Goal: Transaction & Acquisition: Purchase product/service

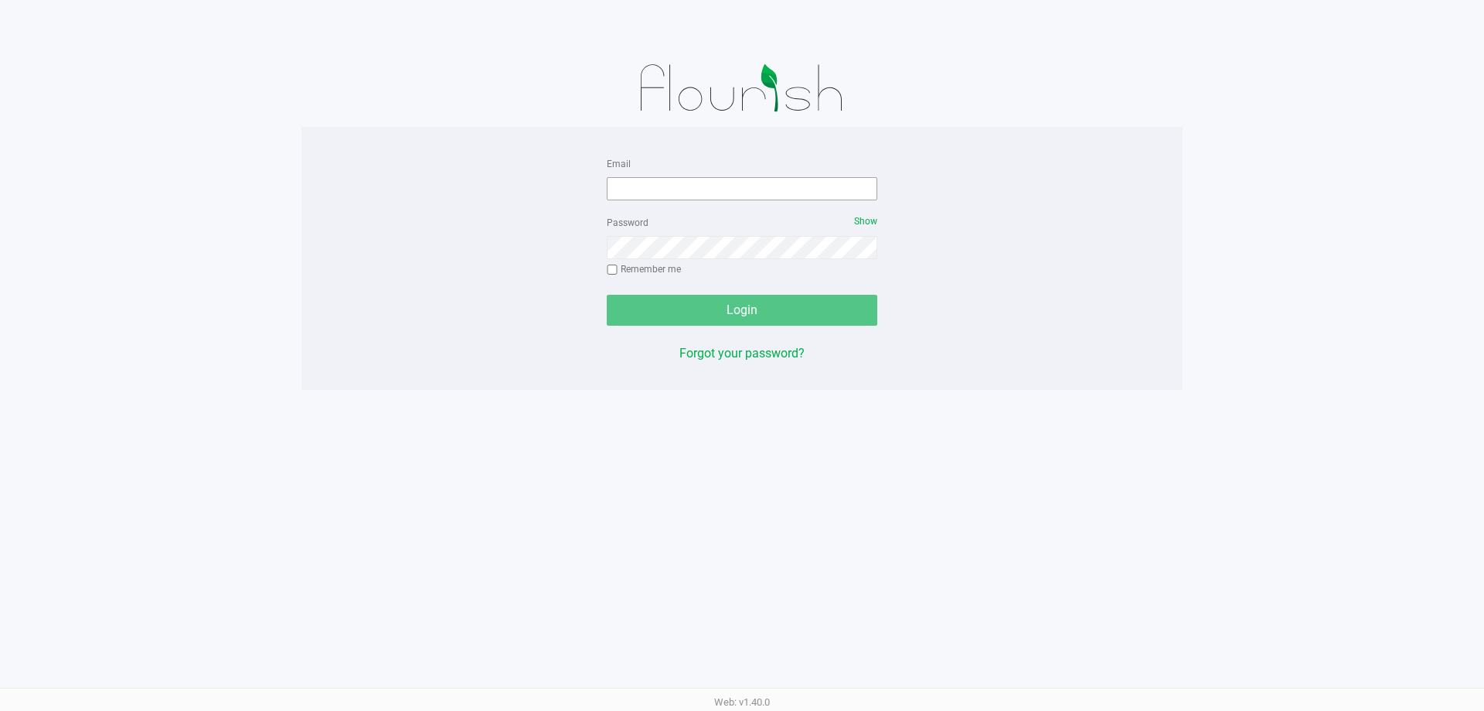
drag, startPoint x: 833, startPoint y: 208, endPoint x: 822, endPoint y: 193, distance: 18.7
click at [828, 201] on form "Email Password Show Remember me Login" at bounding box center [742, 240] width 271 height 172
click at [822, 193] on input "Email" at bounding box center [742, 188] width 271 height 23
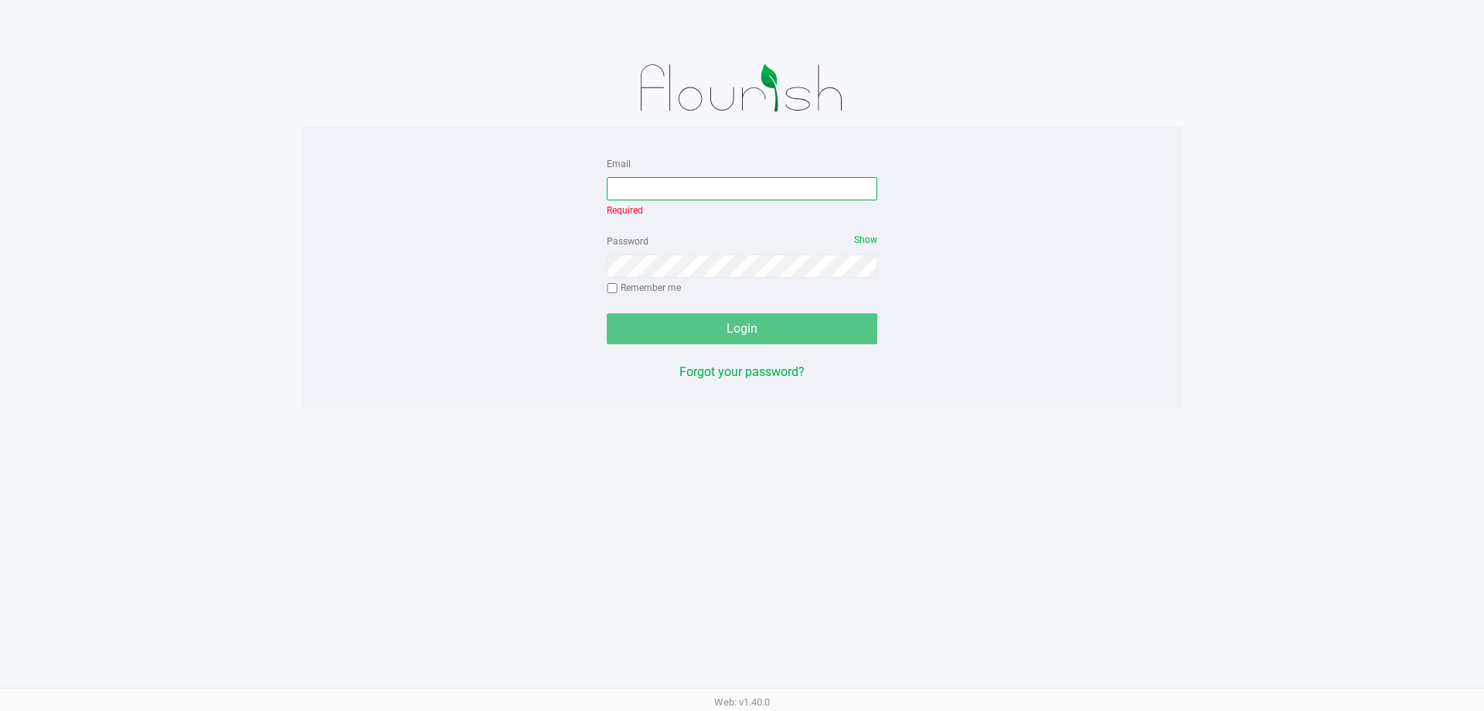
click at [734, 192] on input "Email" at bounding box center [742, 188] width 271 height 23
type input "[EMAIL_ADDRESS][DOMAIN_NAME]"
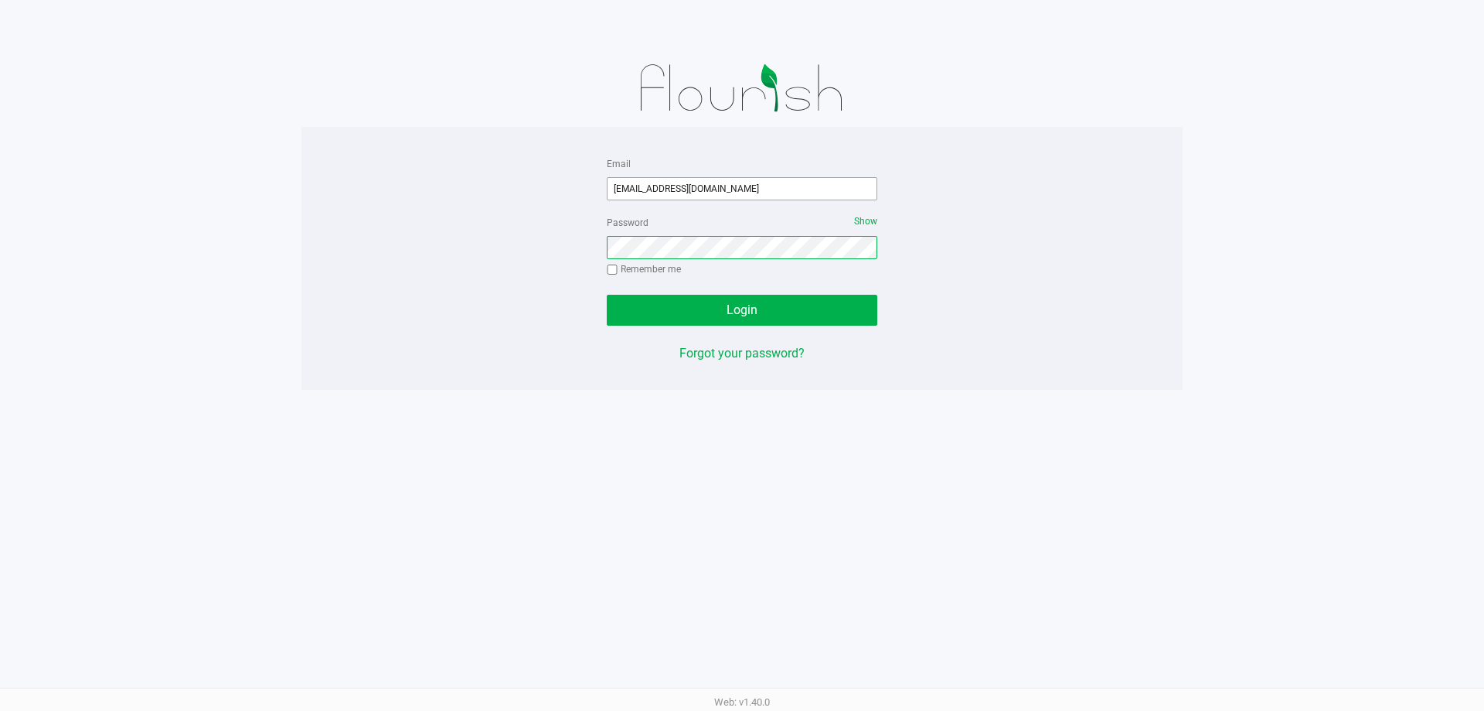
click at [607, 295] on button "Login" at bounding box center [742, 310] width 271 height 31
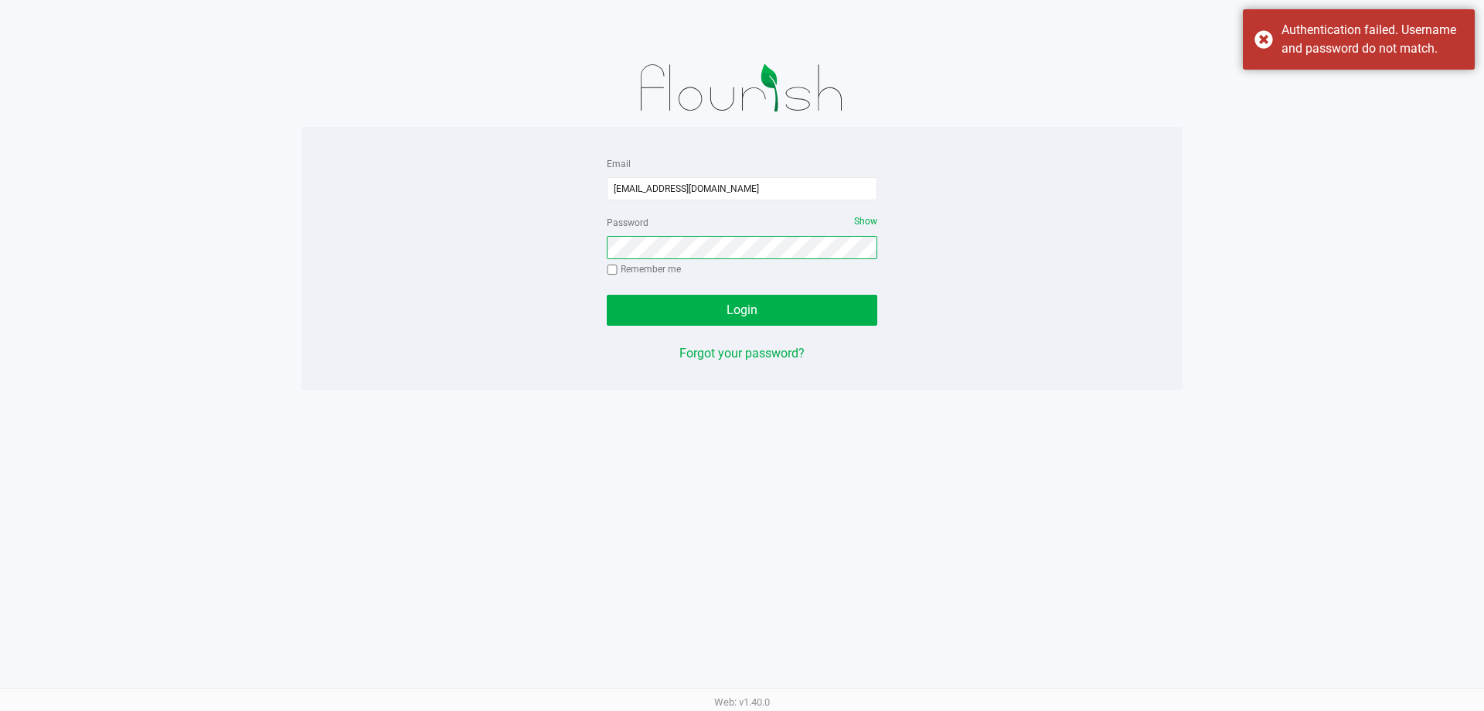
click at [607, 295] on button "Login" at bounding box center [742, 310] width 271 height 31
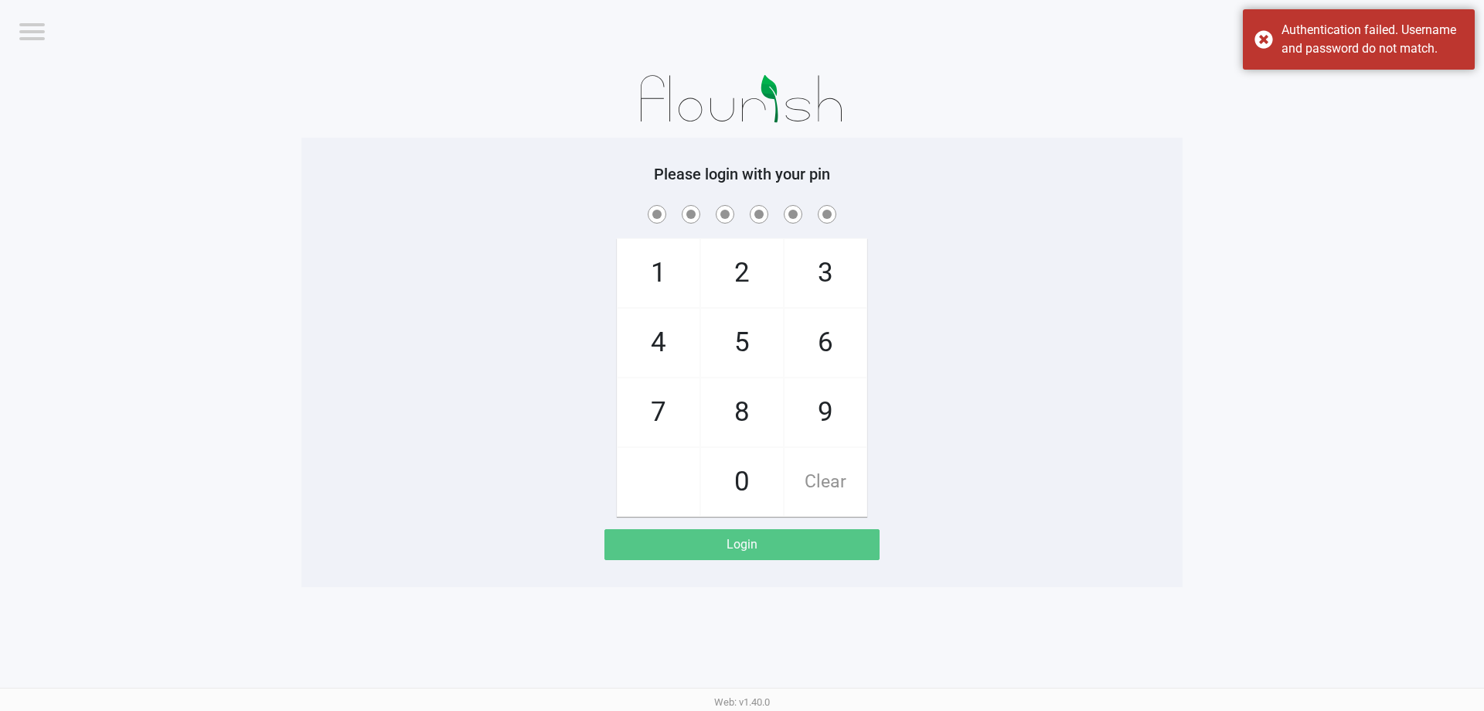
click at [1323, 6] on div "[GEOGRAPHIC_DATA]" at bounding box center [1119, 30] width 731 height 60
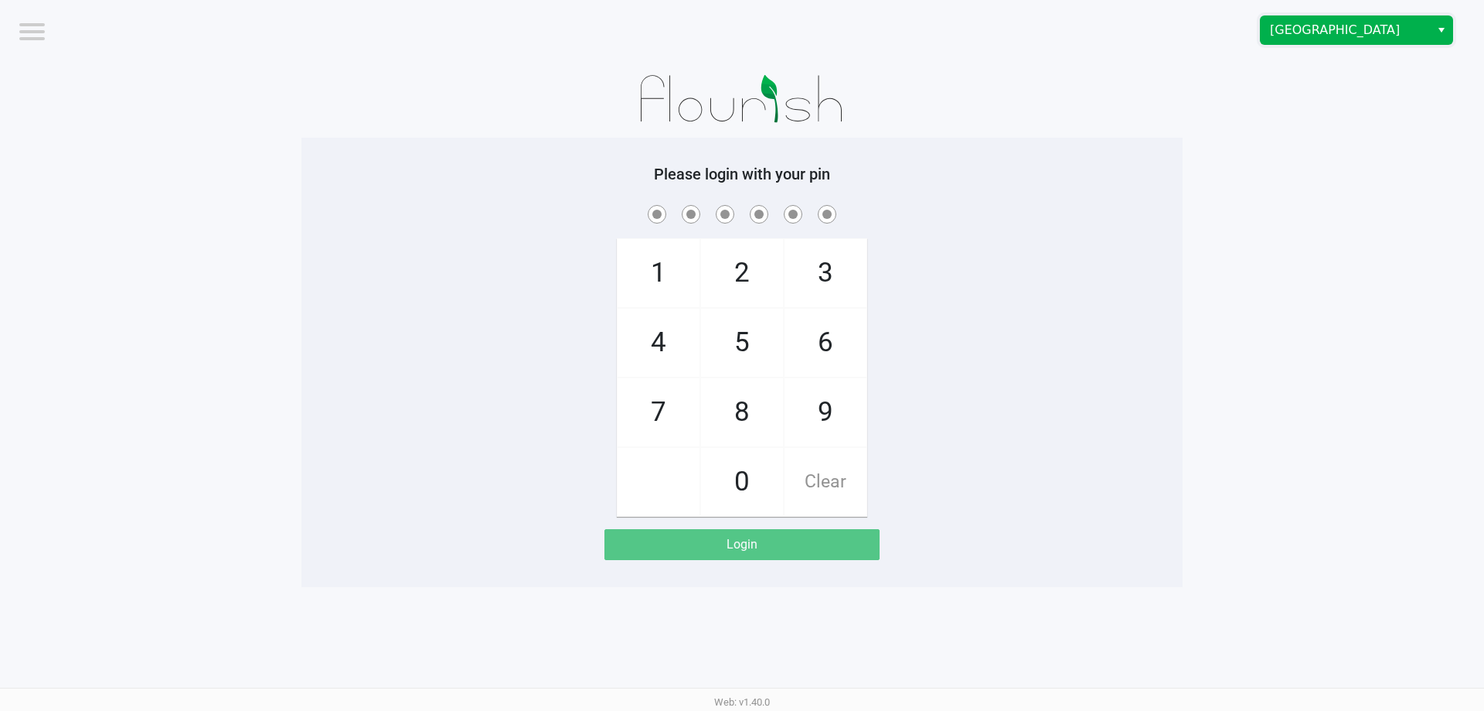
click at [1327, 36] on span "[GEOGRAPHIC_DATA]" at bounding box center [1345, 30] width 151 height 19
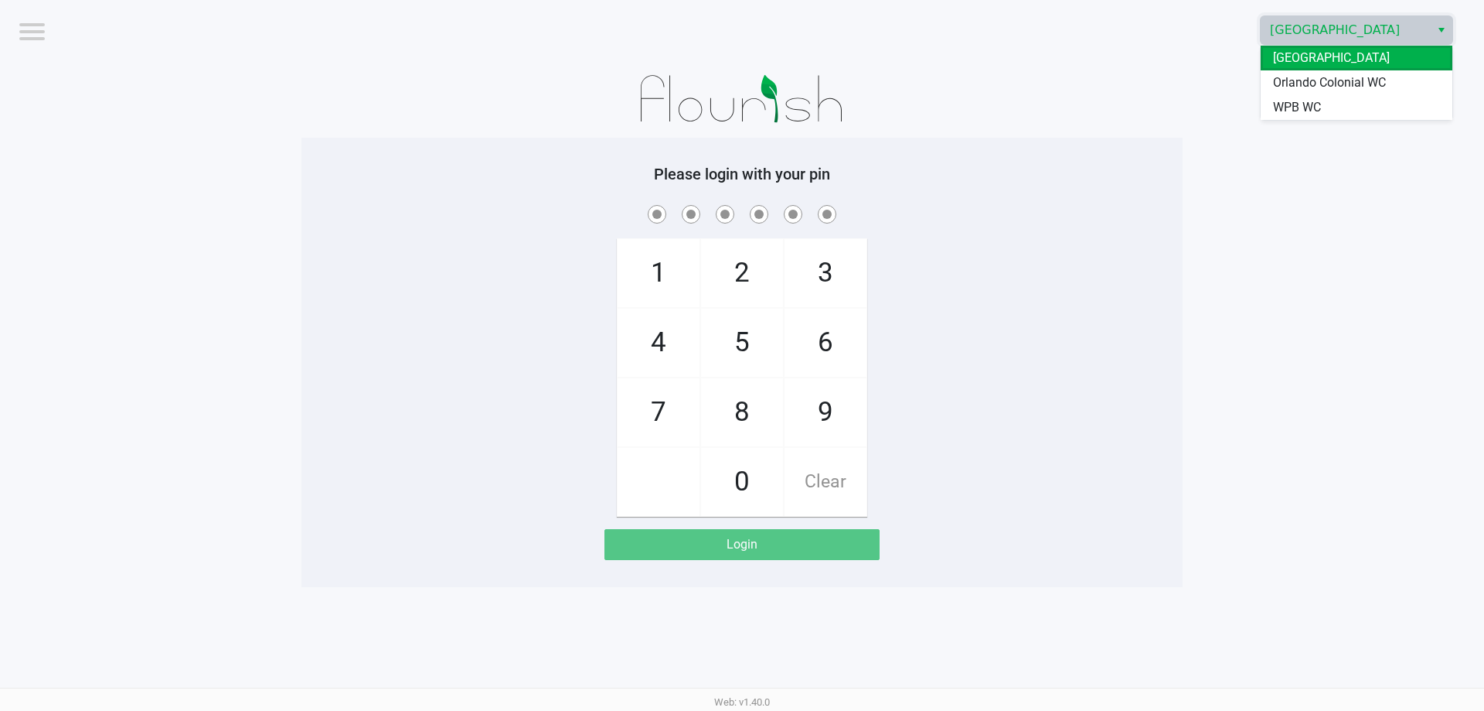
click at [1324, 120] on div "[GEOGRAPHIC_DATA] [PERSON_NAME] Colonial WC WPB WC" at bounding box center [1356, 83] width 193 height 76
click at [1316, 102] on span "WPB WC" at bounding box center [1297, 107] width 48 height 19
drag, startPoint x: 1267, startPoint y: 148, endPoint x: 1103, endPoint y: 91, distance: 173.6
click at [1265, 150] on app-pos-login-wrapper "Logout WPB WC Please login with your pin 1 4 7 2 5 8 0 3 6 9 Clear Login" at bounding box center [742, 293] width 1484 height 587
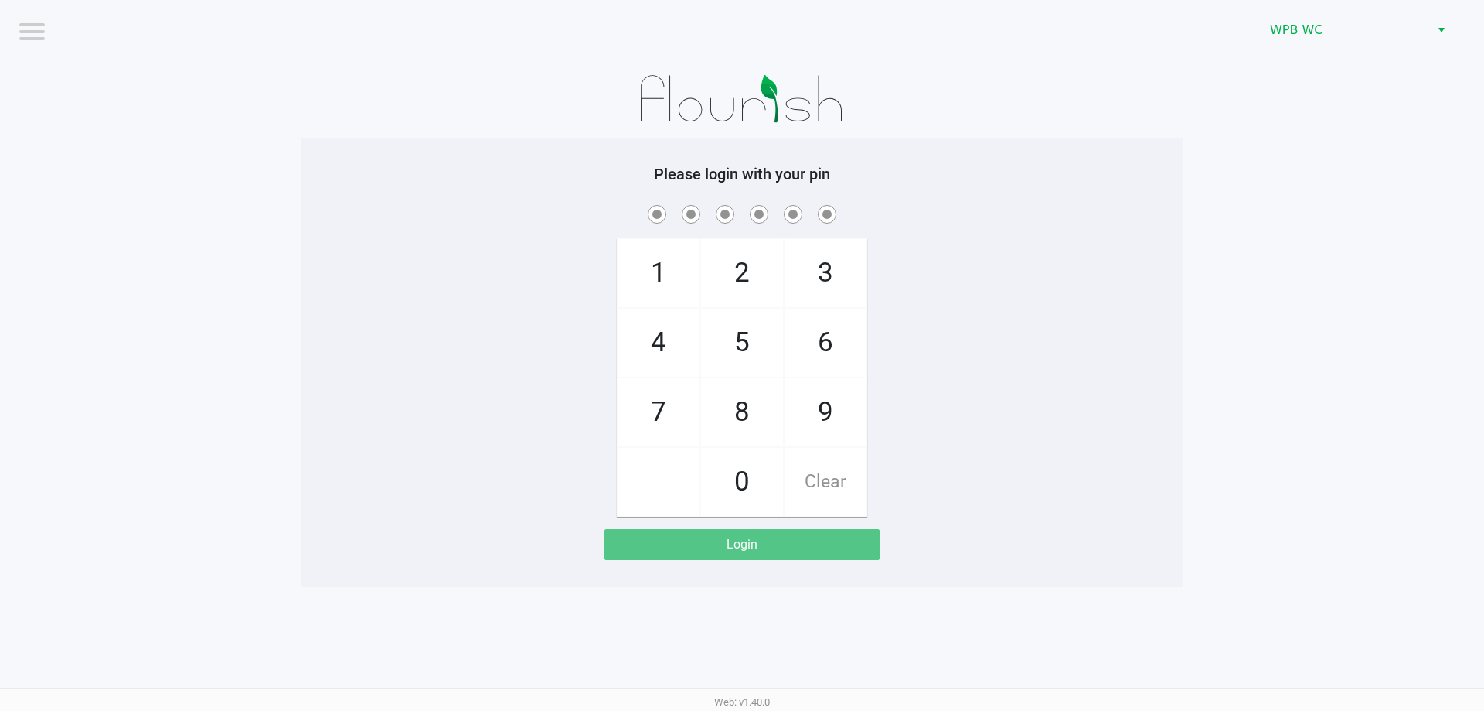
click at [308, 169] on div "Please login with your pin 1 4 7 2 5 8 0 3 6 9 Clear Login" at bounding box center [742, 362] width 881 height 395
checkbox input "true"
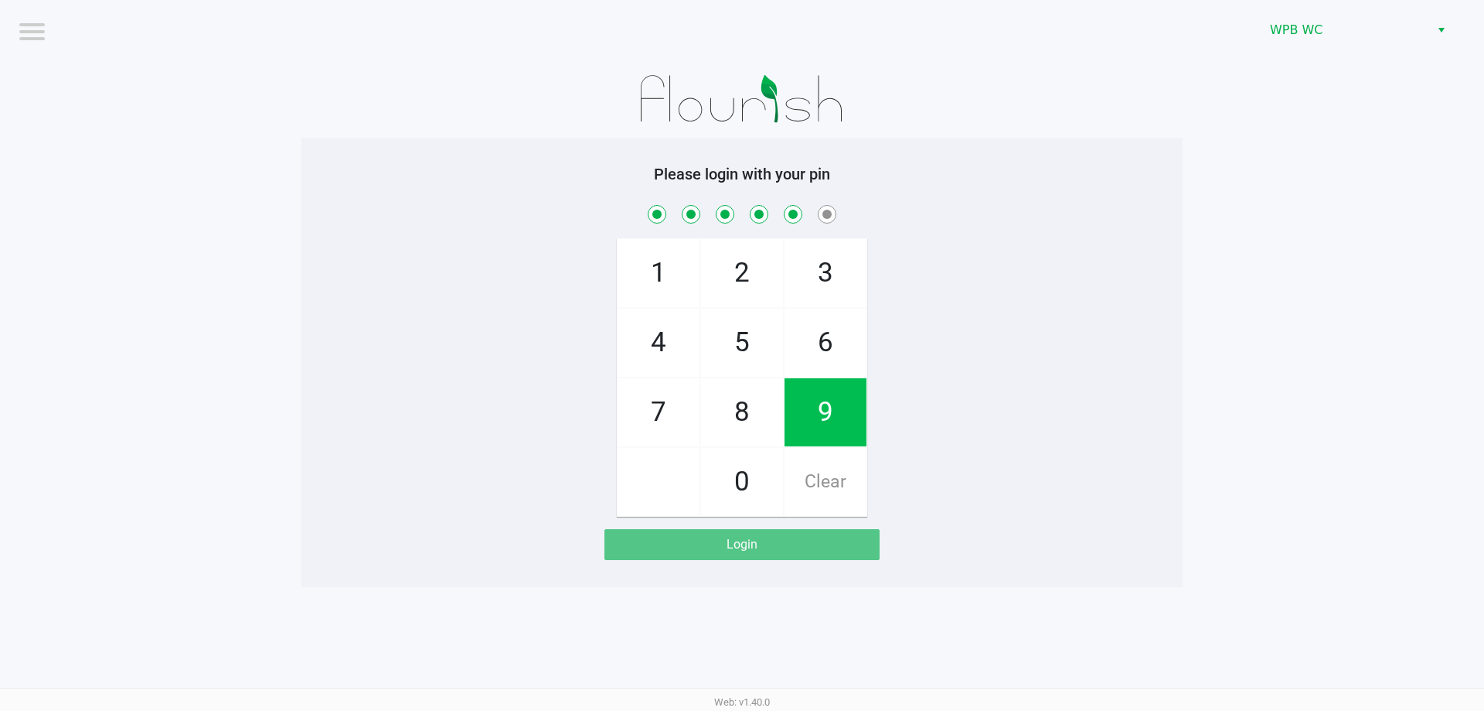
checkbox input "true"
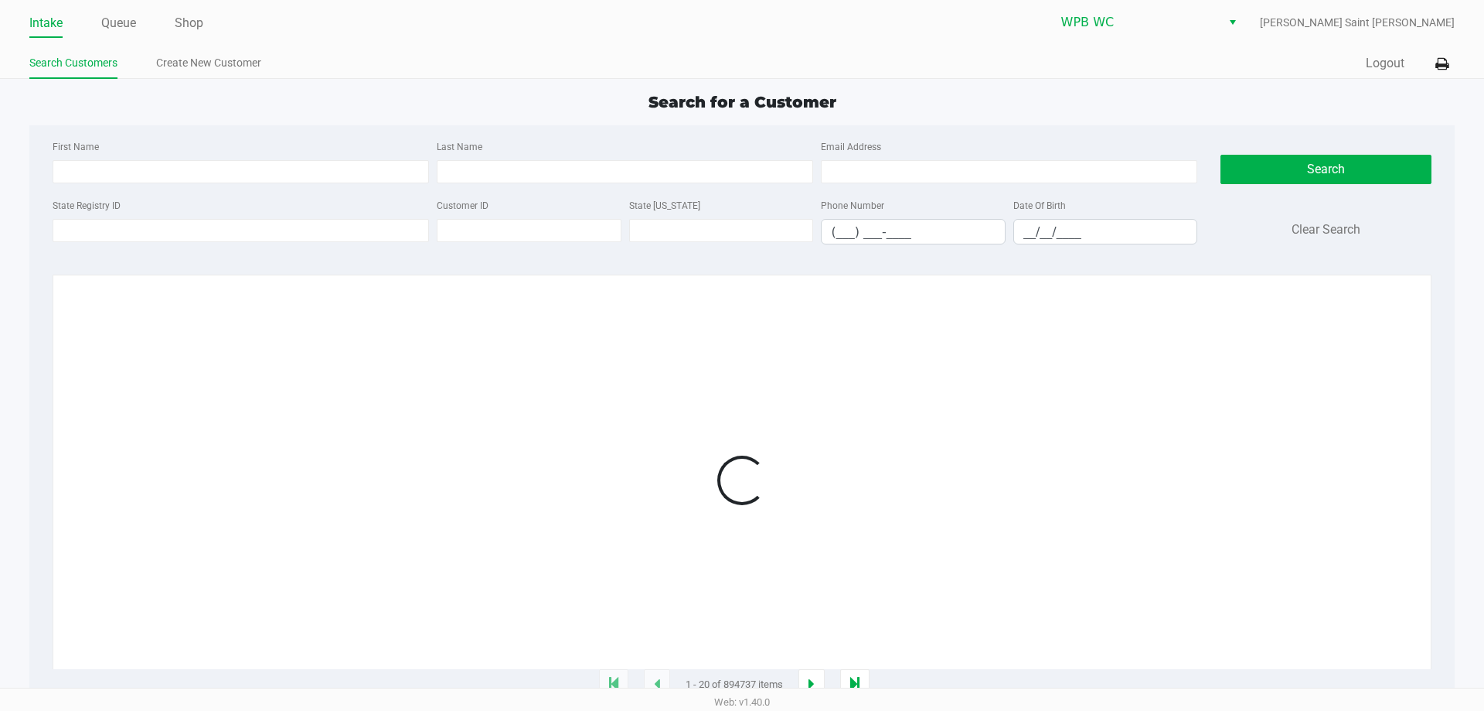
click at [127, 21] on link "Queue" at bounding box center [118, 23] width 35 height 22
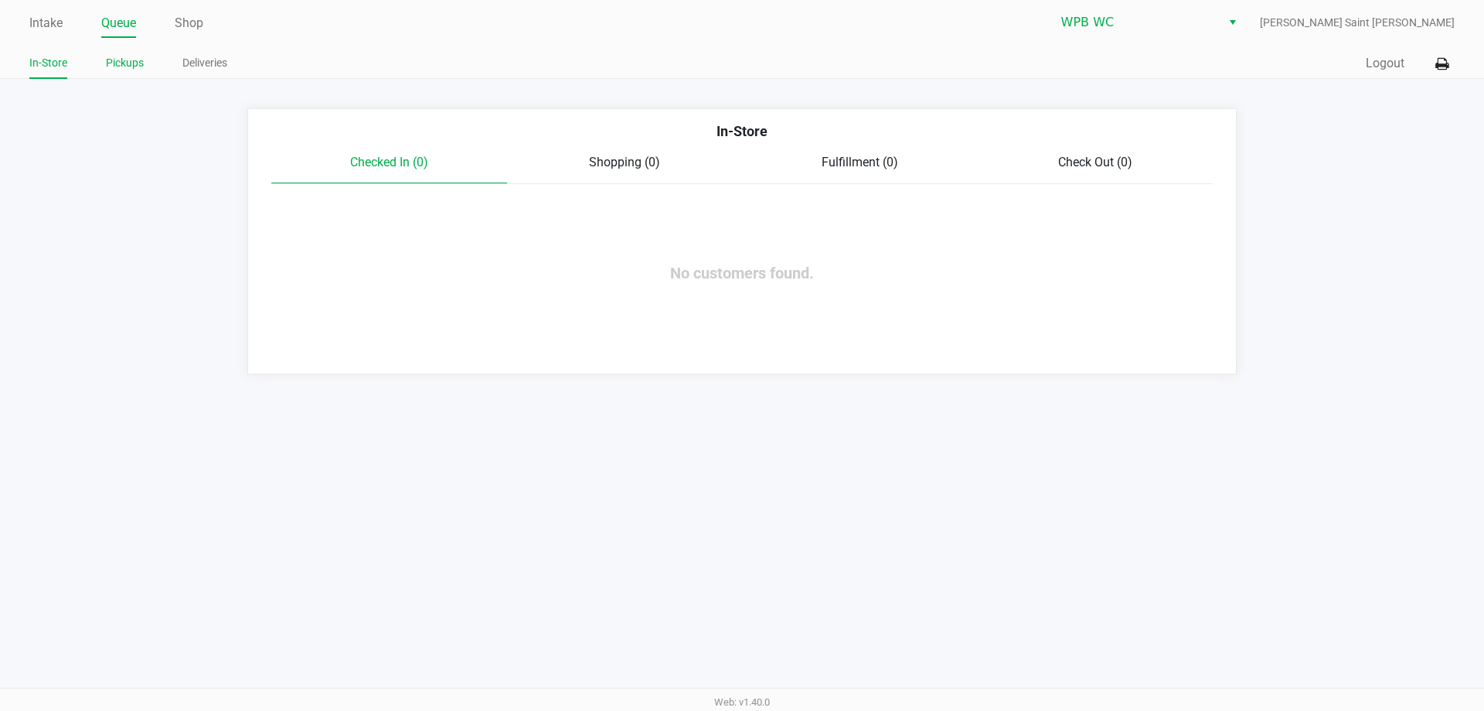
click at [121, 66] on link "Pickups" at bounding box center [125, 62] width 38 height 19
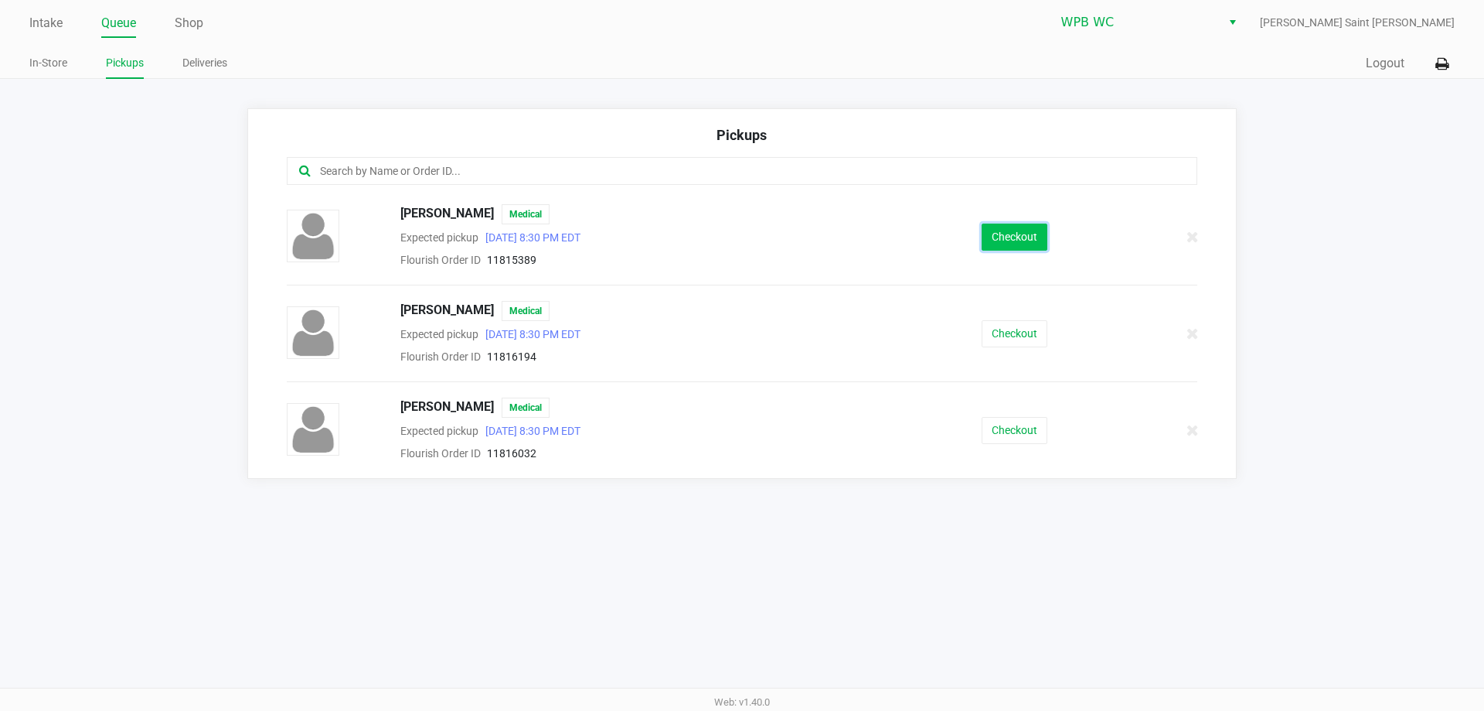
click at [1027, 233] on button "Checkout" at bounding box center [1015, 236] width 66 height 27
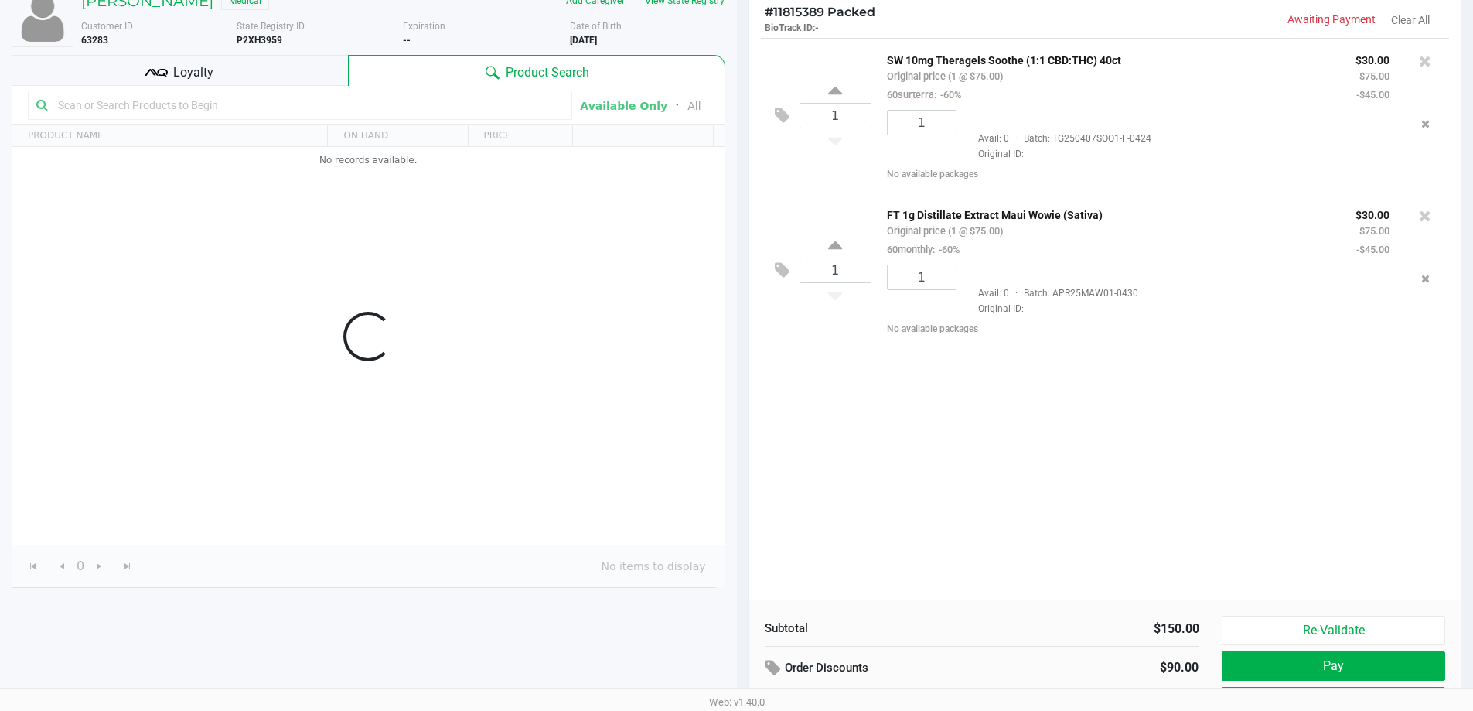
scroll to position [158, 0]
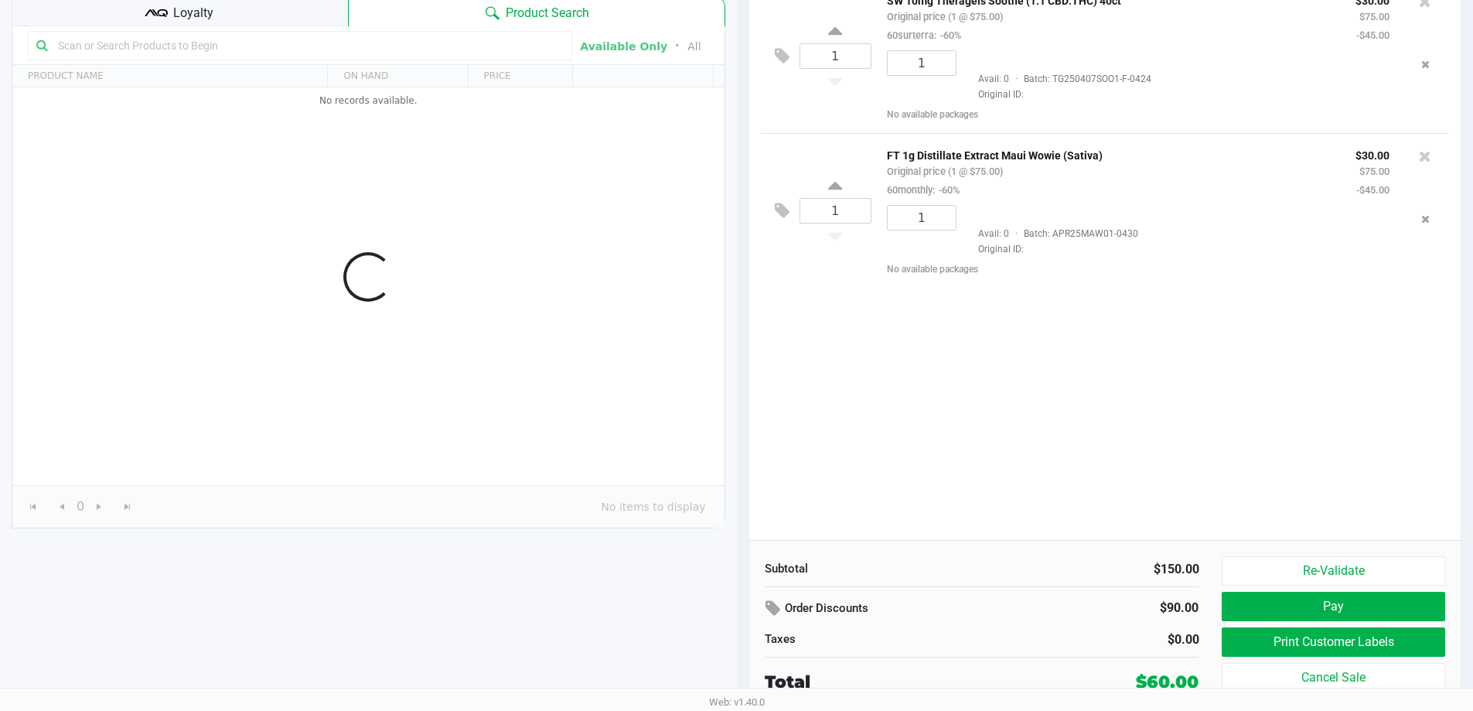
click at [1030, 381] on div "1 SW 10mg Theragels Soothe (1:1 CBD:THC) 40ct Original price (1 @ $75.00) 60sur…" at bounding box center [1105, 258] width 712 height 561
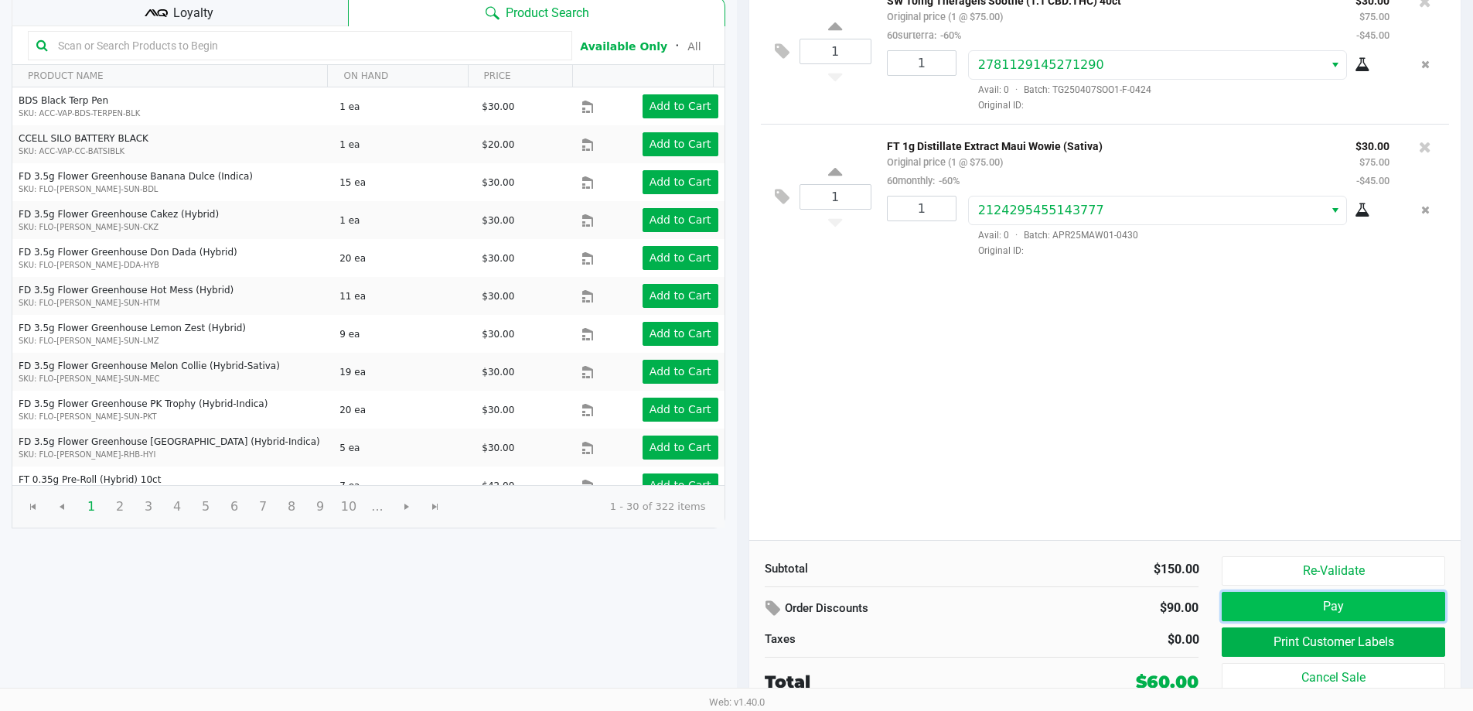
click at [1278, 600] on button "Pay" at bounding box center [1333, 605] width 223 height 29
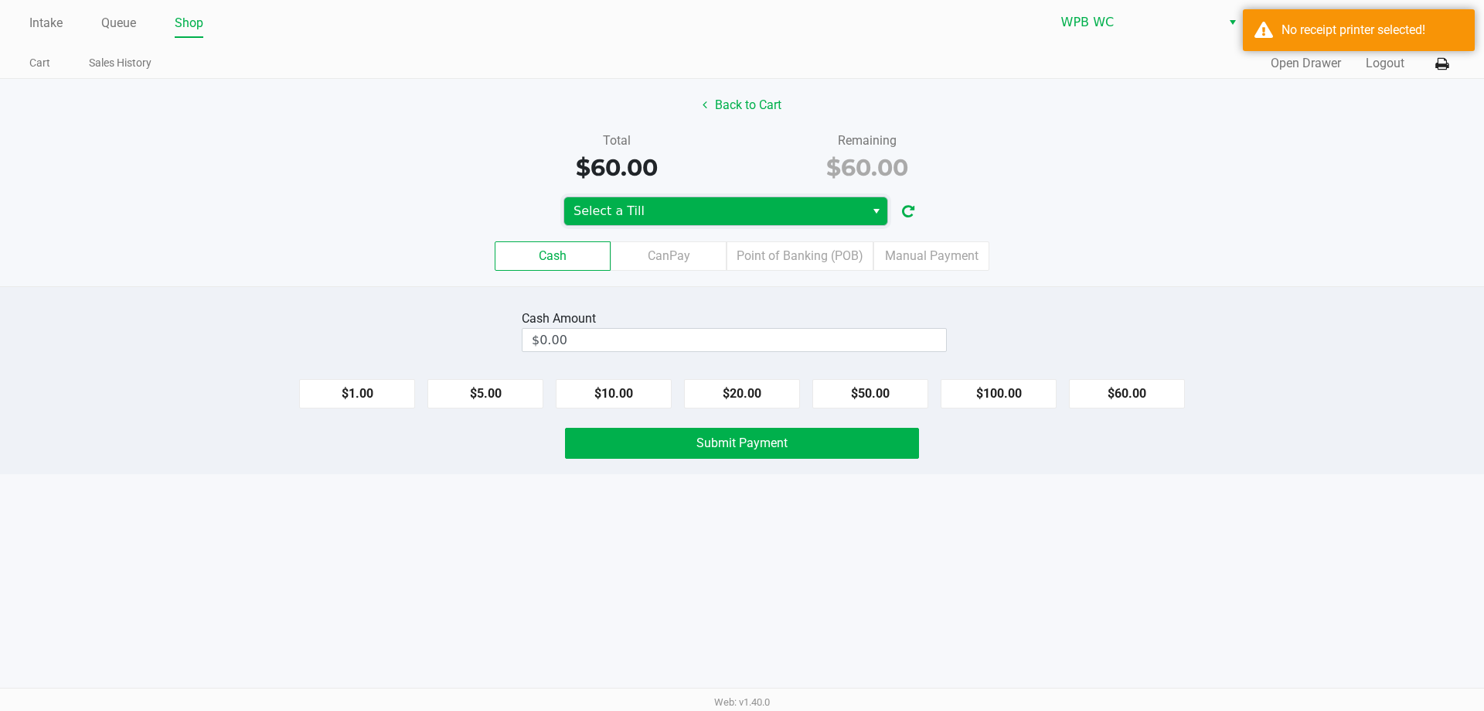
click at [713, 215] on span "Select a Till" at bounding box center [715, 211] width 282 height 19
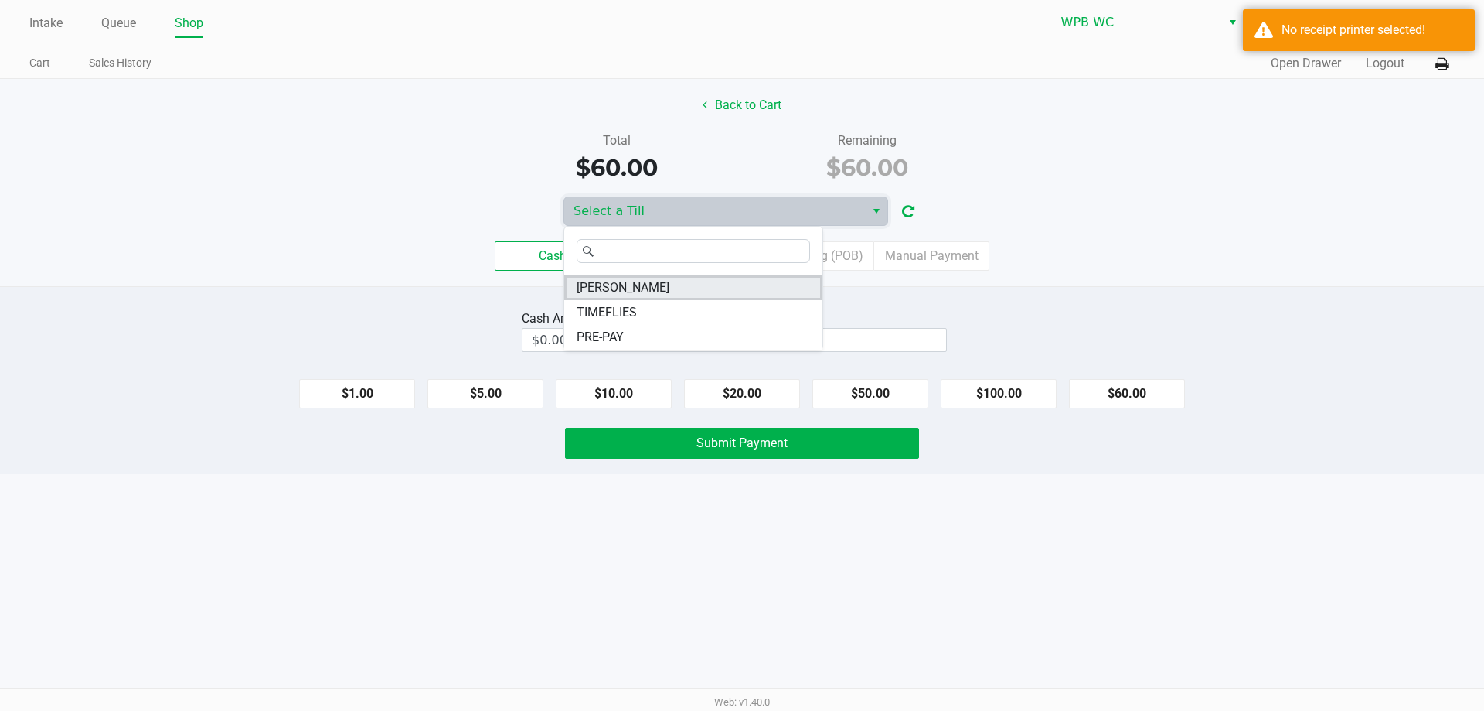
click at [608, 287] on span "[PERSON_NAME]" at bounding box center [623, 287] width 93 height 19
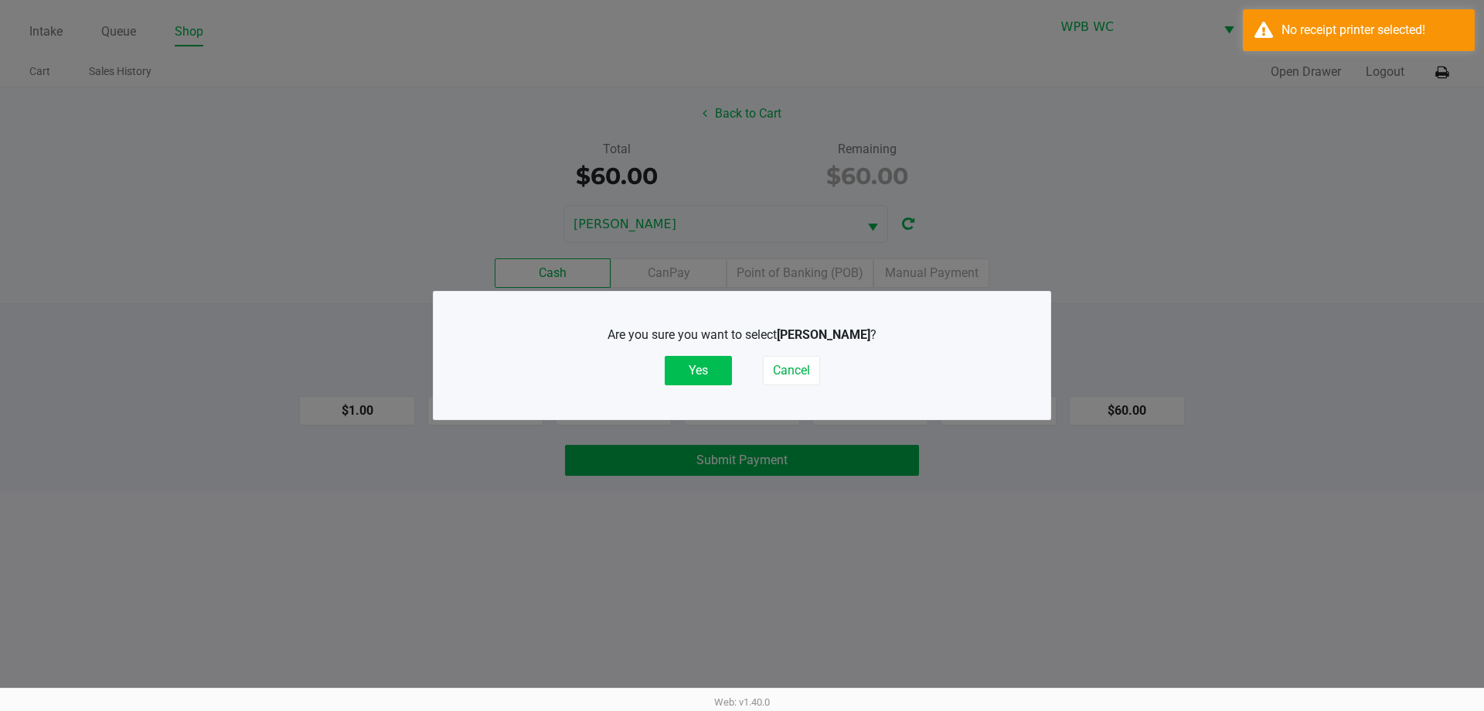
click at [704, 369] on button "Yes" at bounding box center [698, 370] width 67 height 29
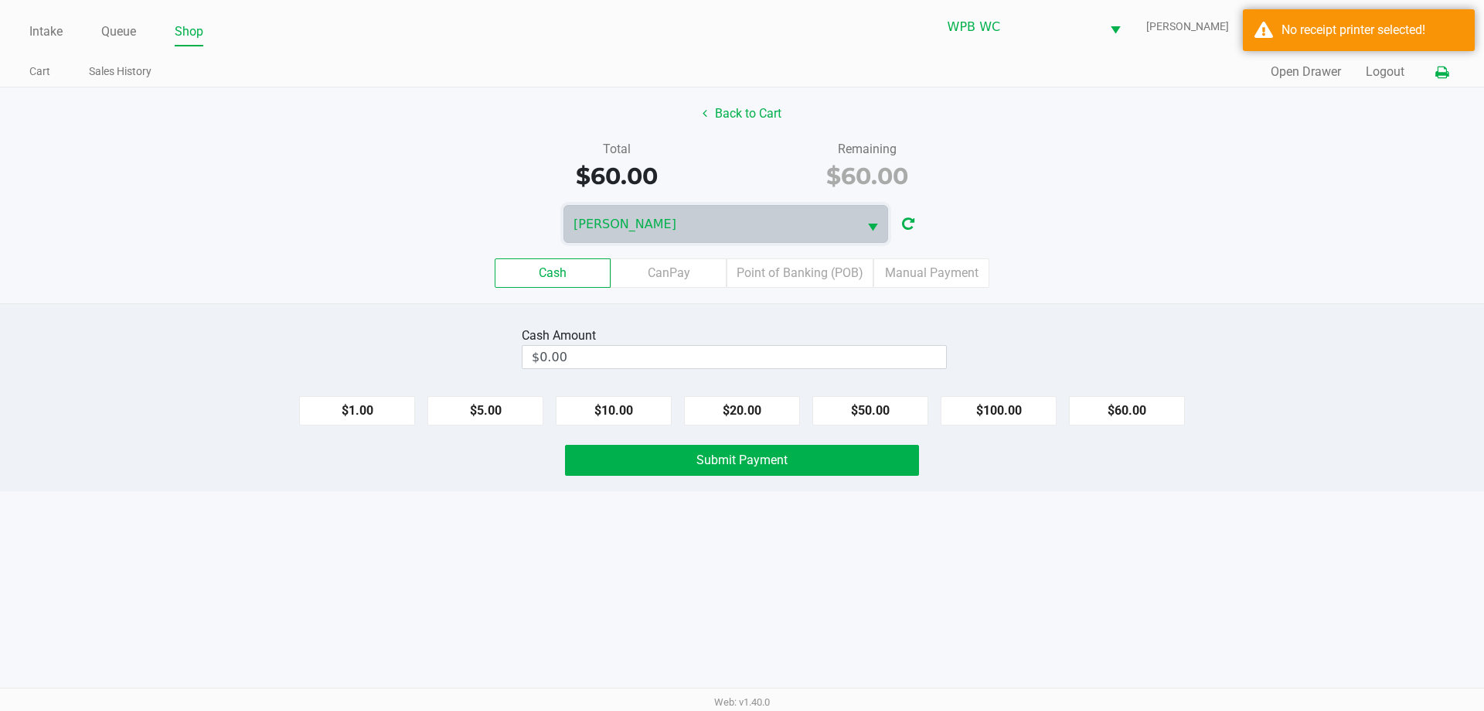
click at [1447, 73] on icon at bounding box center [1442, 72] width 13 height 11
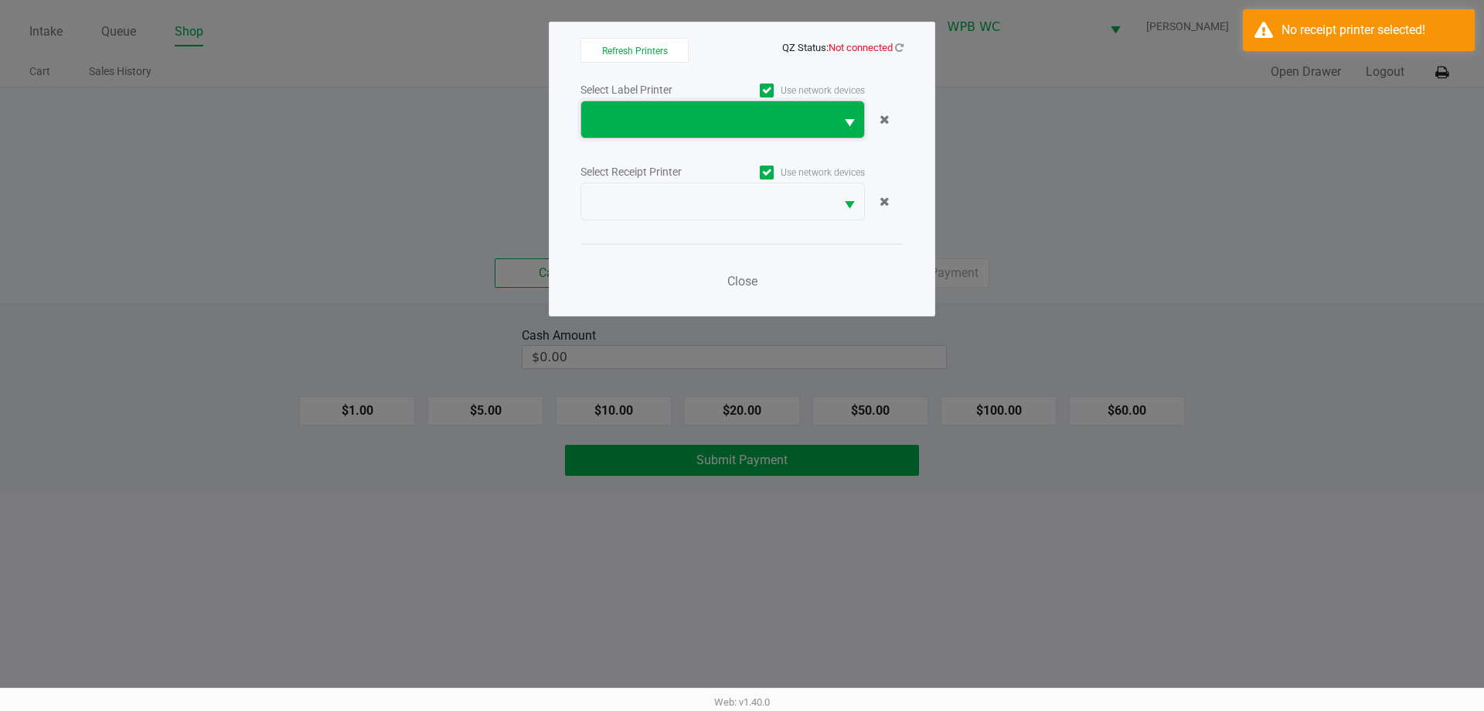
click at [676, 120] on span at bounding box center [708, 120] width 235 height 19
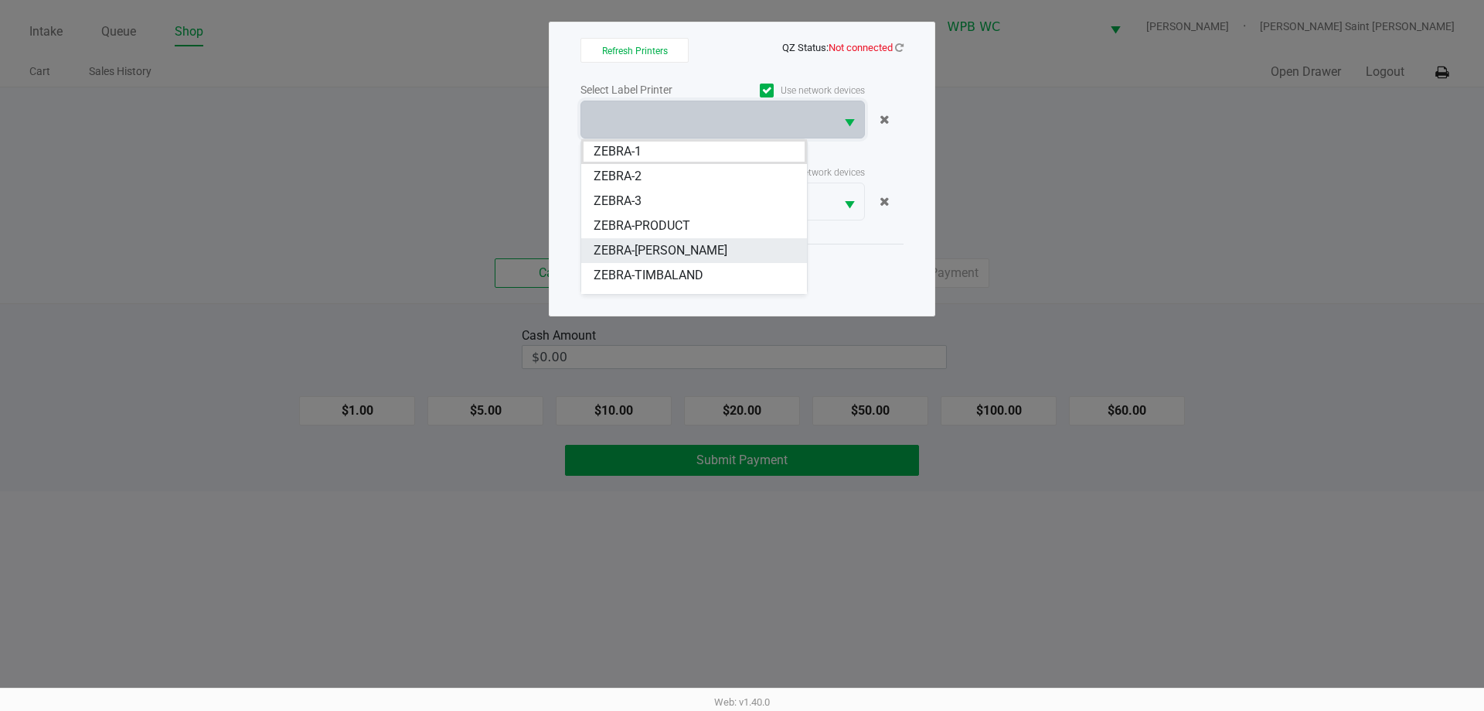
click at [664, 253] on span "ZEBRA-[PERSON_NAME]" at bounding box center [661, 250] width 134 height 19
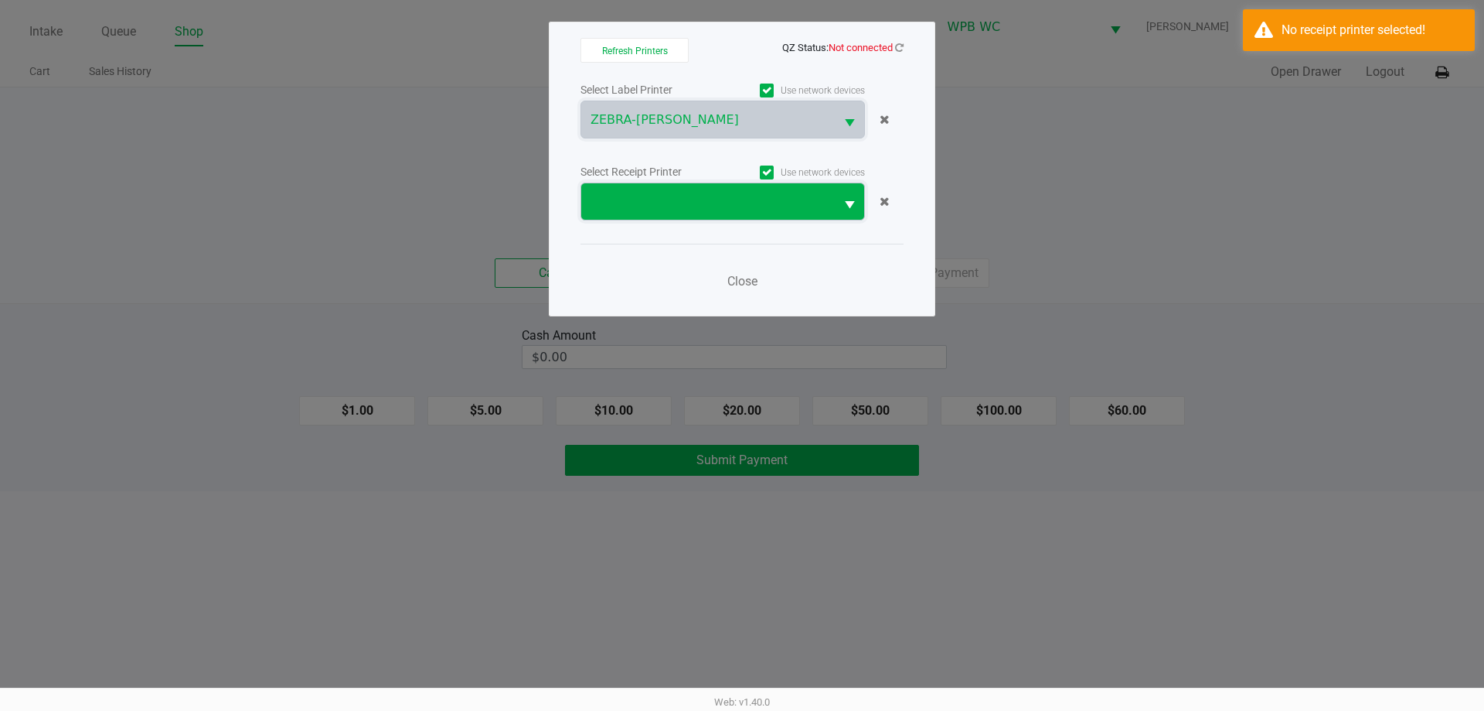
click at [672, 199] on span at bounding box center [708, 202] width 235 height 19
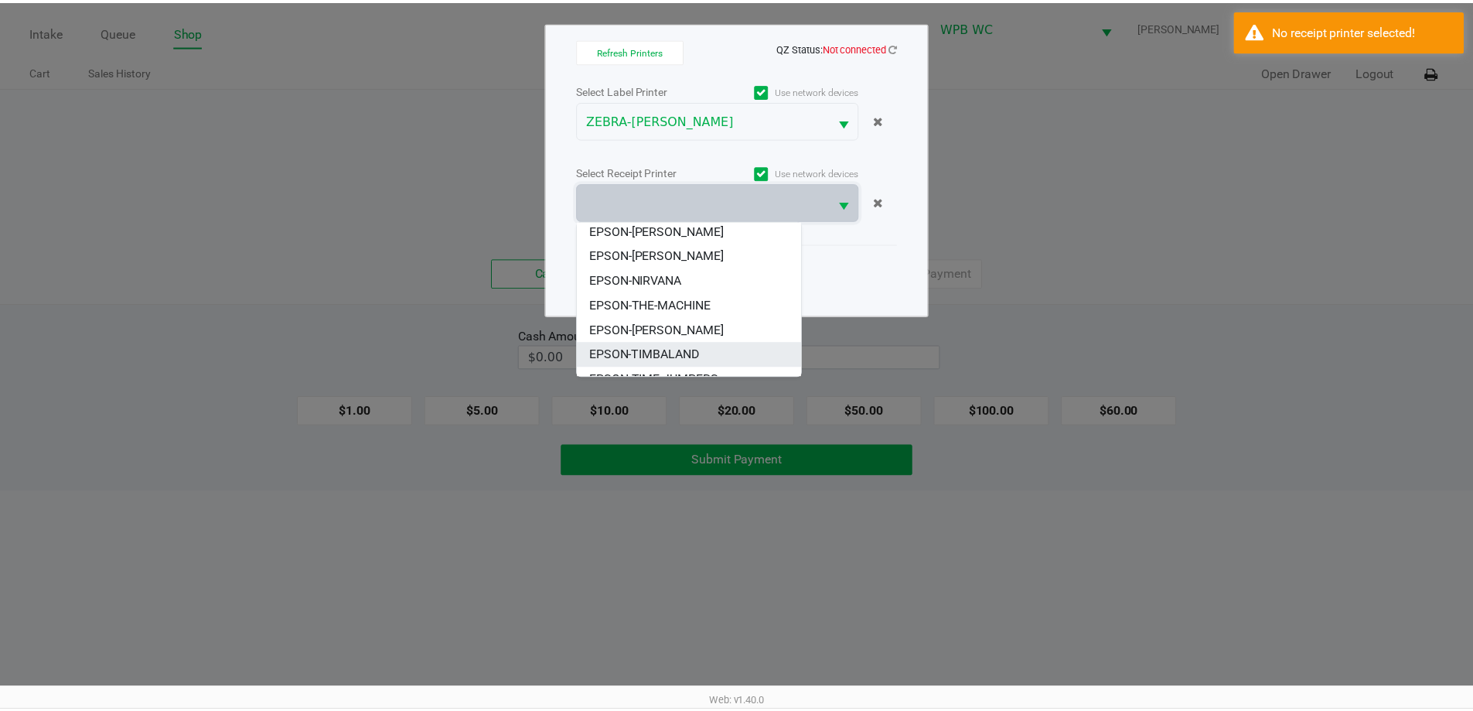
scroll to position [77, 0]
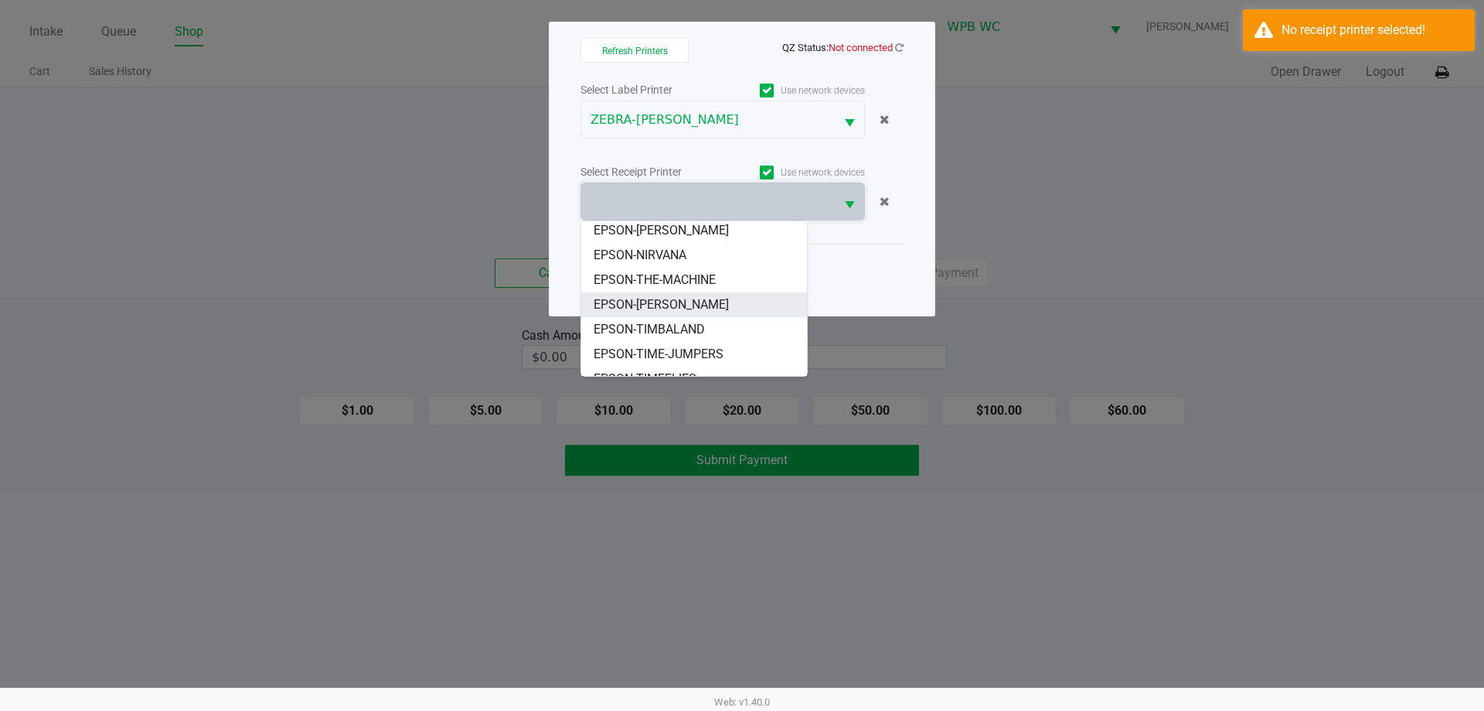
click at [664, 302] on span "EPSON-[PERSON_NAME]" at bounding box center [661, 304] width 135 height 19
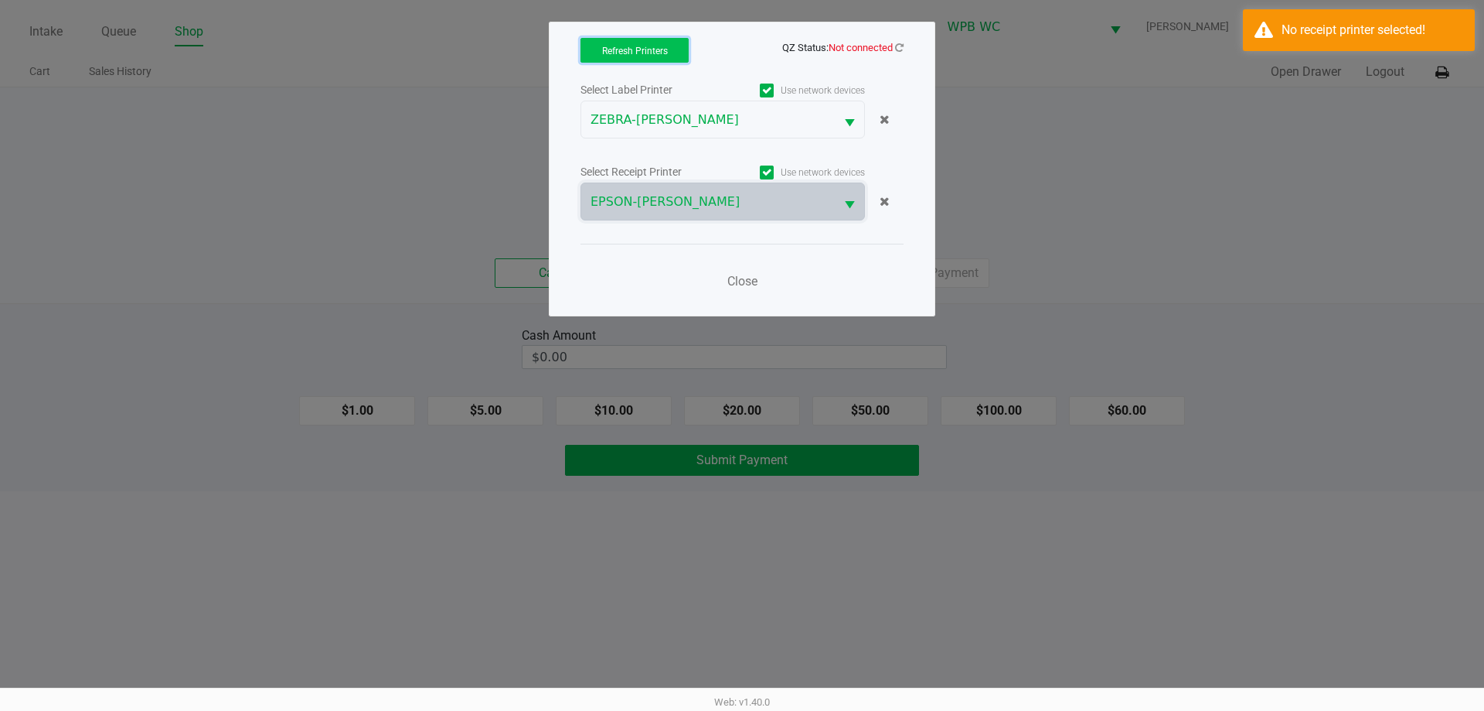
click at [617, 43] on button "Refresh Printers" at bounding box center [635, 50] width 108 height 25
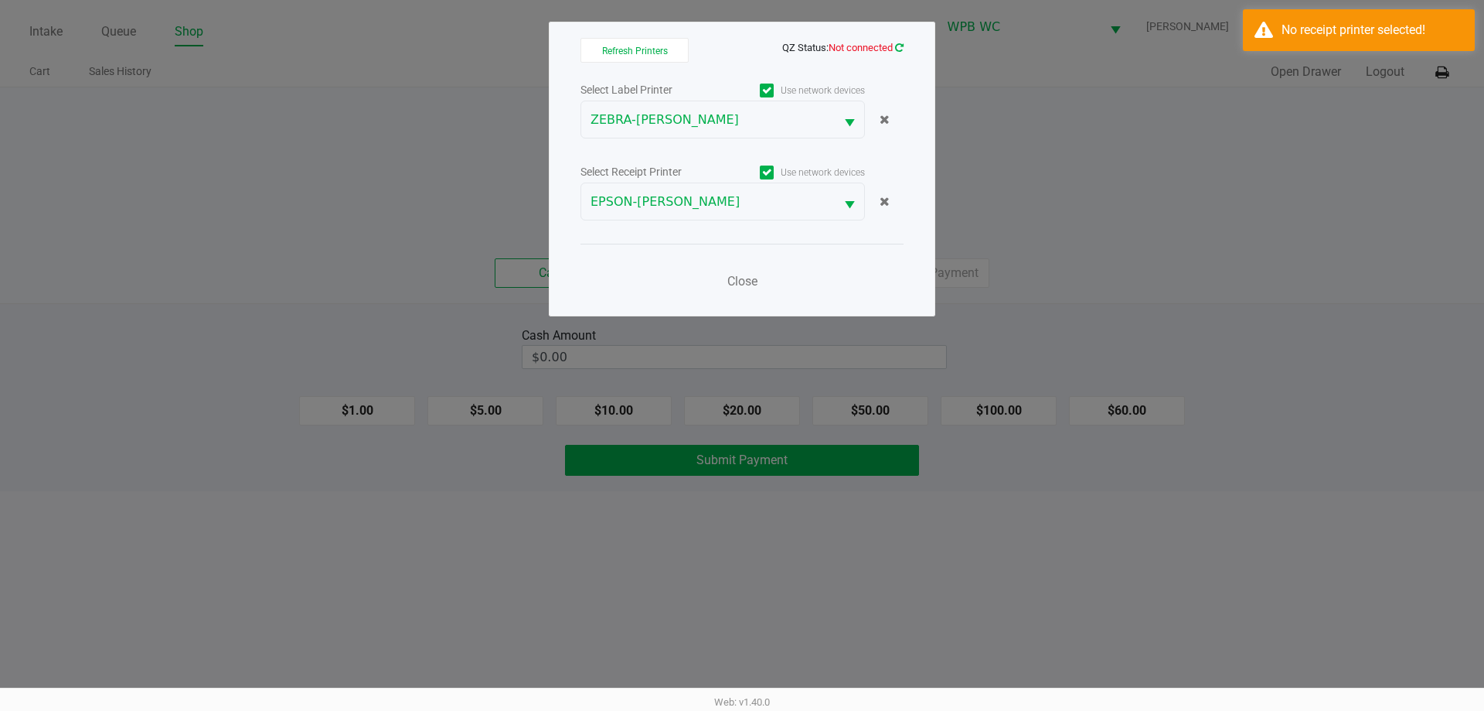
click at [901, 50] on icon at bounding box center [899, 48] width 9 height 10
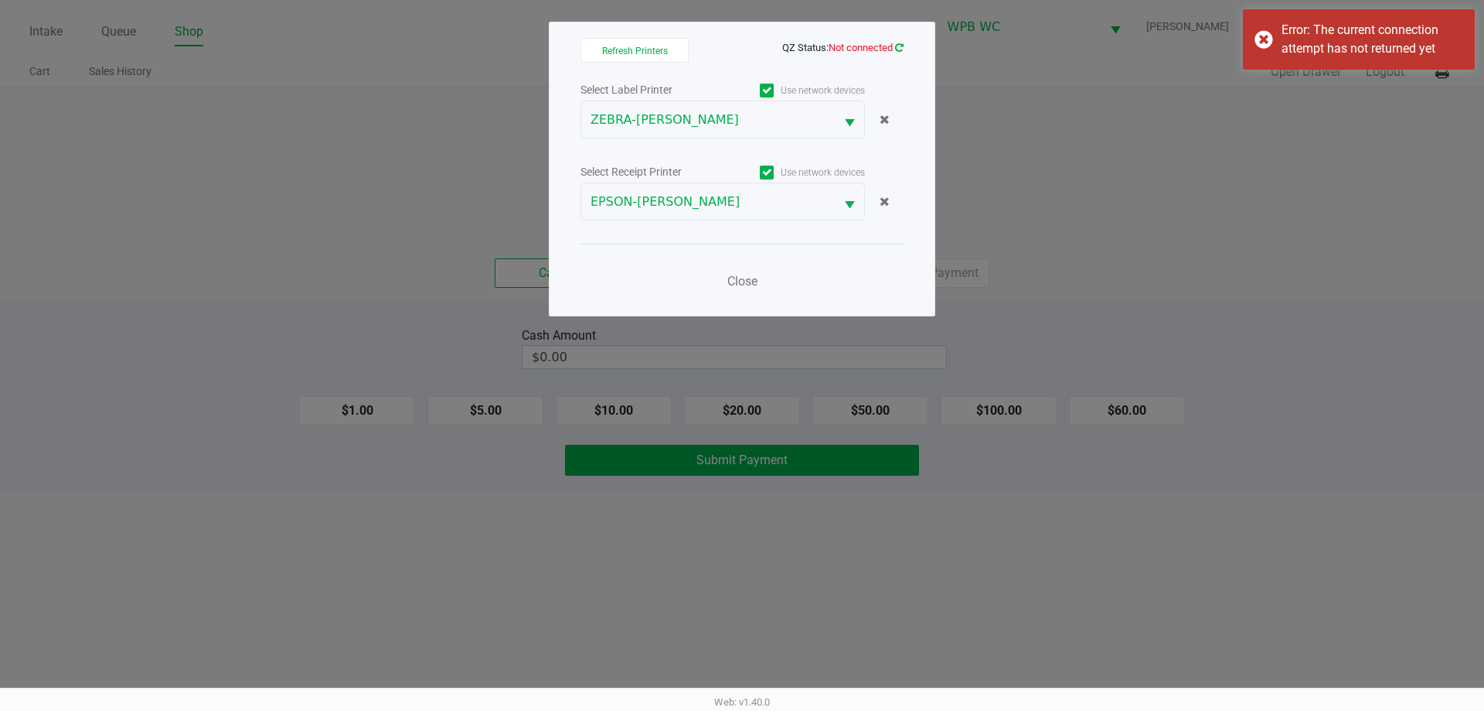
click at [901, 50] on icon at bounding box center [899, 48] width 9 height 10
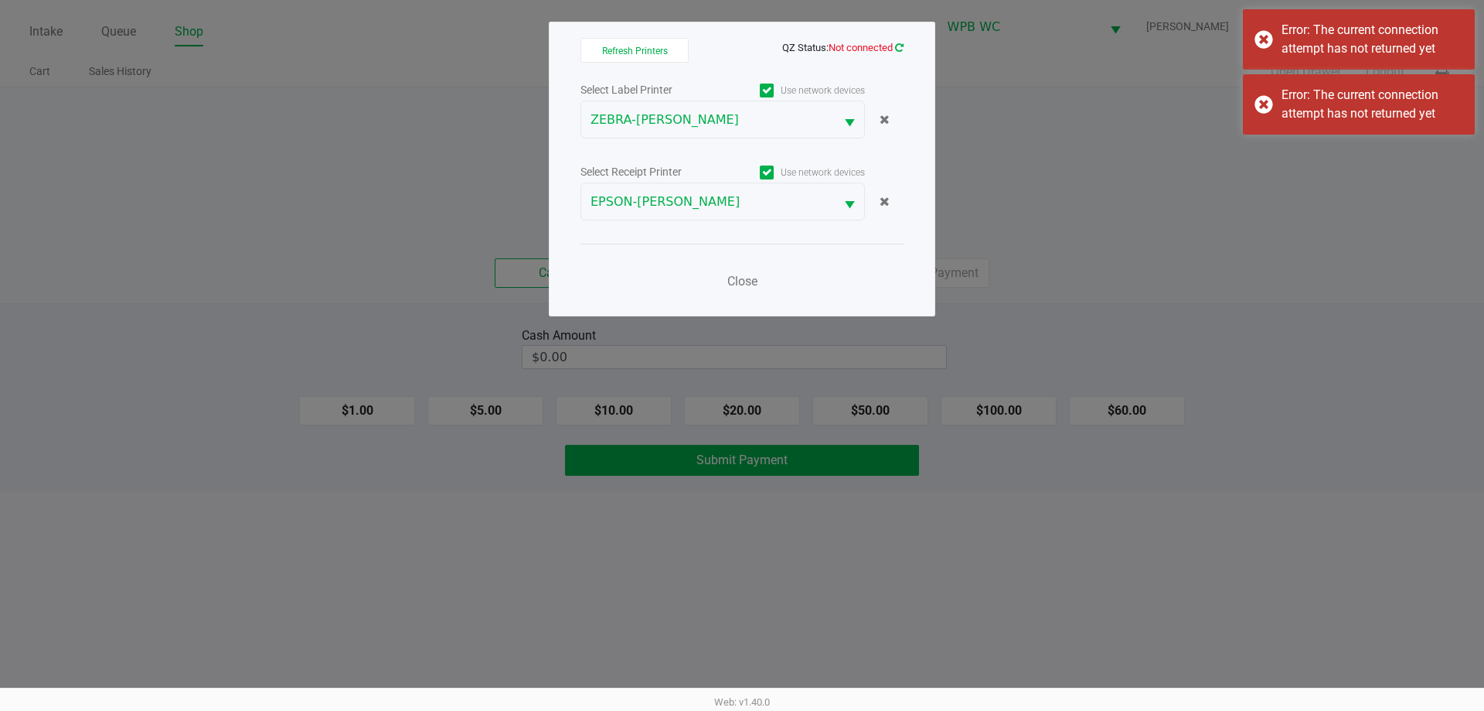
click at [901, 50] on icon at bounding box center [899, 47] width 13 height 13
click at [901, 49] on icon at bounding box center [900, 48] width 12 height 10
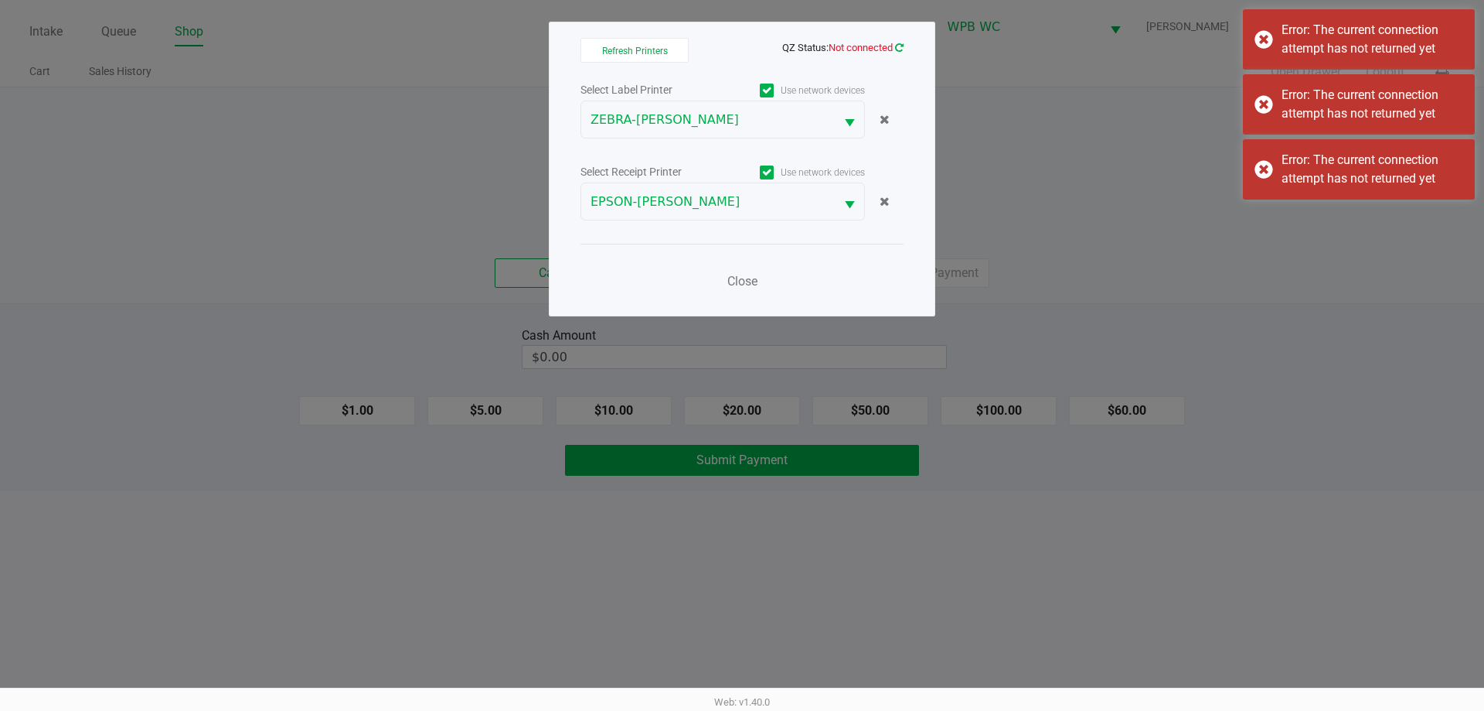
click at [901, 49] on icon at bounding box center [899, 47] width 13 height 13
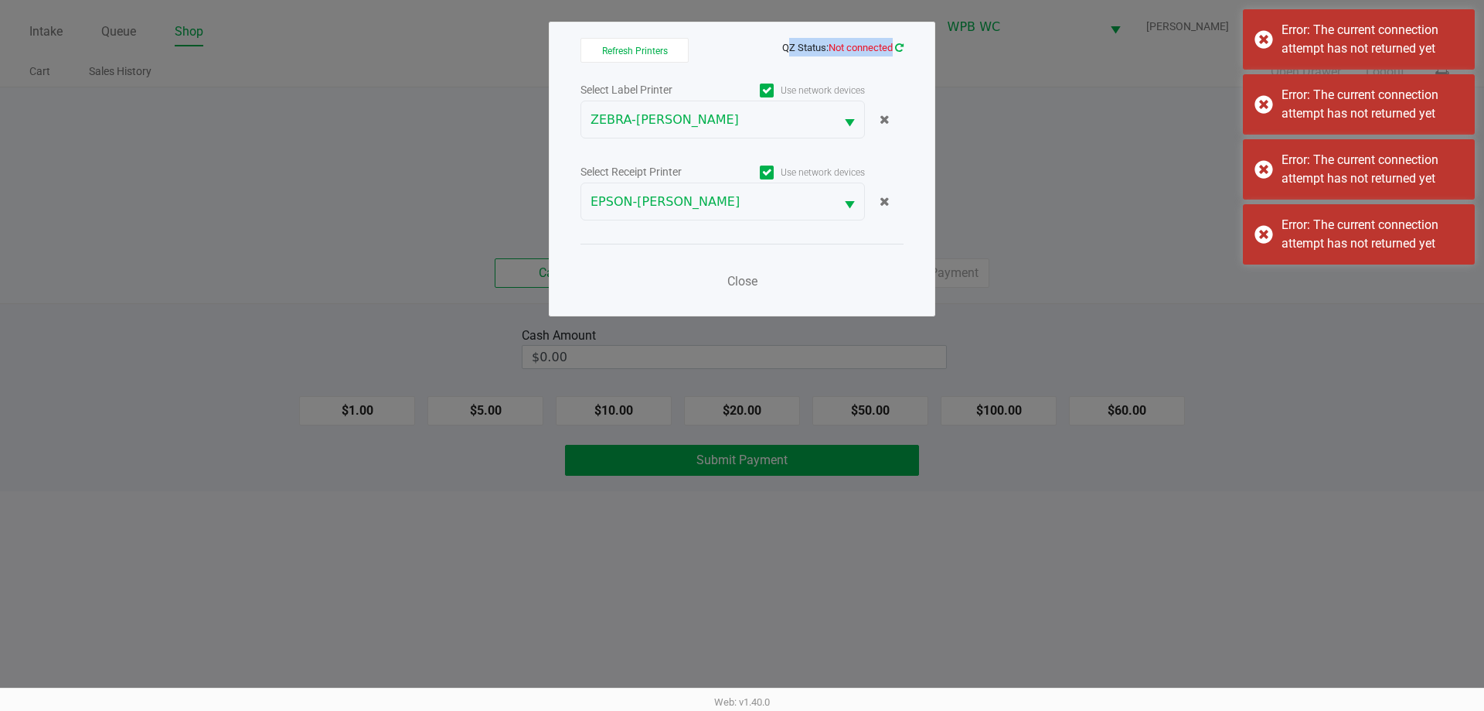
click at [901, 49] on icon at bounding box center [900, 47] width 12 height 12
click at [901, 49] on icon at bounding box center [899, 48] width 9 height 10
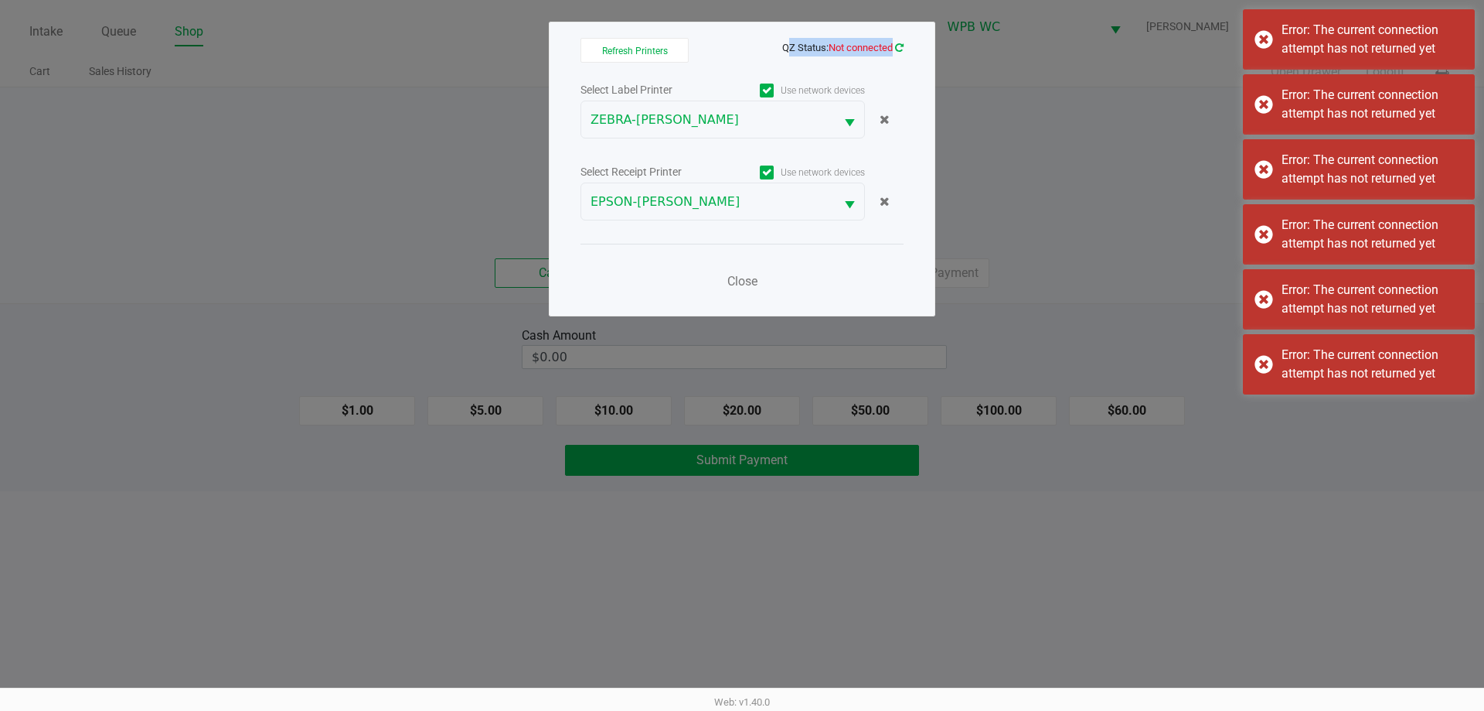
click at [901, 49] on icon at bounding box center [899, 47] width 13 height 12
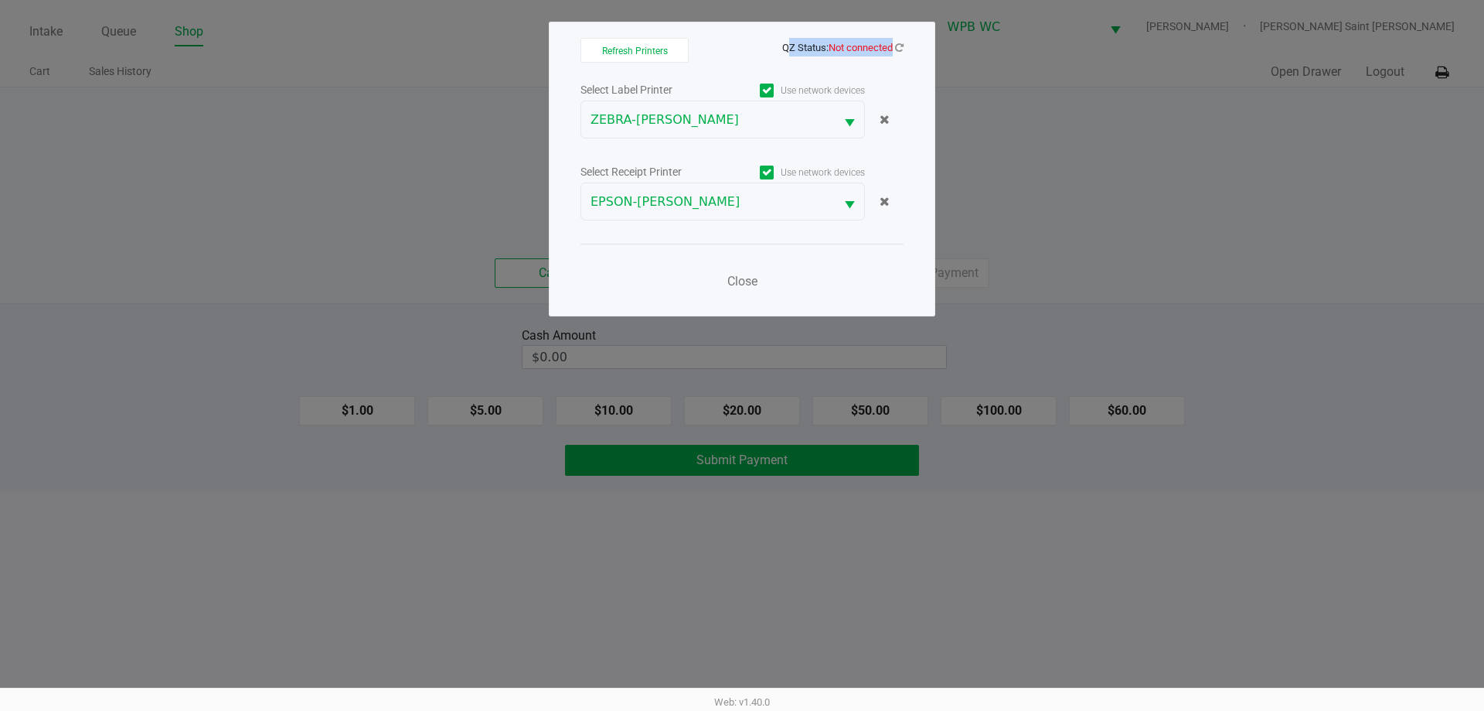
click at [898, 54] on span "QZ Status: Not connected" at bounding box center [742, 47] width 323 height 19
click at [898, 53] on app-qz-status "QZ Status: Not connected" at bounding box center [842, 46] width 121 height 15
click at [900, 47] on icon at bounding box center [899, 47] width 11 height 9
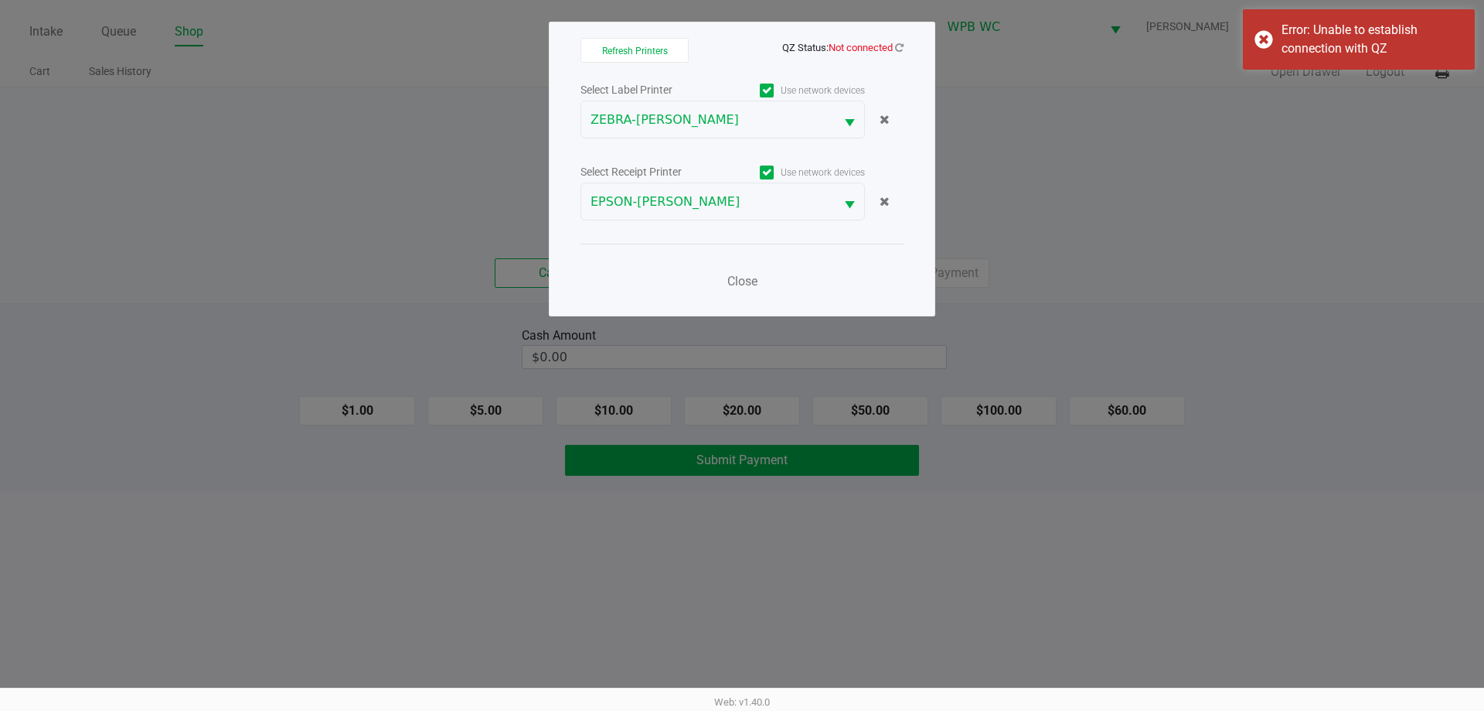
click at [891, 46] on span "Not connected" at bounding box center [861, 48] width 64 height 12
click at [901, 48] on icon at bounding box center [900, 48] width 12 height 10
click at [625, 53] on span "Refresh Printers" at bounding box center [635, 51] width 66 height 11
click at [738, 280] on span "Close" at bounding box center [743, 281] width 30 height 15
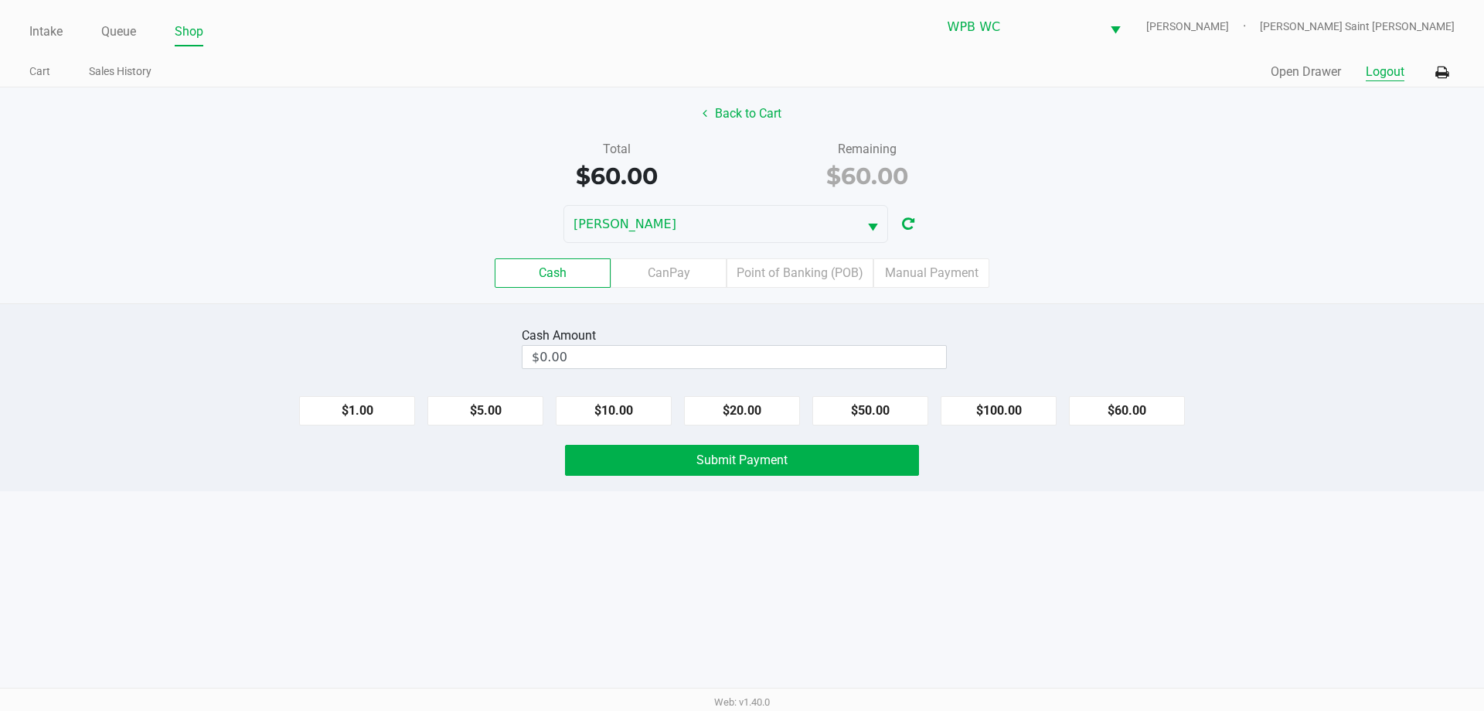
click at [1392, 73] on button "Logout" at bounding box center [1385, 72] width 39 height 19
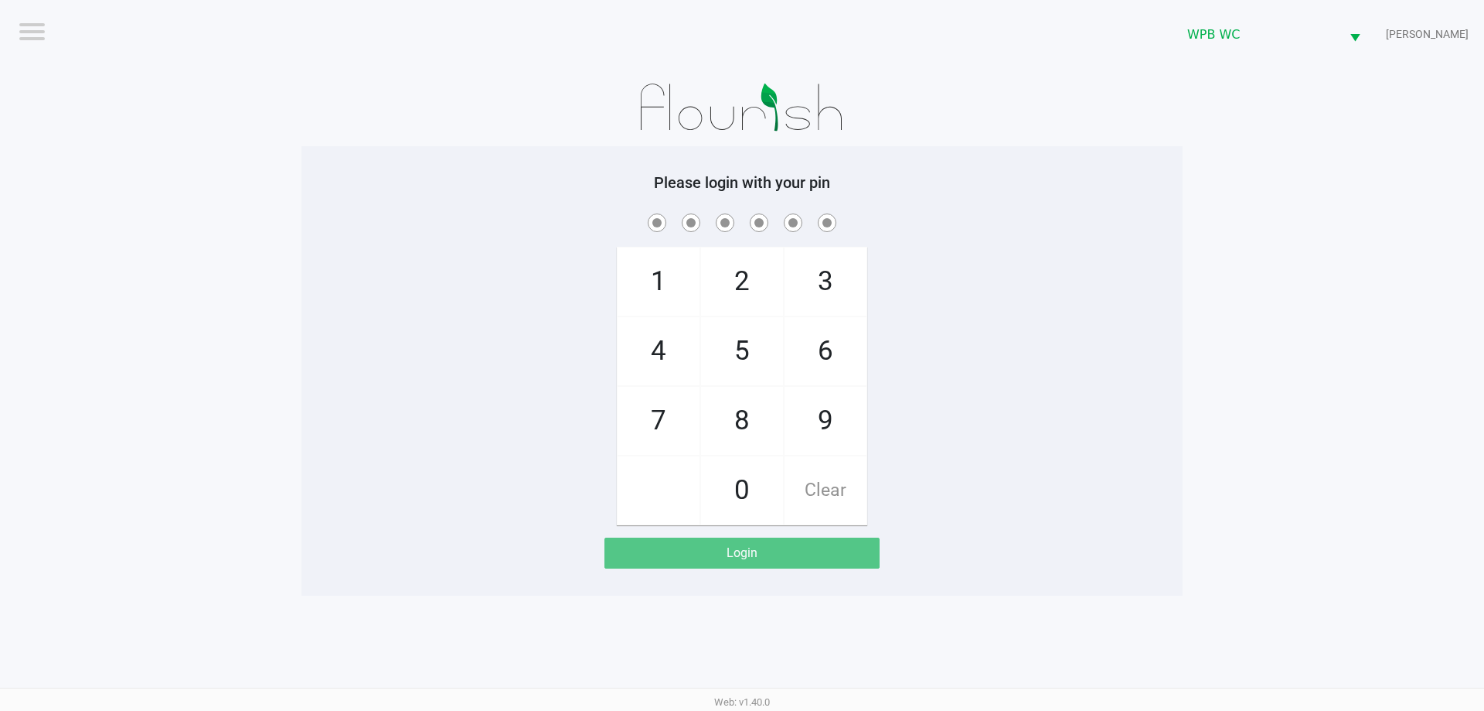
click at [1186, 396] on app-pos-login-wrapper "Logout WPB WC [PERSON_NAME] Please login with your pin 1 4 7 2 5 8 0 3 6 9 Clea…" at bounding box center [742, 297] width 1484 height 595
checkbox input "true"
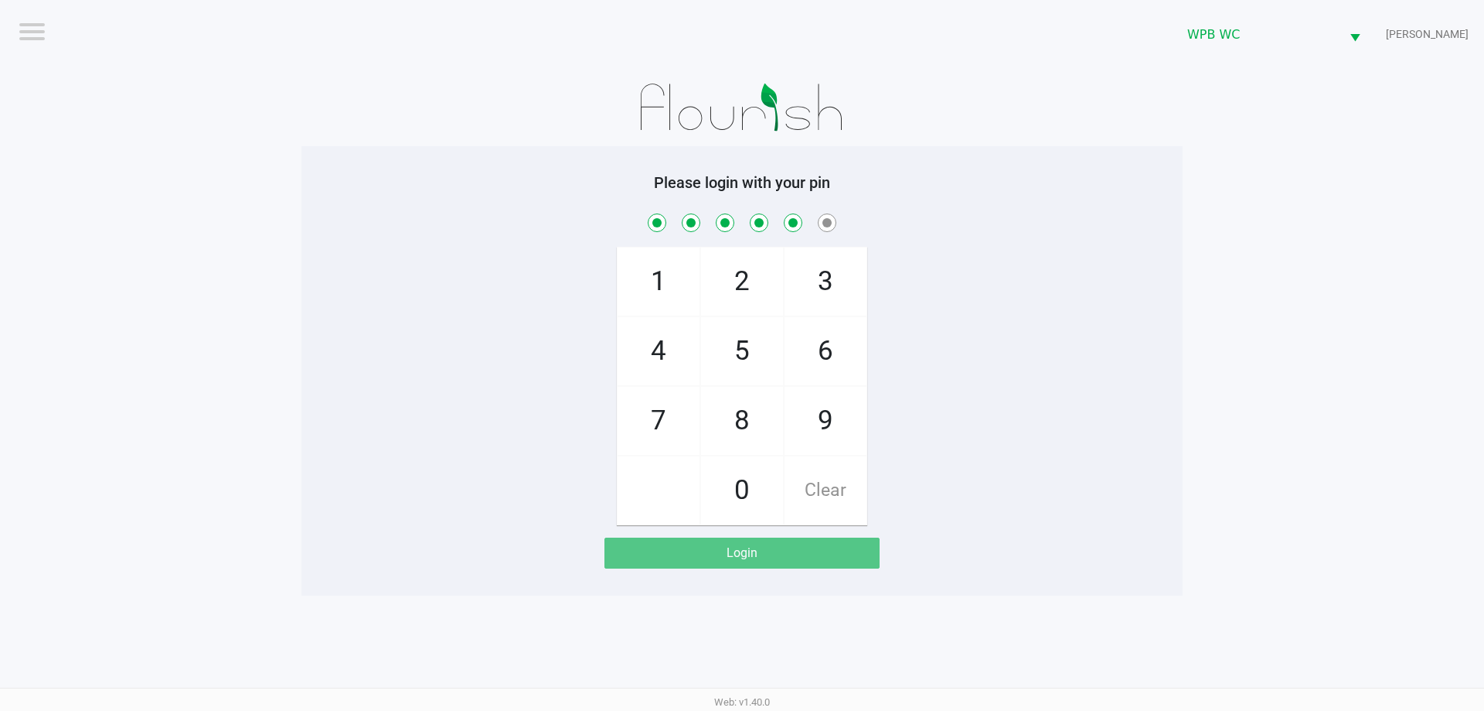
checkbox input "true"
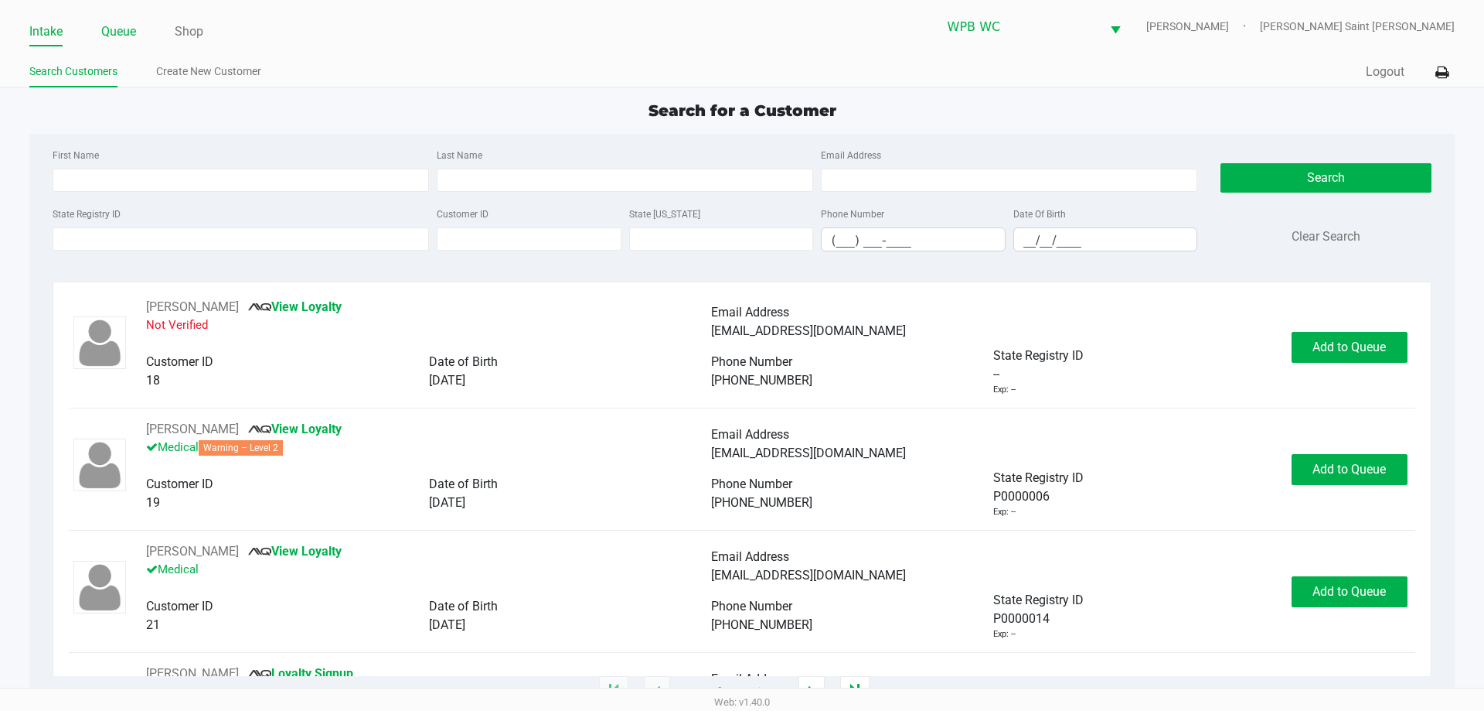
click at [103, 29] on link "Queue" at bounding box center [118, 32] width 35 height 22
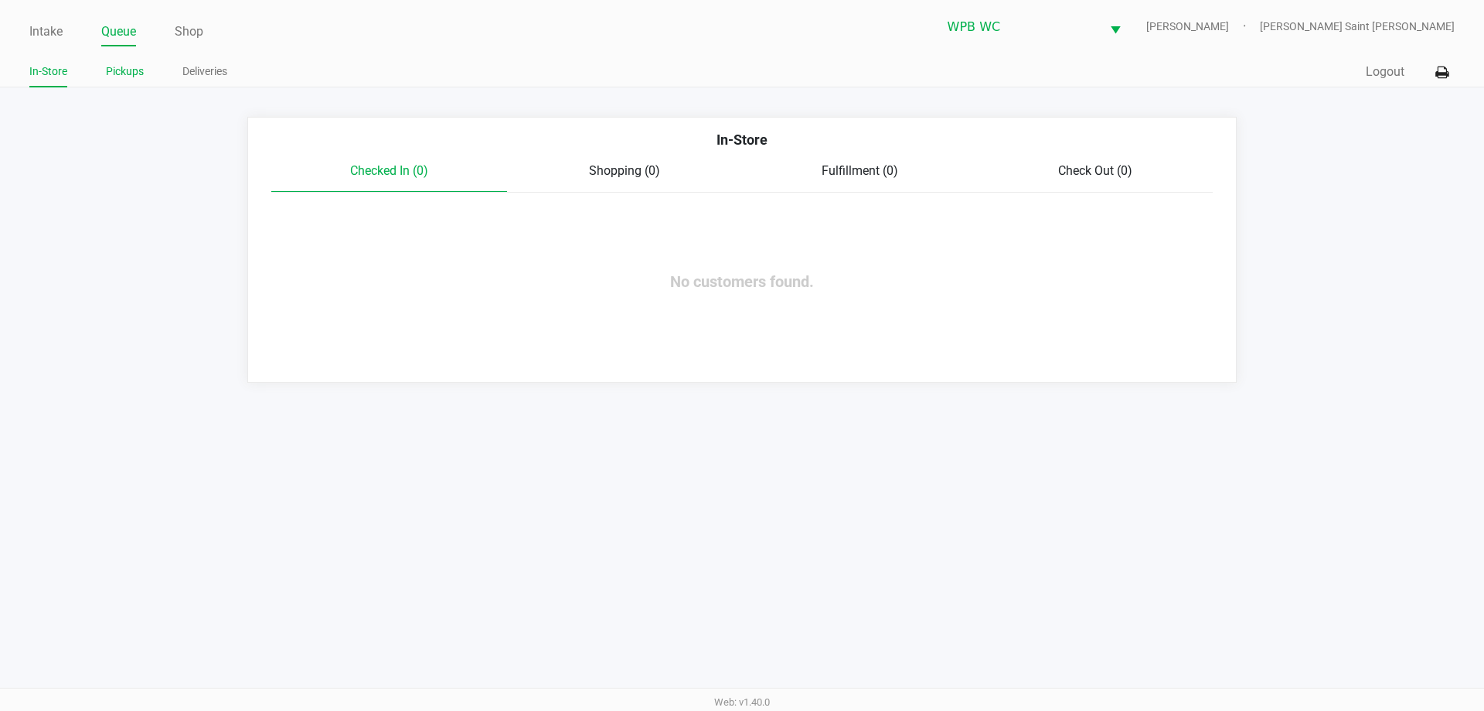
click at [118, 80] on link "Pickups" at bounding box center [125, 71] width 38 height 19
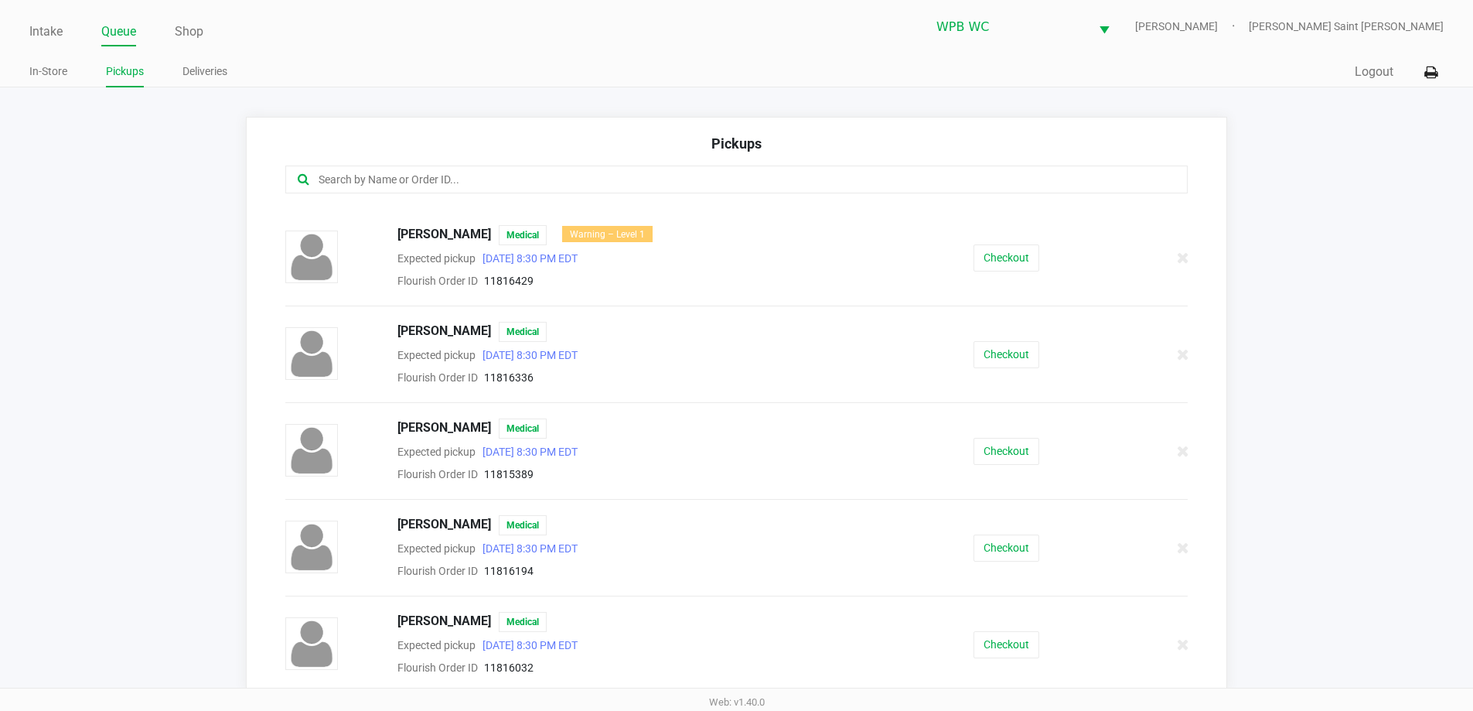
scroll to position [87, 0]
click at [1007, 324] on div "[PERSON_NAME] Medical Expected pickup [DATE] 8:30 PM EDT Flourish Order ID 1181…" at bounding box center [737, 351] width 926 height 65
click at [1010, 345] on button "Checkout" at bounding box center [1006, 352] width 66 height 27
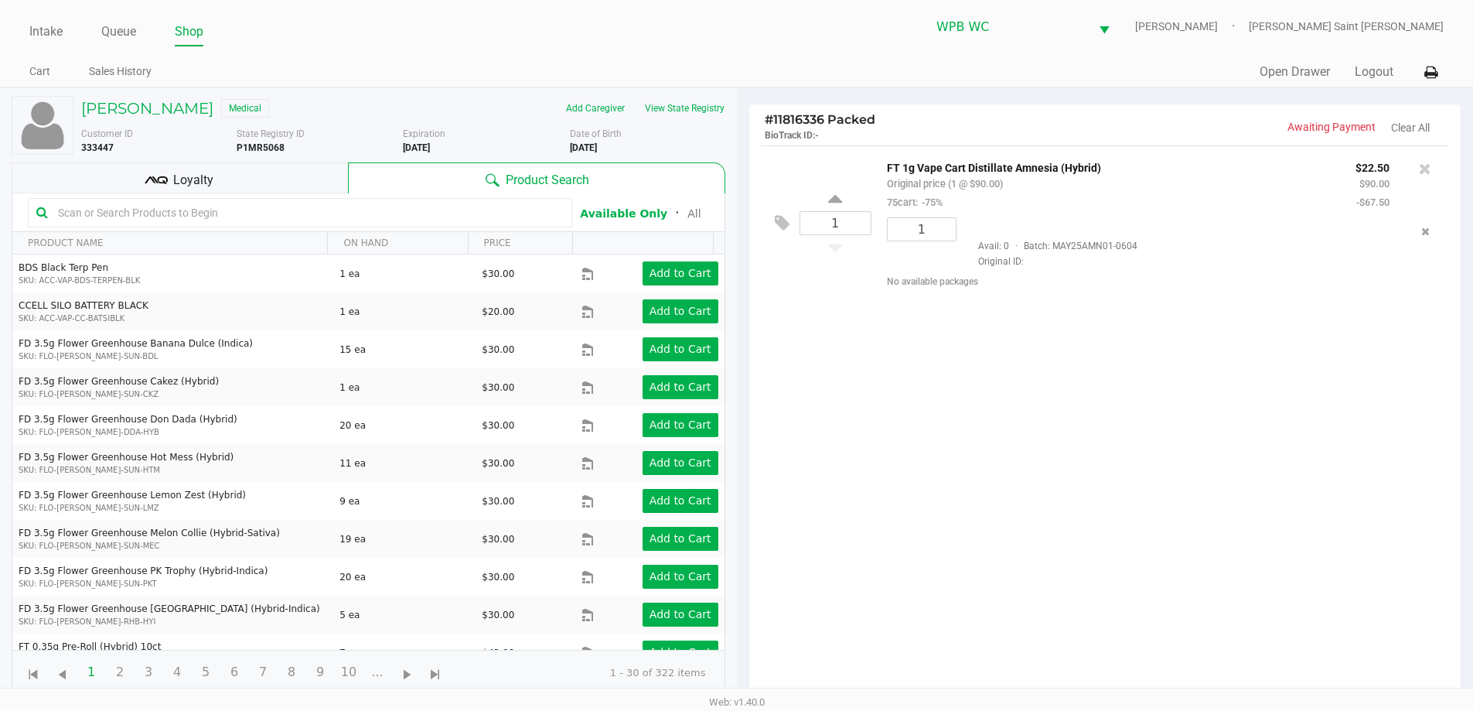
click at [953, 410] on div "1 FT 1g Vape Cart Distillate Amnesia (Hybrid) Original price (1 @ $90.00) 75car…" at bounding box center [1105, 425] width 712 height 561
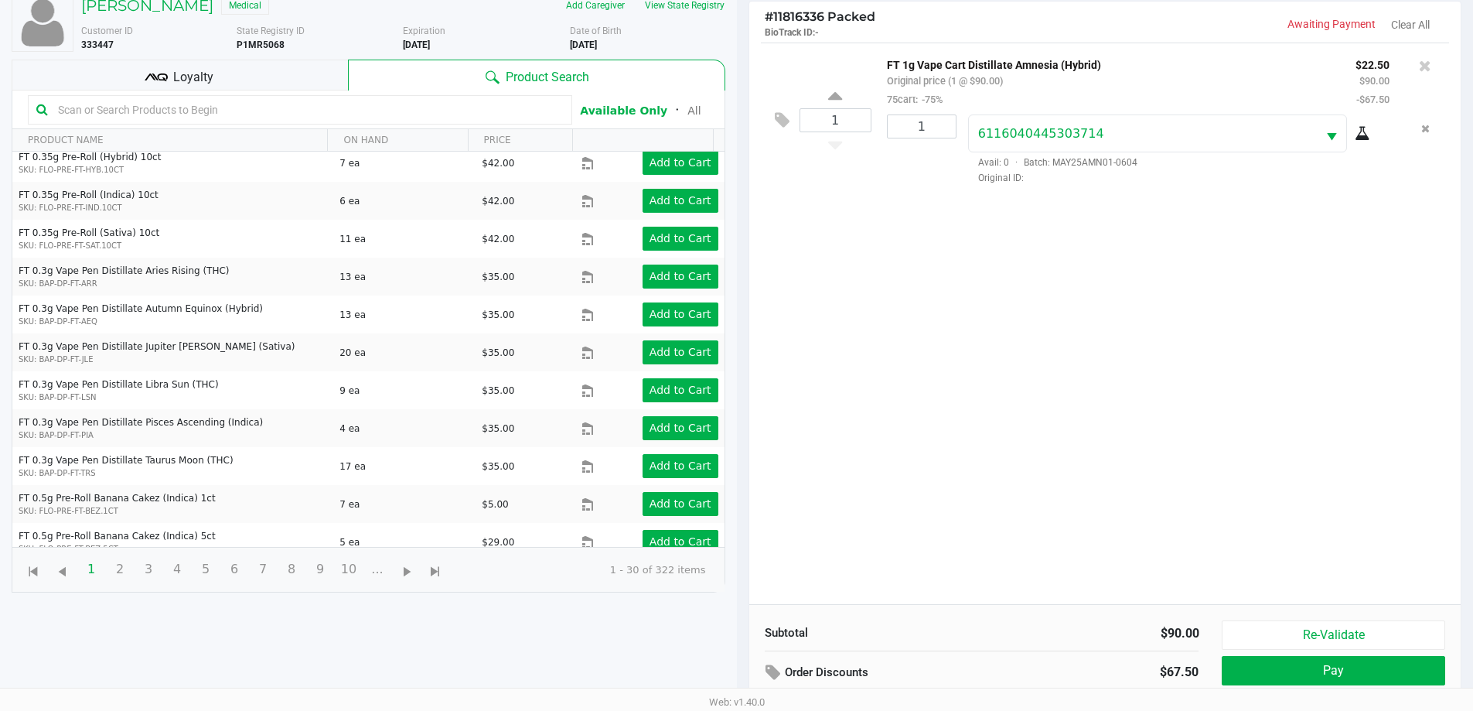
scroll to position [167, 0]
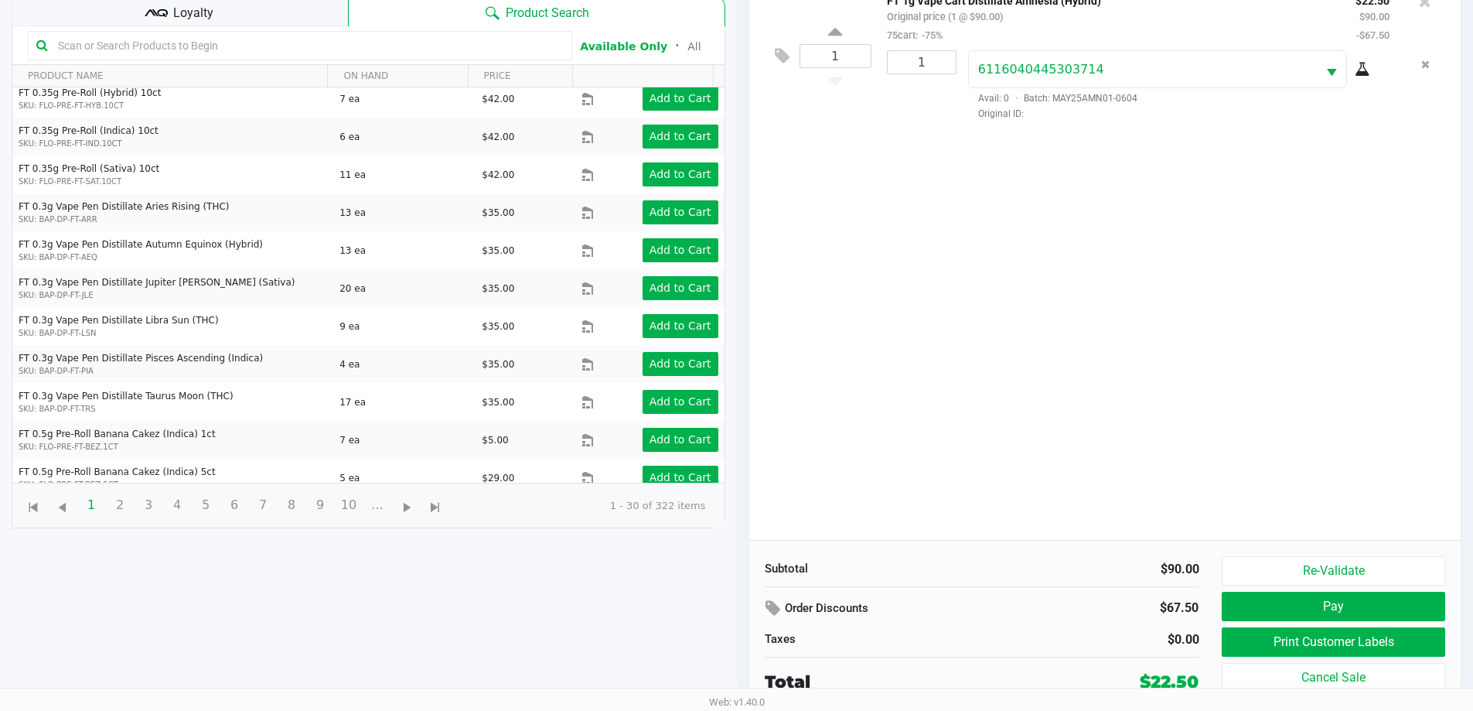
click at [1154, 403] on div "1 FT 1g Vape Cart Distillate Amnesia (Hybrid) Original price (1 @ $90.00) 75car…" at bounding box center [1105, 258] width 712 height 561
click at [1343, 646] on button "Print Customer Labels" at bounding box center [1333, 641] width 223 height 29
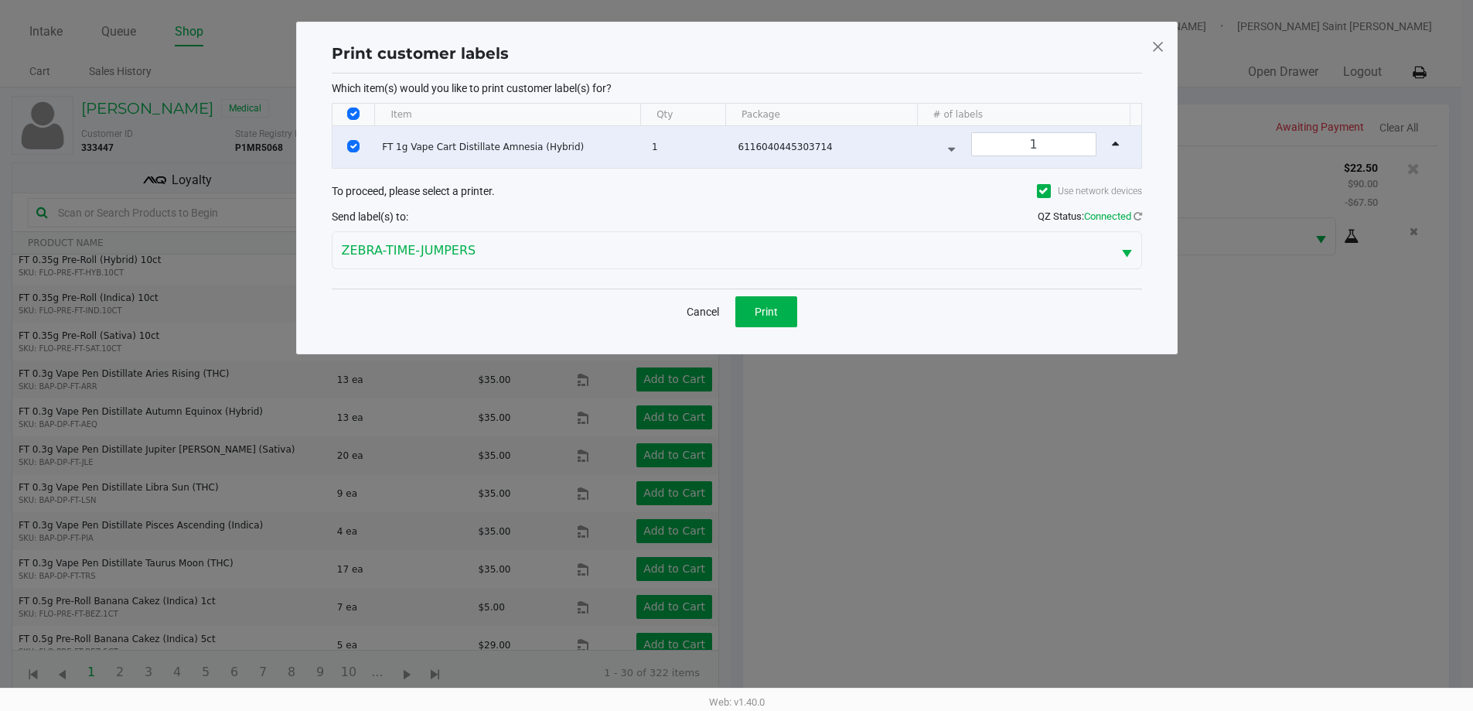
scroll to position [0, 0]
click at [747, 305] on button "Print" at bounding box center [772, 311] width 62 height 31
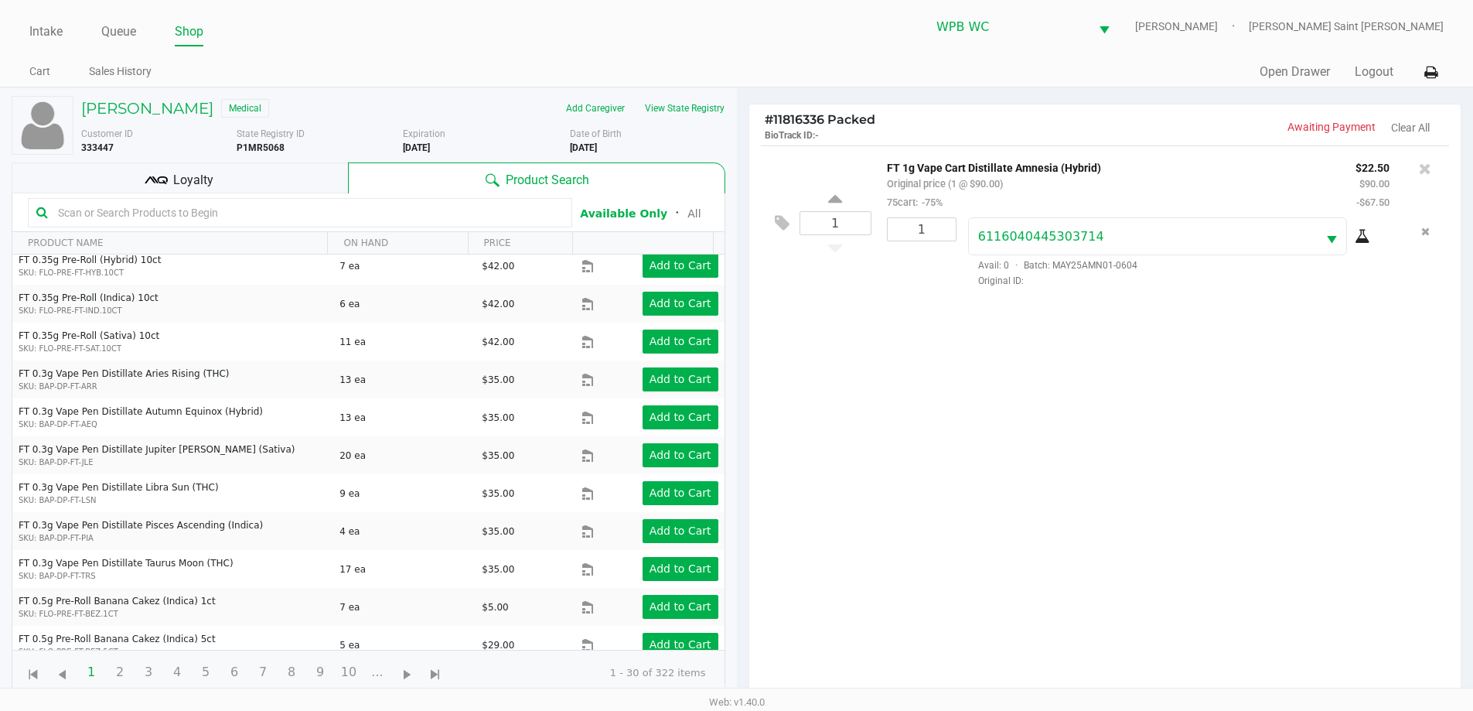
click at [193, 186] on span "Loyalty" at bounding box center [193, 180] width 40 height 19
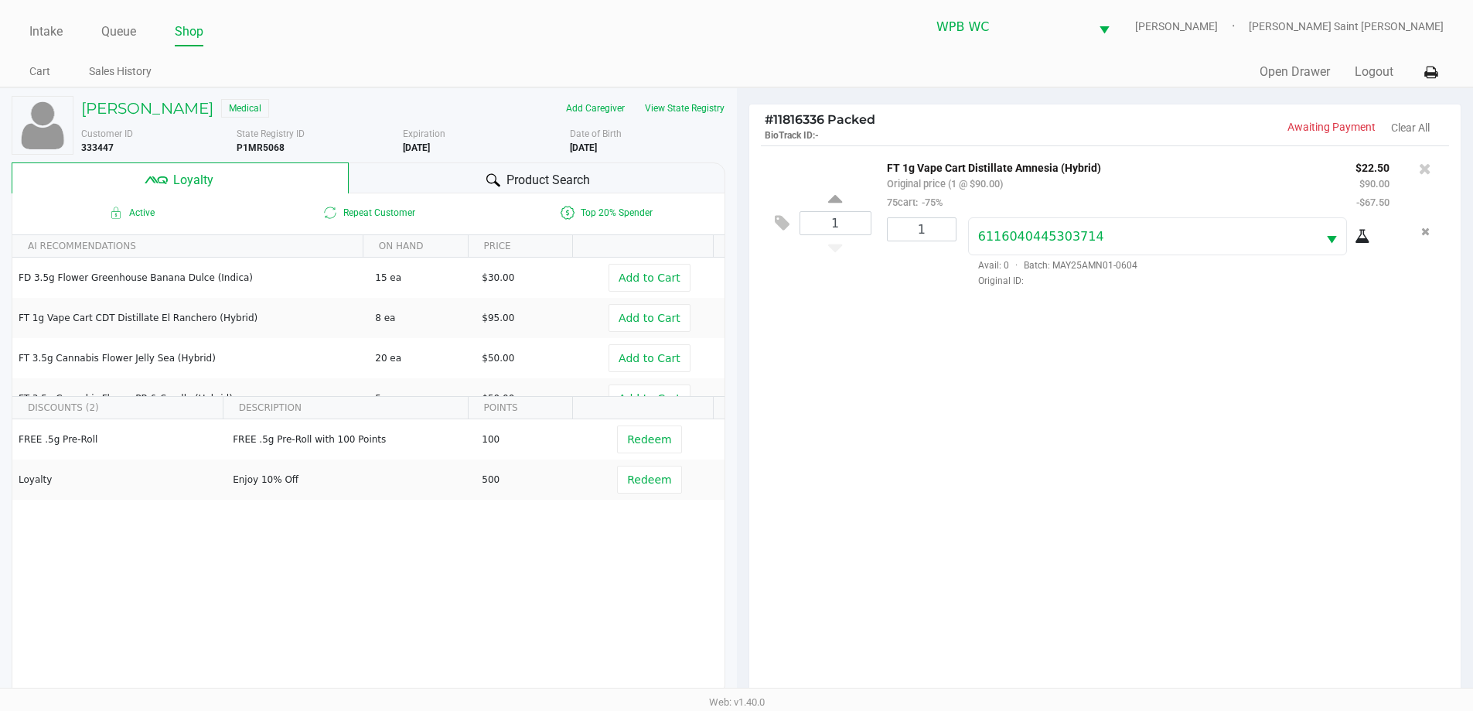
click at [1284, 358] on div "1 FT 1g Vape Cart Distillate Amnesia (Hybrid) Original price (1 @ $90.00) 75car…" at bounding box center [1105, 425] width 712 height 561
click at [1179, 380] on div "1 FT 1g Vape Cart Distillate Amnesia (Hybrid) Original price (1 @ $90.00) 75car…" at bounding box center [1105, 425] width 712 height 561
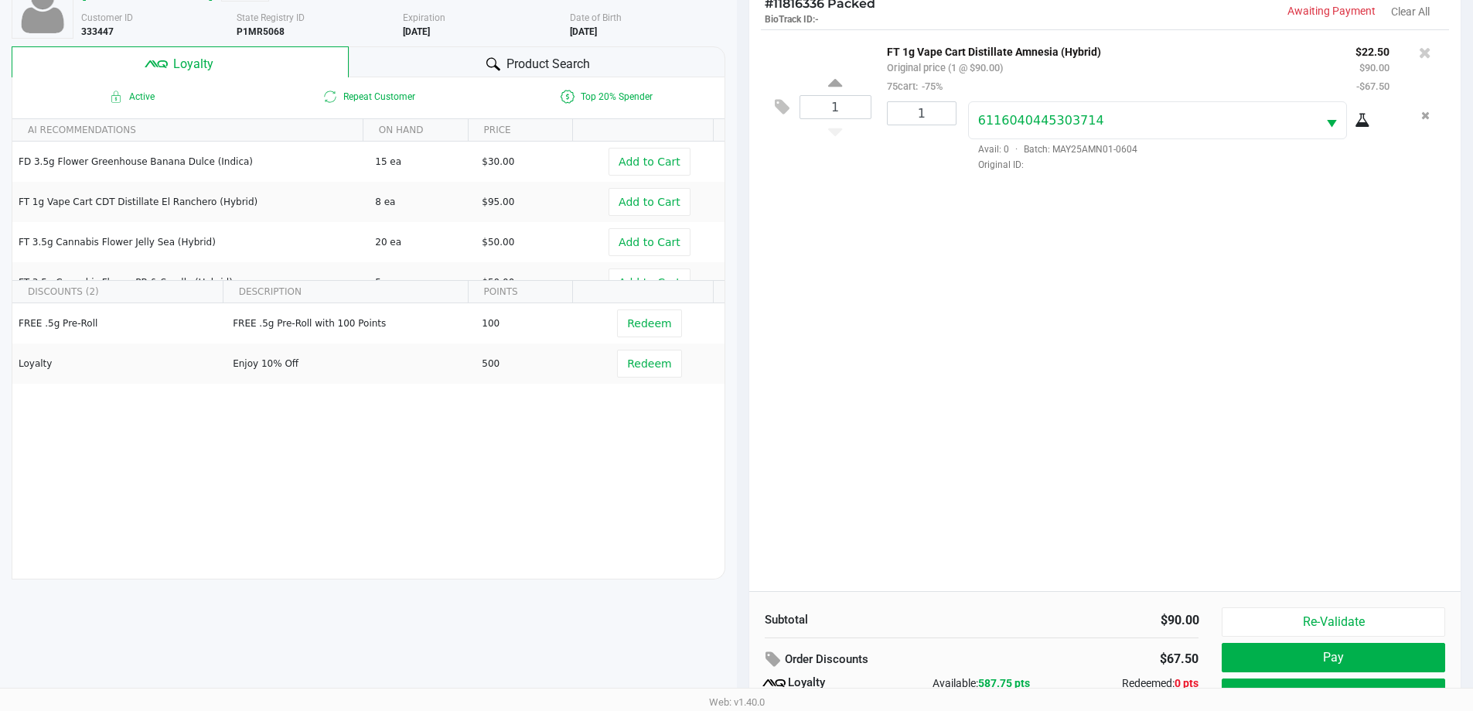
scroll to position [186, 0]
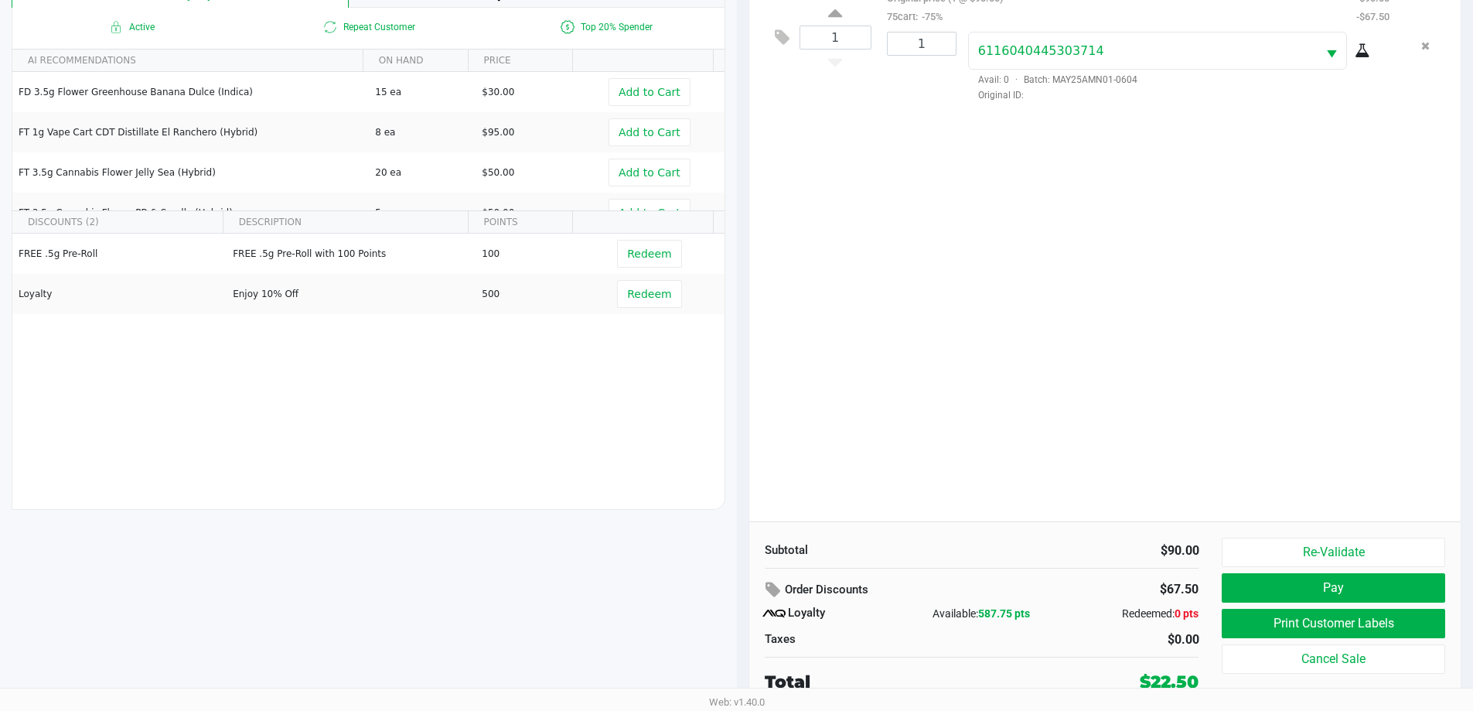
click at [1119, 312] on div "1 FT 1g Vape Cart Distillate Amnesia (Hybrid) Original price (1 @ $90.00) 75car…" at bounding box center [1105, 240] width 712 height 561
click at [1344, 581] on button "Pay" at bounding box center [1333, 587] width 223 height 29
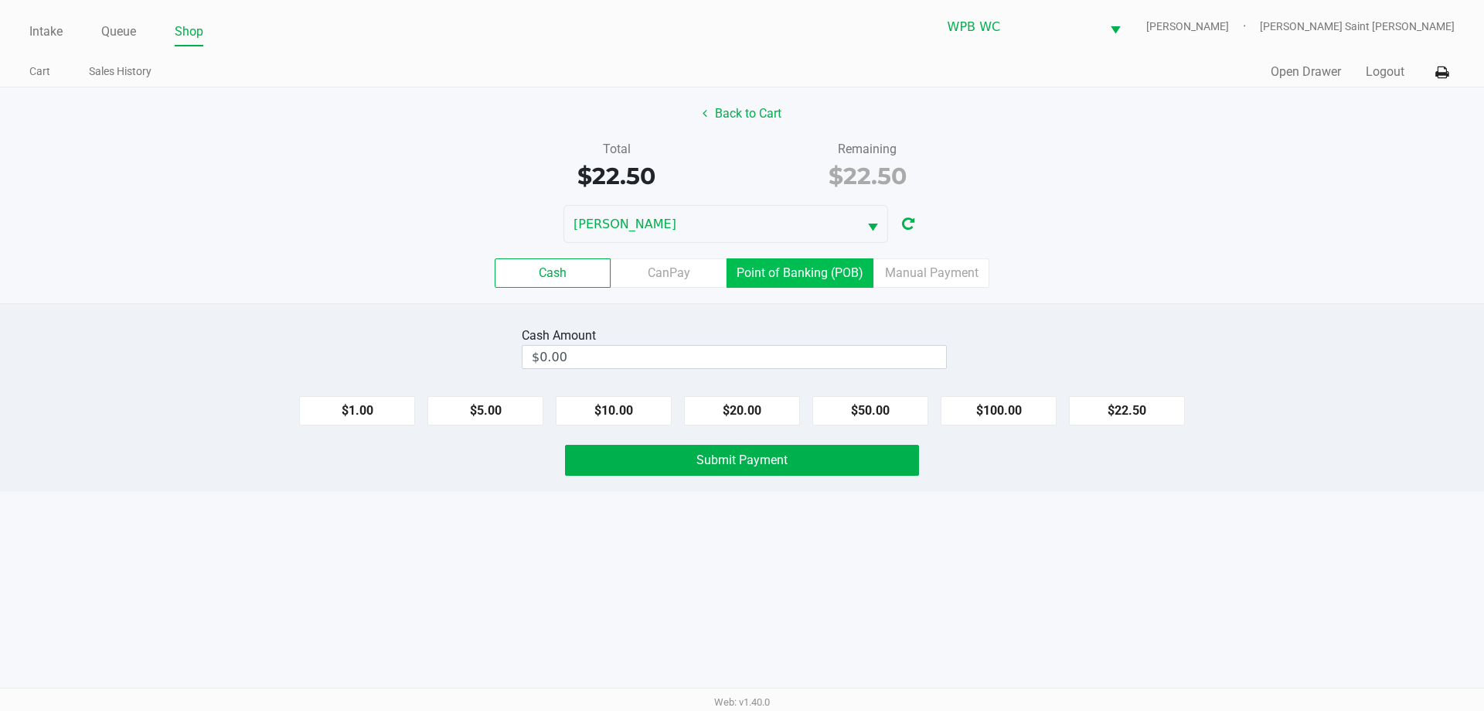
click at [802, 274] on label "Point of Banking (POB)" at bounding box center [800, 272] width 147 height 29
click at [0, 0] on 7 "Point of Banking (POB)" at bounding box center [0, 0] width 0 height 0
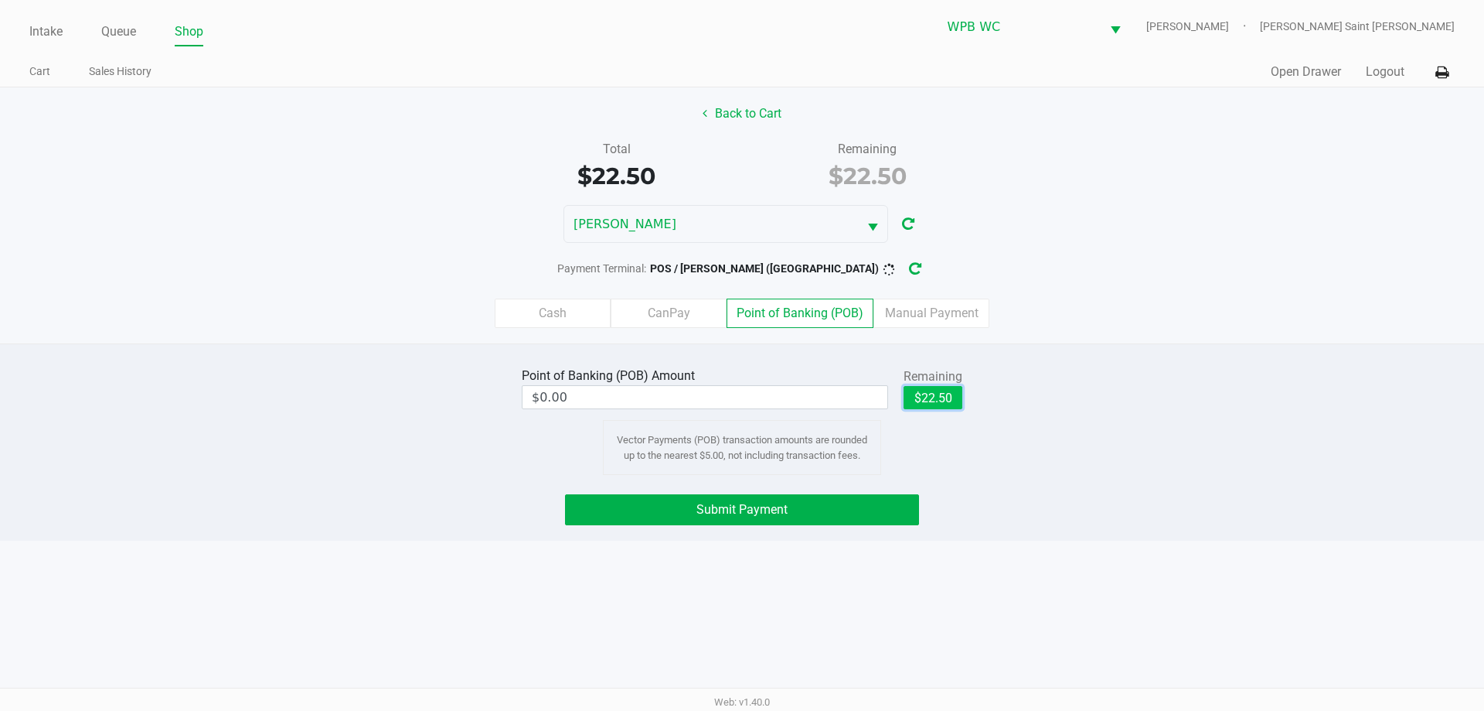
click at [956, 398] on button "$22.50" at bounding box center [933, 397] width 59 height 23
type input "$22.50"
click at [813, 505] on button "Submit Payment" at bounding box center [742, 509] width 354 height 31
click at [922, 272] on icon "button" at bounding box center [928, 268] width 12 height 13
click at [711, 496] on button "Submit Payment" at bounding box center [742, 509] width 354 height 31
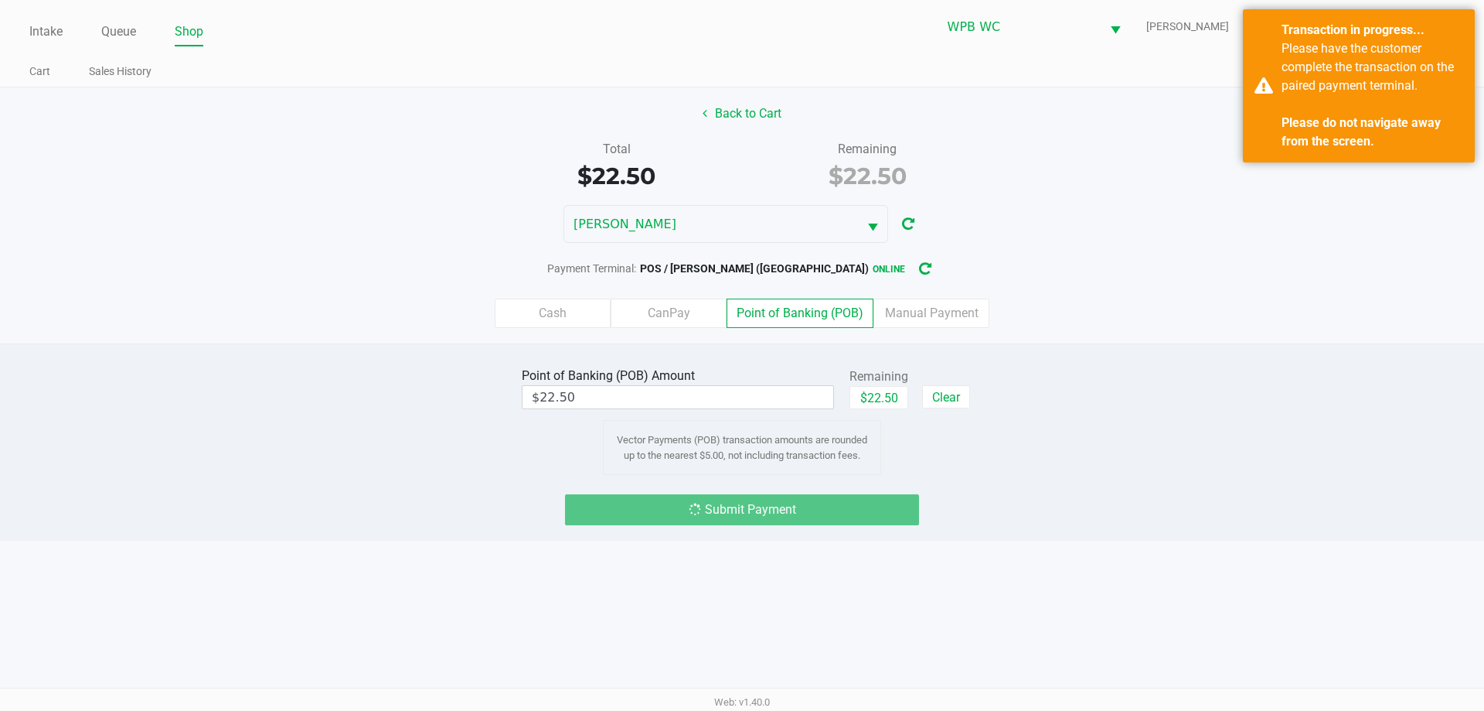
click at [1280, 400] on div "Point of Banking (POB) Amount $22.50 Remaining $22.50 Clear Vector Payments (PO…" at bounding box center [742, 418] width 1508 height 111
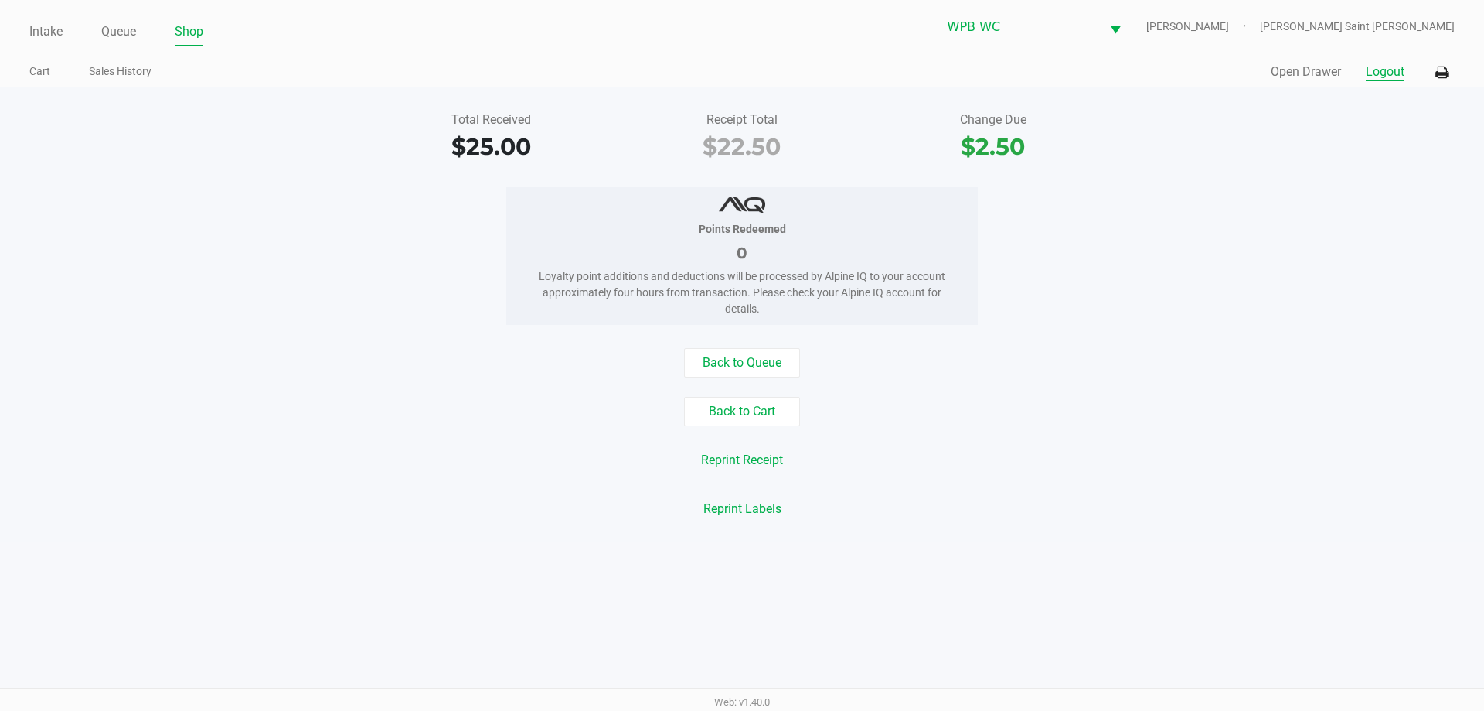
click at [1388, 70] on button "Logout" at bounding box center [1385, 72] width 39 height 19
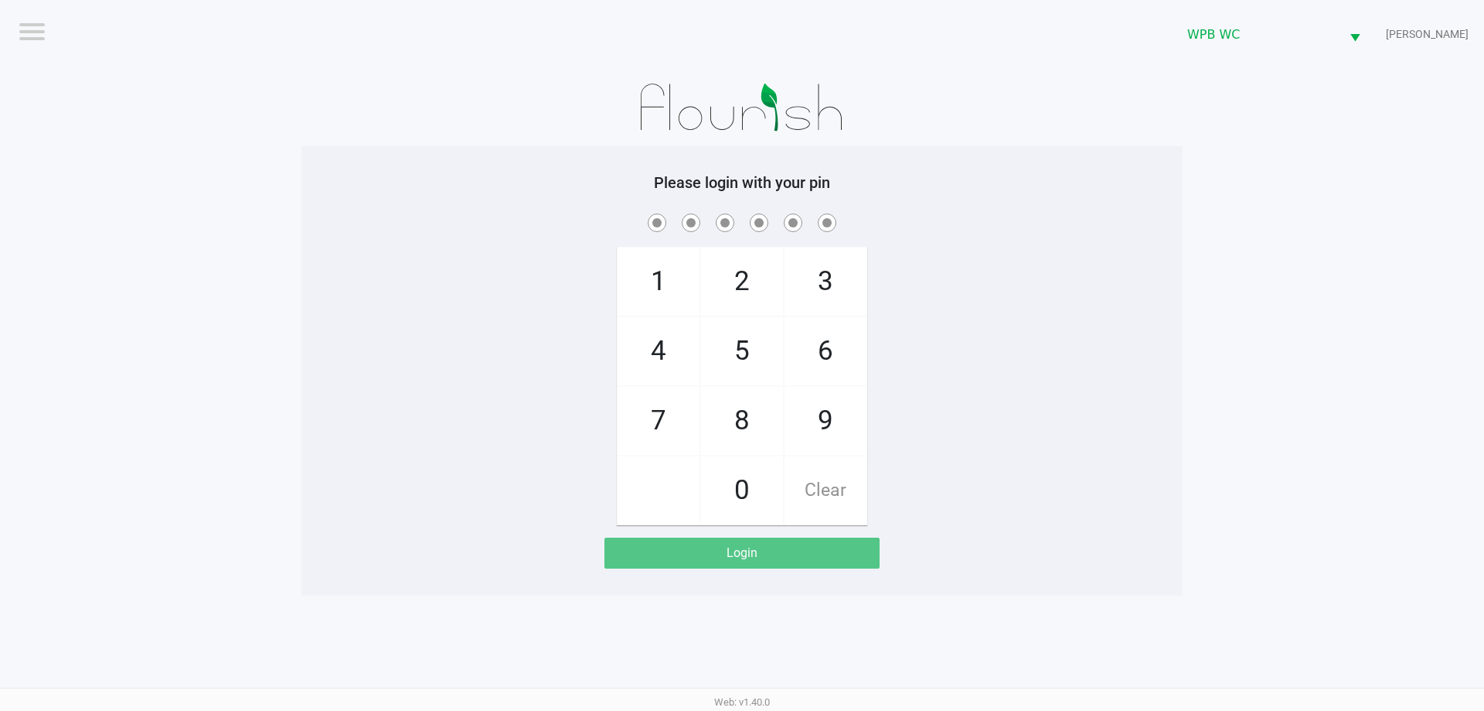
click at [1334, 197] on app-pos-login-wrapper "Logout WPB WC [PERSON_NAME] Please login with your pin 1 4 7 2 5 8 0 3 6 9 Clea…" at bounding box center [742, 297] width 1484 height 595
click at [997, 335] on div "1 4 7 2 5 8 0 3 6 9 Clear" at bounding box center [742, 367] width 881 height 315
checkbox input "true"
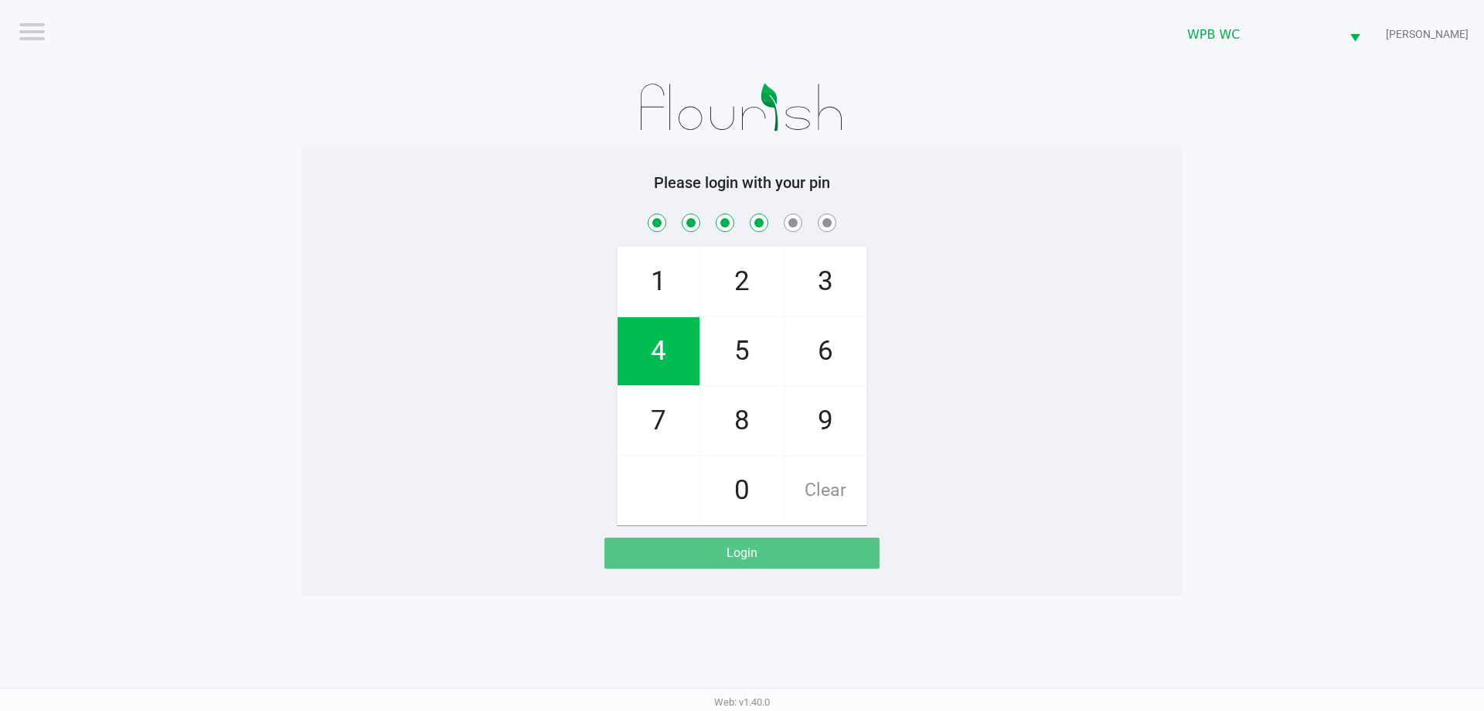
checkbox input "true"
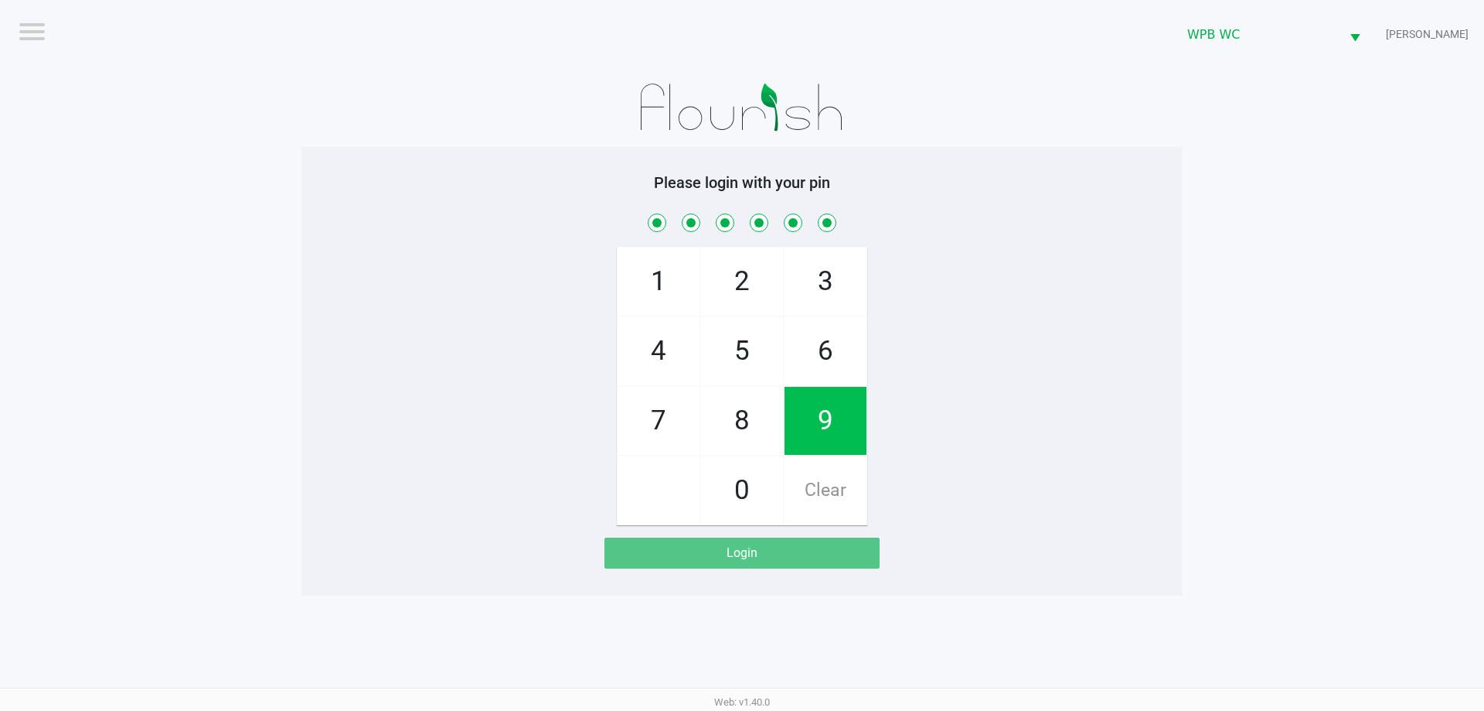
checkbox input "true"
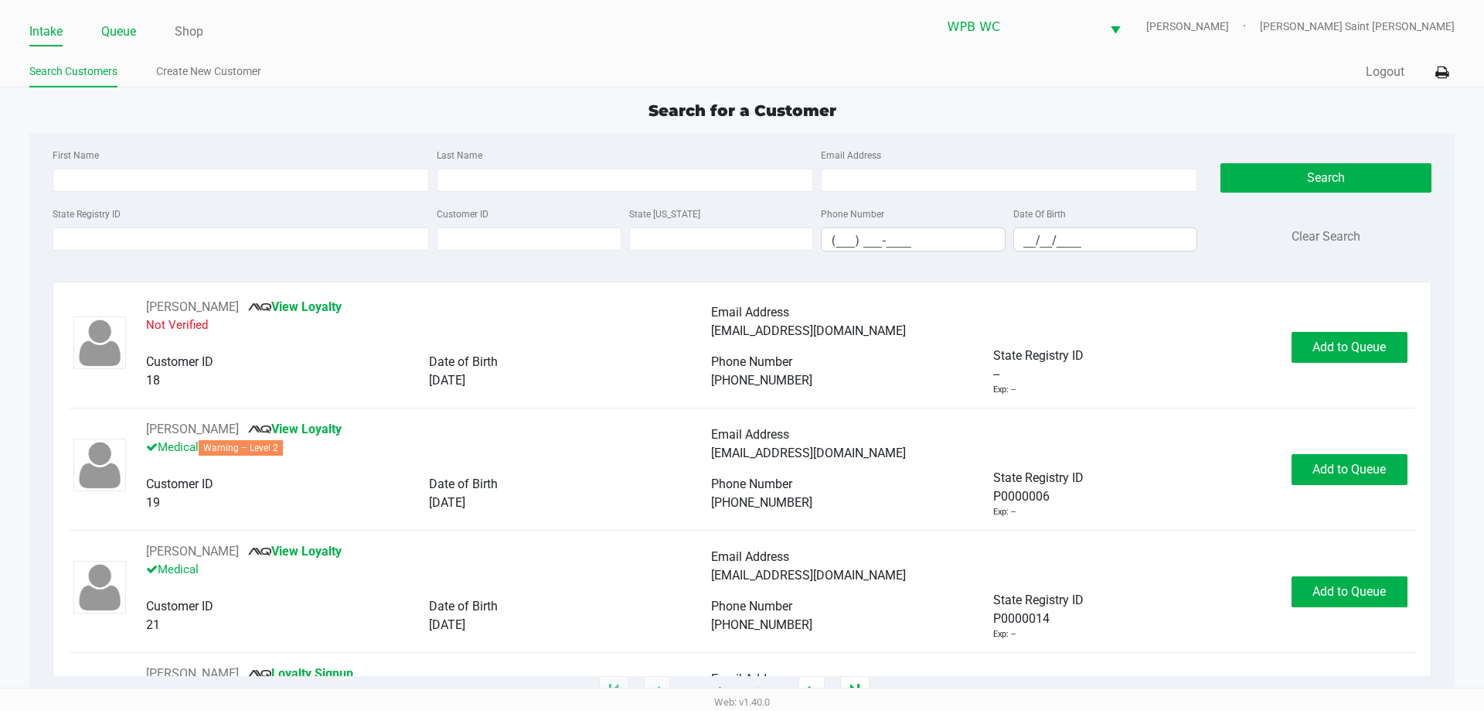
click at [122, 35] on link "Queue" at bounding box center [118, 32] width 35 height 22
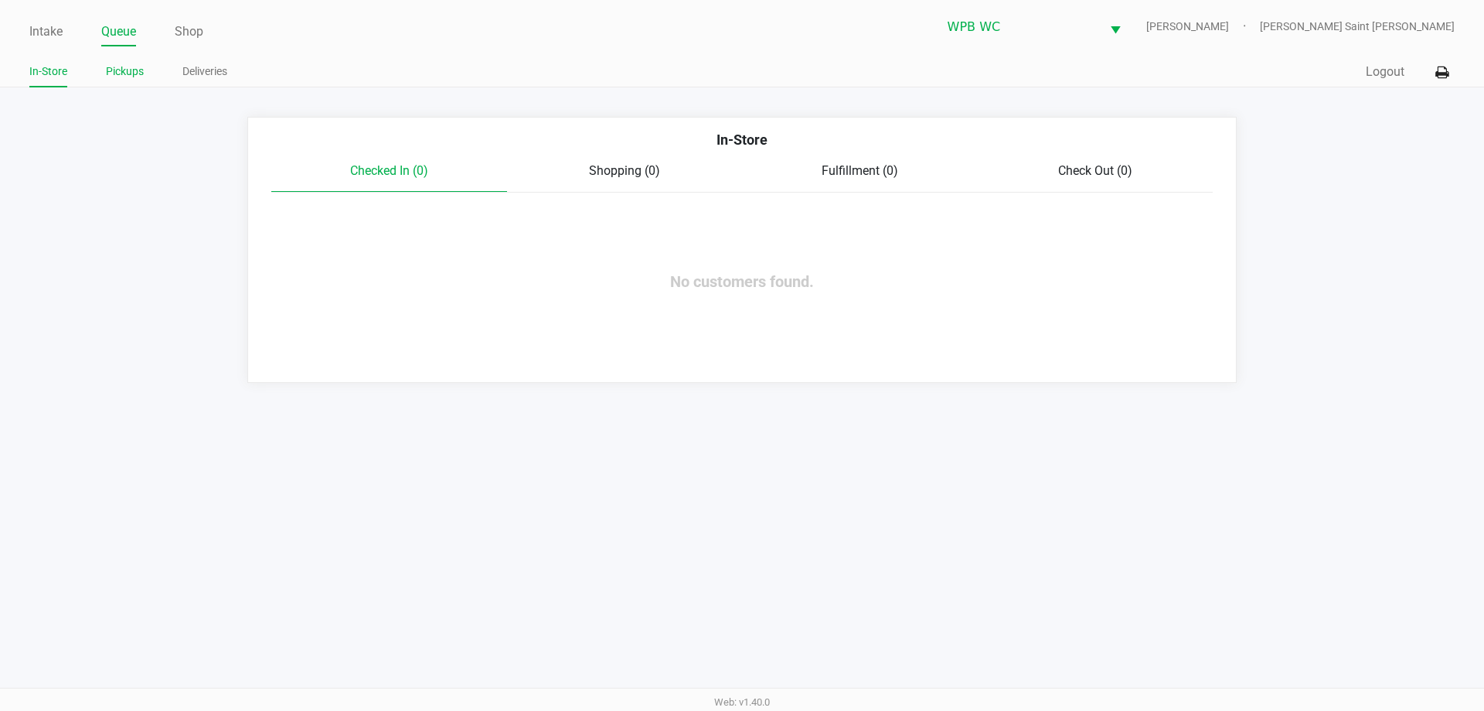
click at [138, 73] on link "Pickups" at bounding box center [125, 71] width 38 height 19
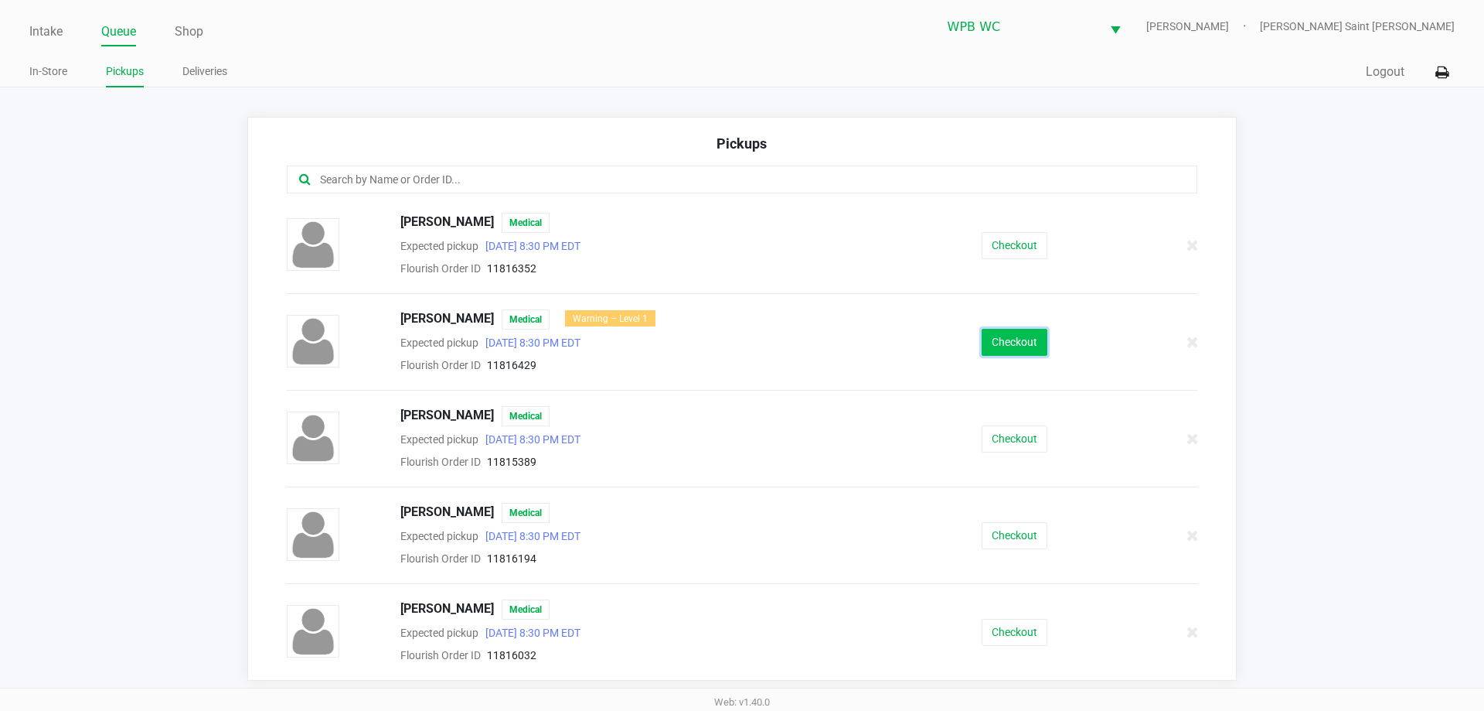
click at [1040, 338] on button "Checkout" at bounding box center [1015, 342] width 66 height 27
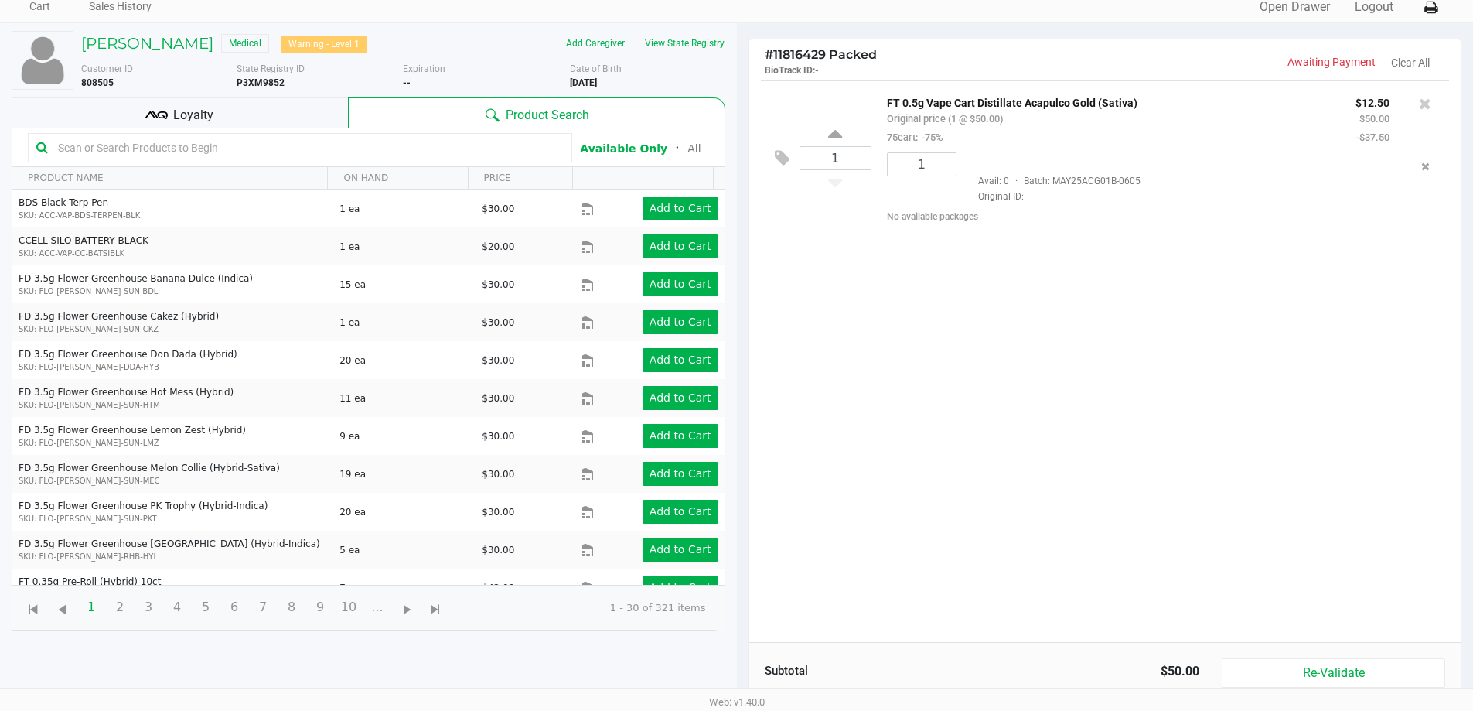
scroll to position [155, 0]
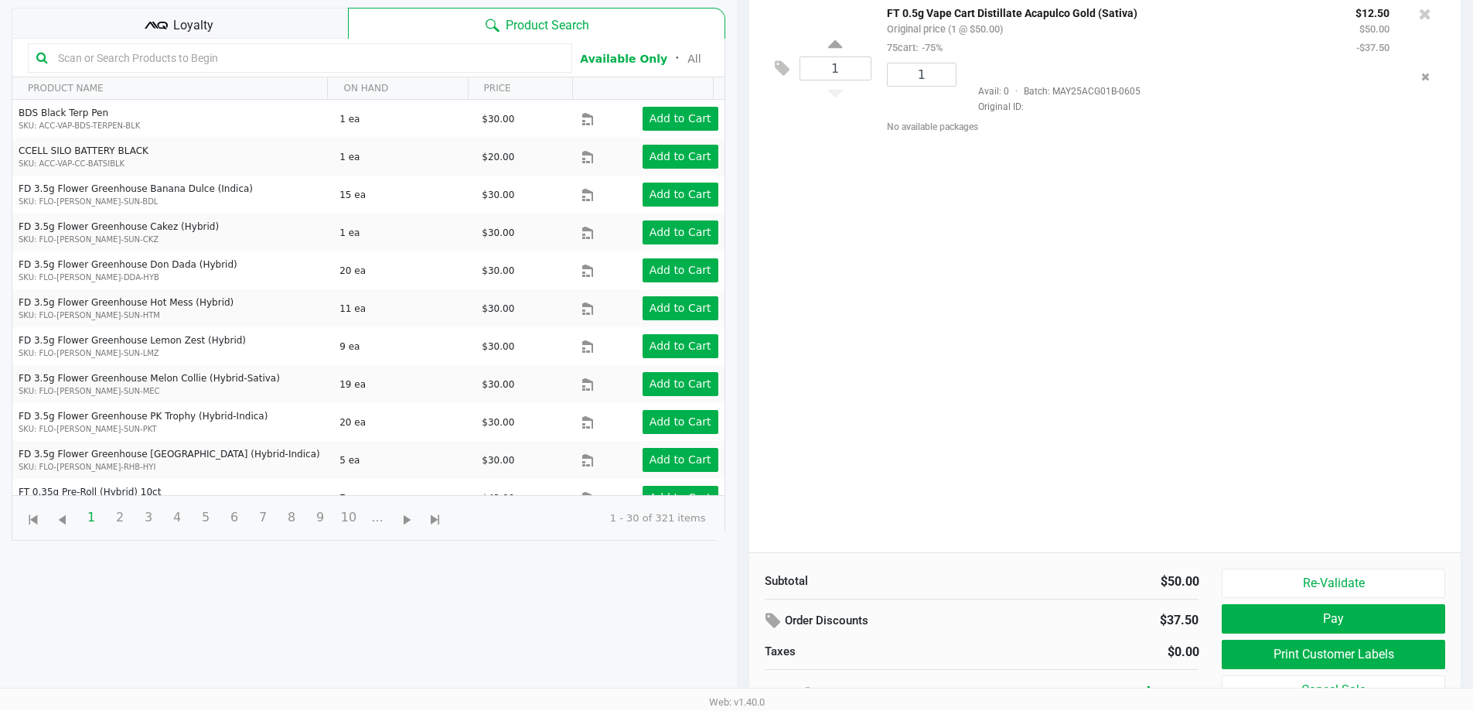
click at [1030, 370] on div "1 FT 0.5g Vape Cart Distillate Acapulco Gold (Sativa) Original price (1 @ $50.0…" at bounding box center [1105, 271] width 712 height 561
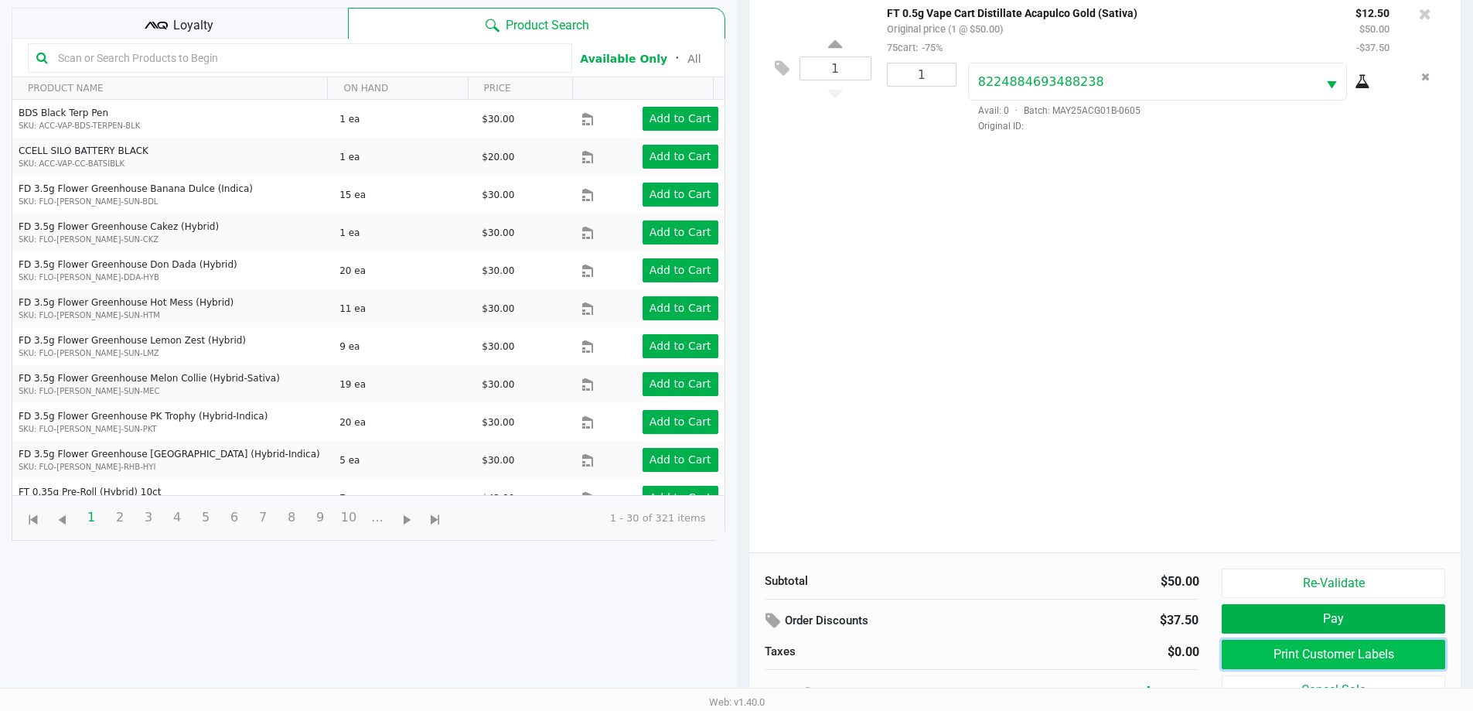
click at [1315, 644] on button "Print Customer Labels" at bounding box center [1333, 653] width 223 height 29
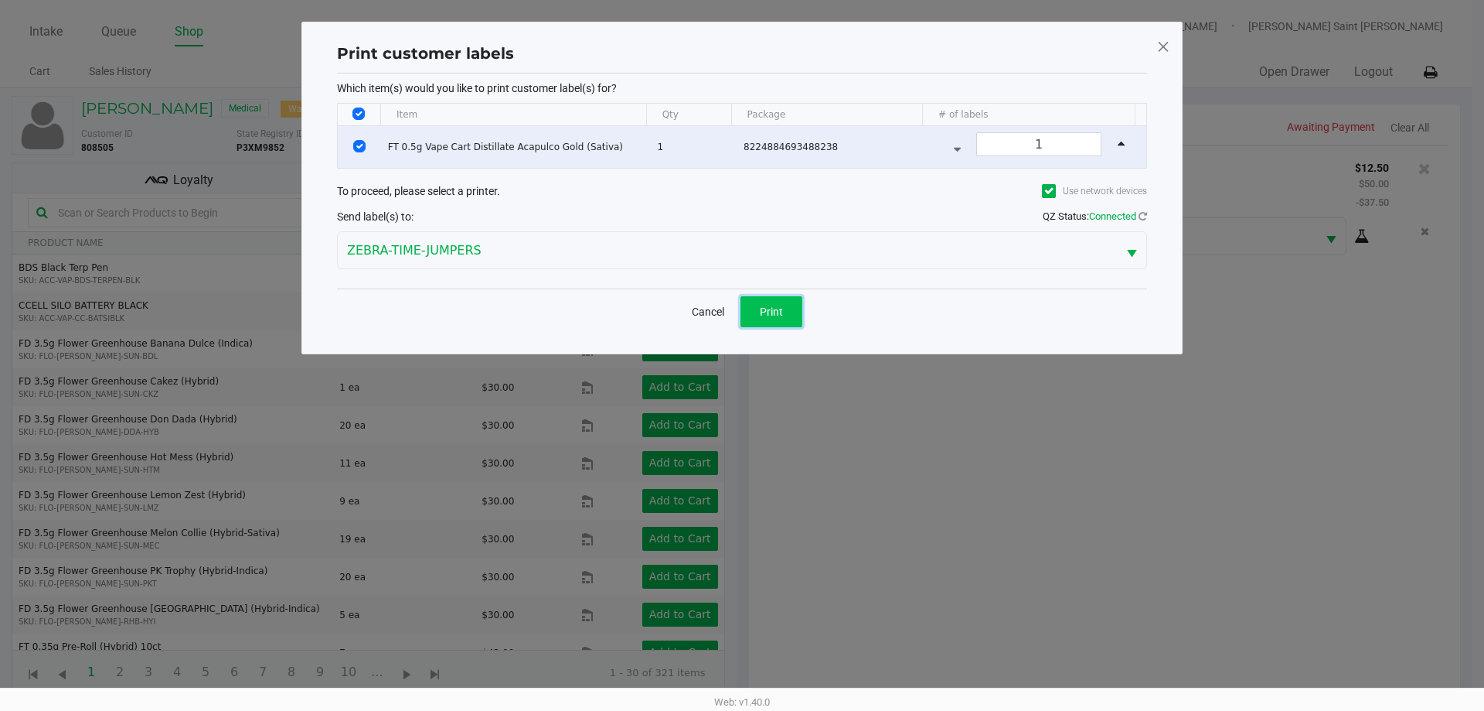
click at [762, 319] on button "Print" at bounding box center [772, 311] width 62 height 31
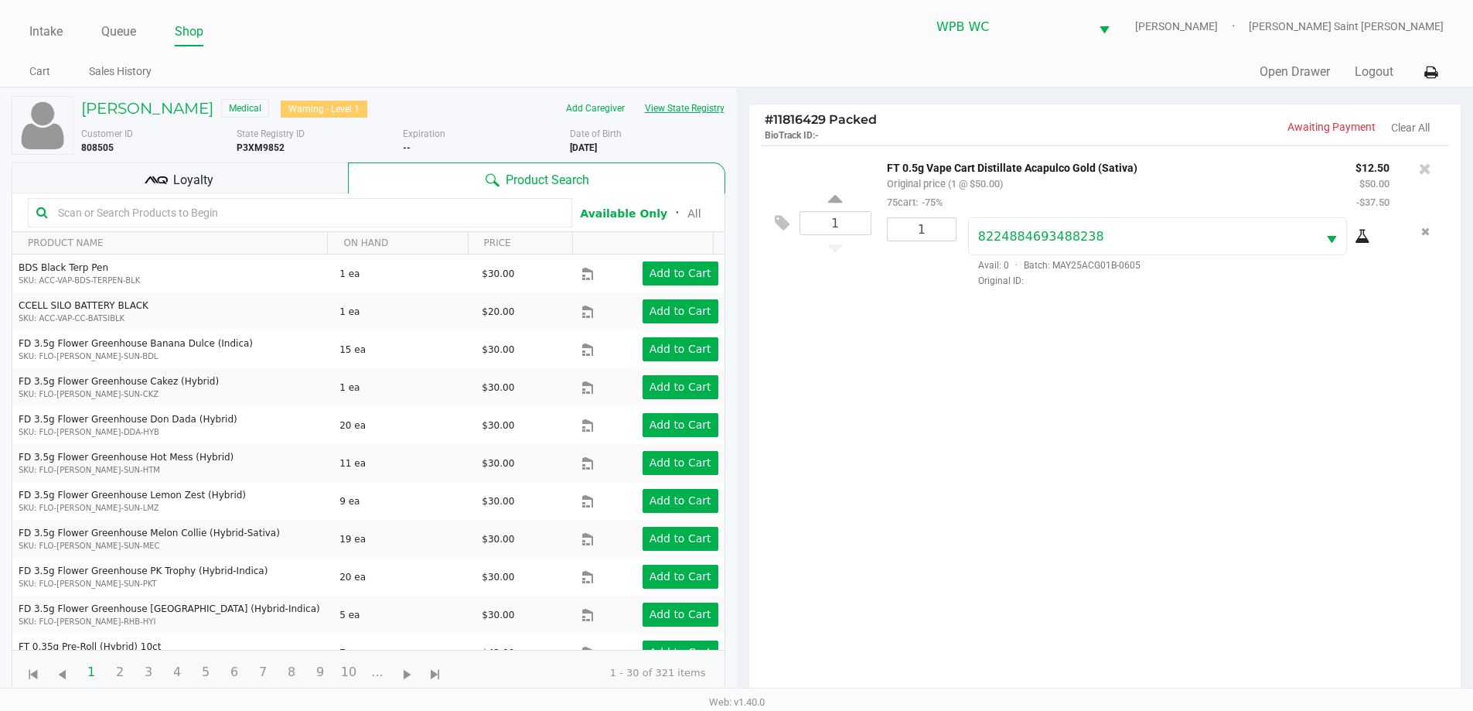
click at [685, 107] on button "View State Registry" at bounding box center [680, 108] width 90 height 25
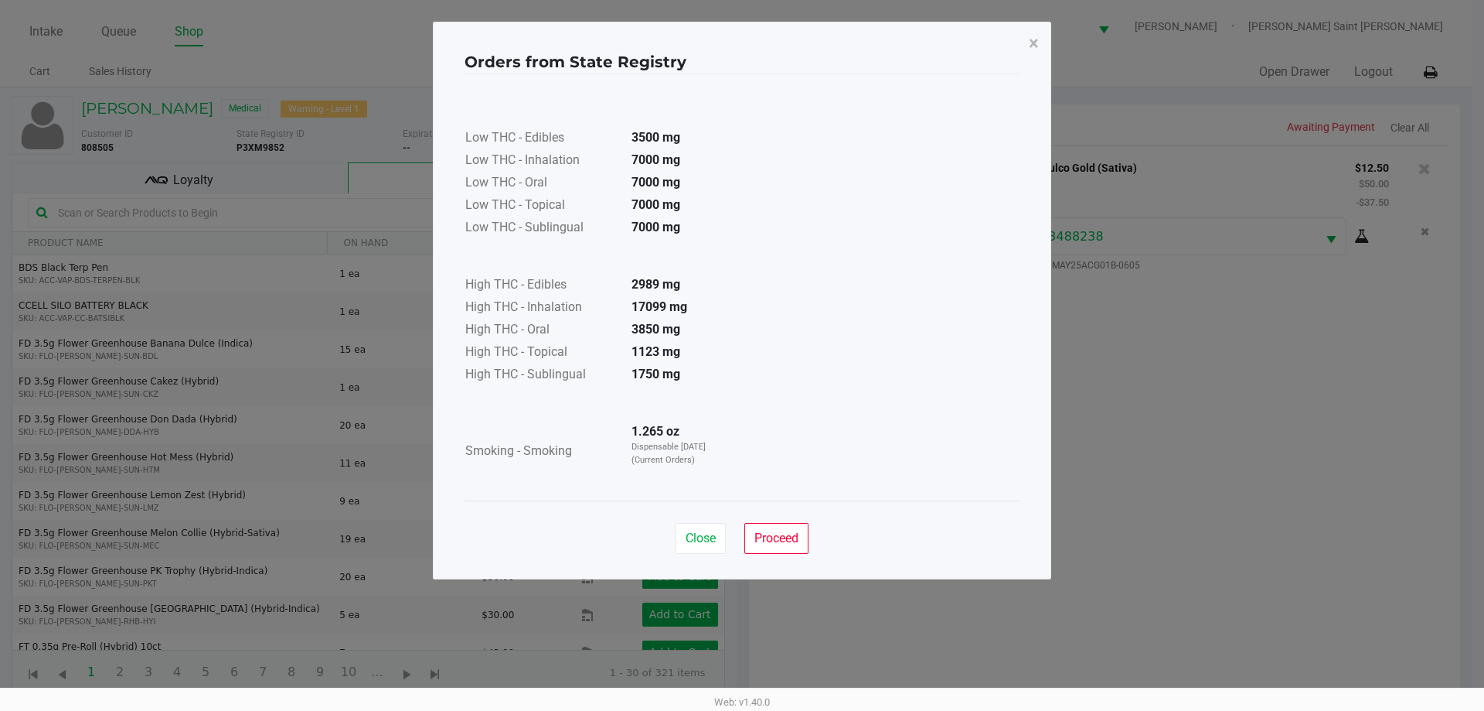
click at [720, 391] on td at bounding box center [597, 404] width 264 height 35
click at [706, 435] on td "1.265 oz Dispensable [DATE] (Current Orders)" at bounding box center [673, 451] width 108 height 60
click at [626, 305] on td "17099 mg" at bounding box center [673, 308] width 108 height 22
click at [698, 530] on button "Close" at bounding box center [701, 538] width 50 height 31
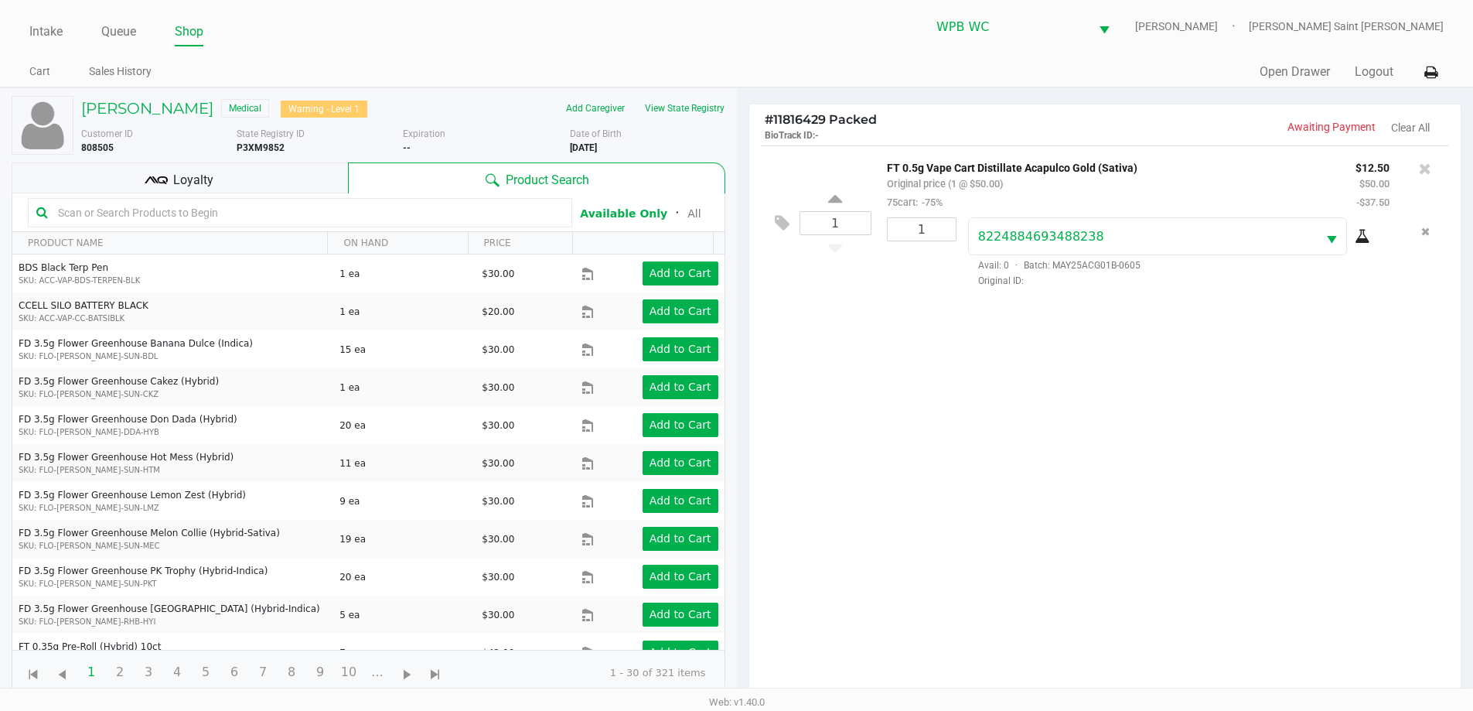
click at [1265, 476] on ngb-modal-window "Orders from State Registry × Low THC - Edibles 3500 mg Low THC - Inhalation 700…" at bounding box center [736, 355] width 1473 height 711
click at [1220, 475] on div "1 FT 0.5g Vape Cart Distillate Acapulco Gold (Sativa) Original price (1 @ $50.0…" at bounding box center [1105, 425] width 712 height 561
click at [694, 119] on button "View State Registry" at bounding box center [680, 108] width 90 height 25
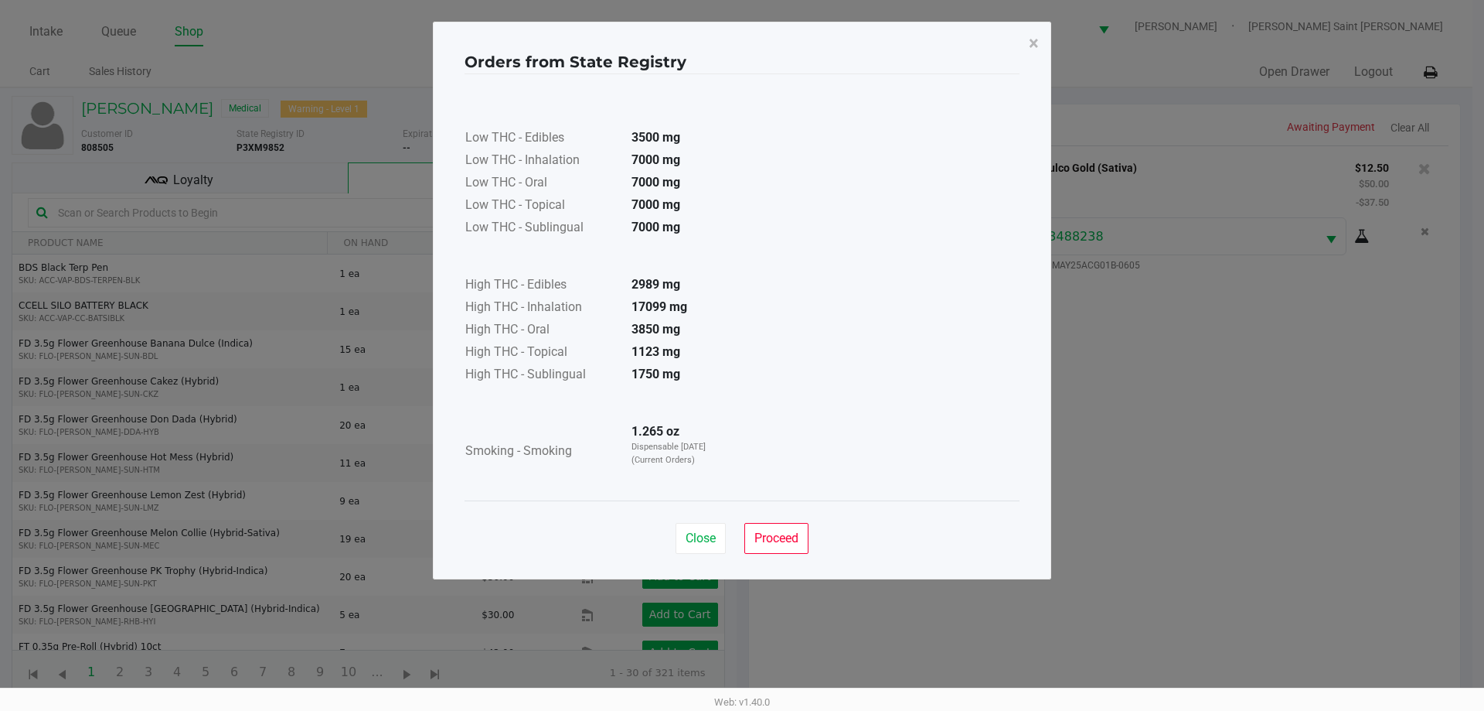
click at [677, 365] on td "1750 mg" at bounding box center [673, 375] width 108 height 22
click at [711, 534] on span "Close" at bounding box center [701, 537] width 30 height 15
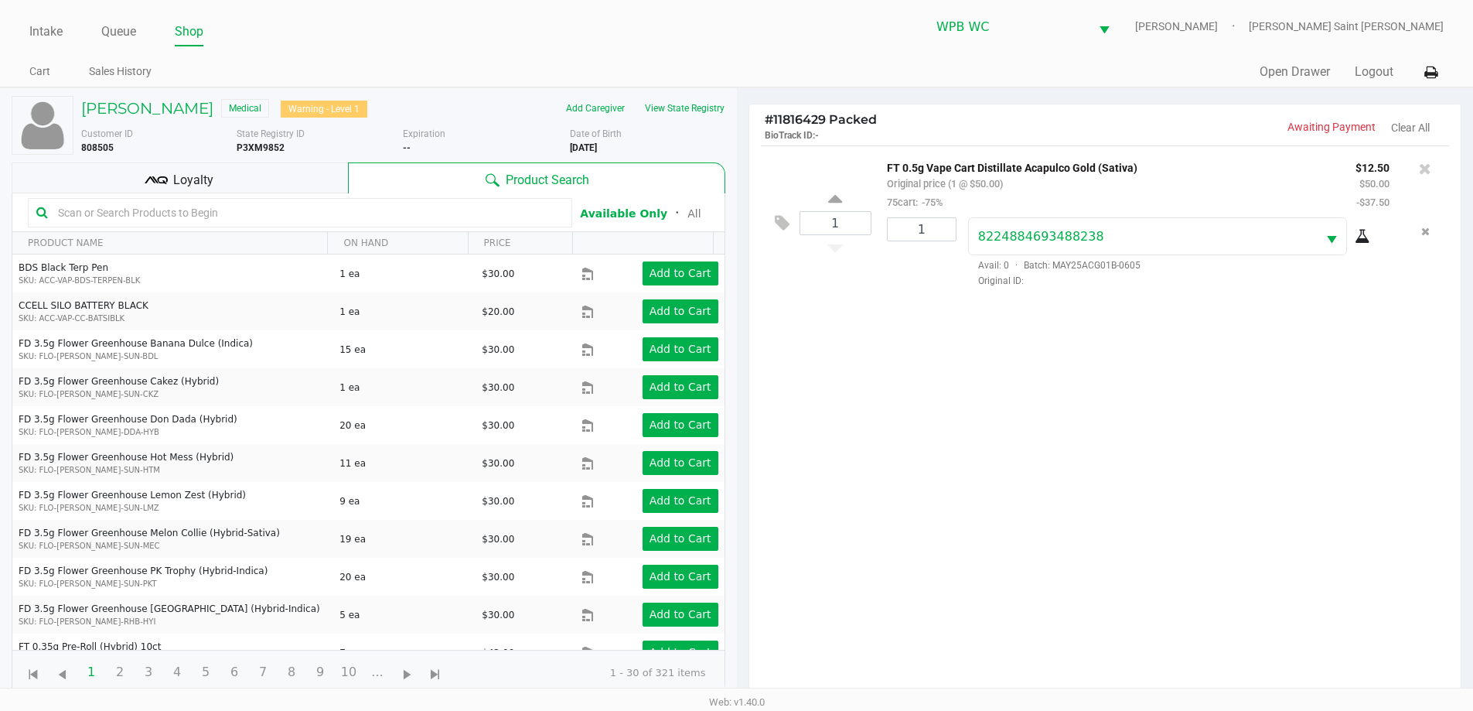
click at [1210, 563] on div "1 FT 0.5g Vape Cart Distillate Acapulco Gold (Sativa) Original price (1 @ $50.0…" at bounding box center [1105, 425] width 712 height 561
click at [1137, 482] on div "1 FT 0.5g Vape Cart Distillate Acapulco Gold (Sativa) Original price (1 @ $50.0…" at bounding box center [1105, 425] width 712 height 561
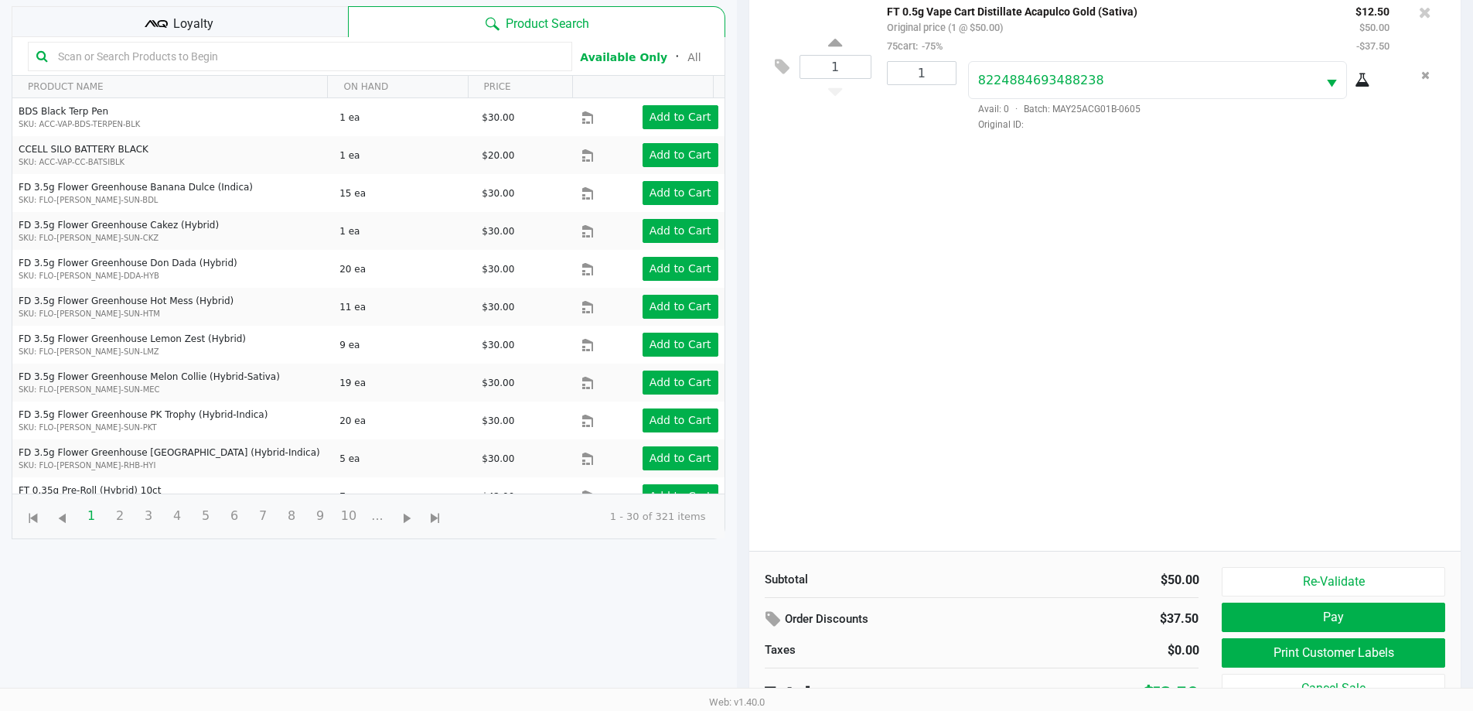
scroll to position [167, 0]
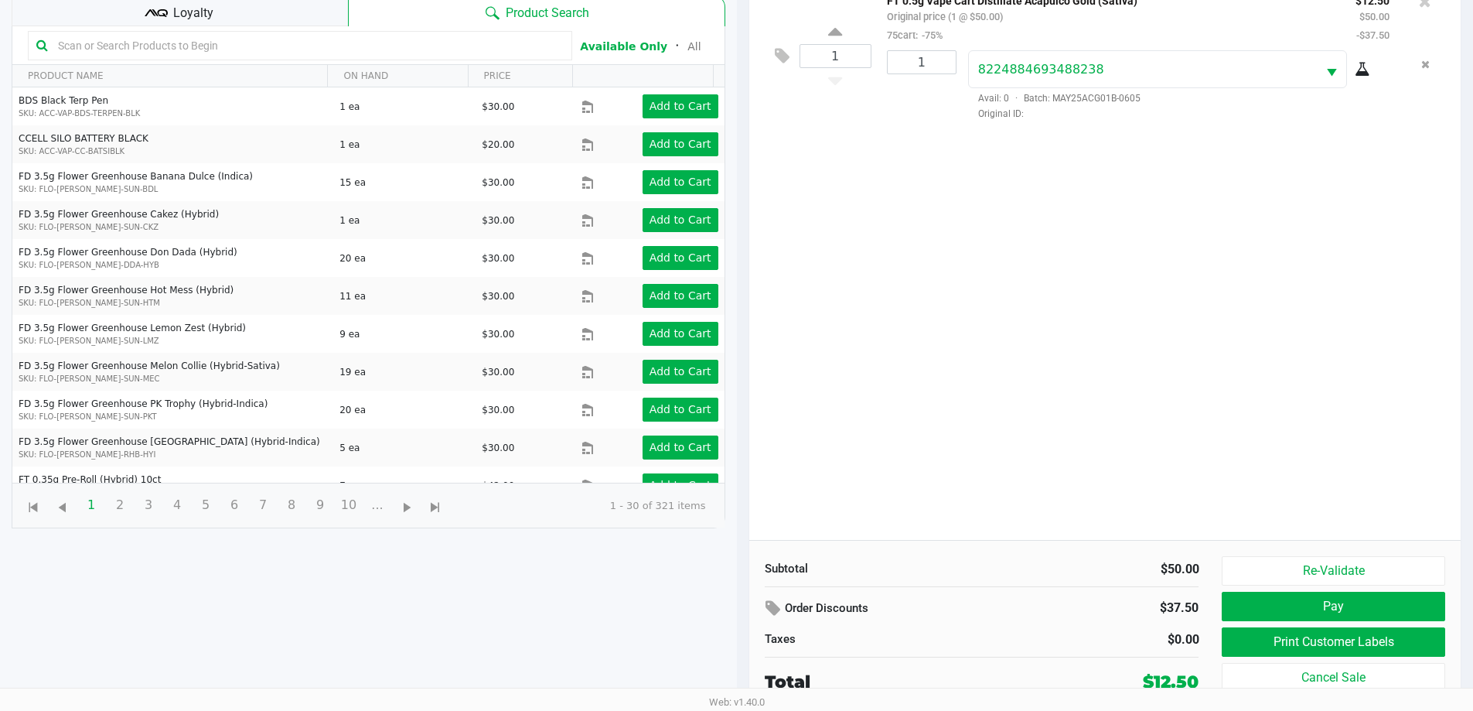
click at [1165, 431] on div "1 FT 0.5g Vape Cart Distillate Acapulco Gold (Sativa) Original price (1 @ $50.0…" at bounding box center [1105, 258] width 712 height 561
click at [250, 19] on div "Loyalty" at bounding box center [180, 10] width 336 height 31
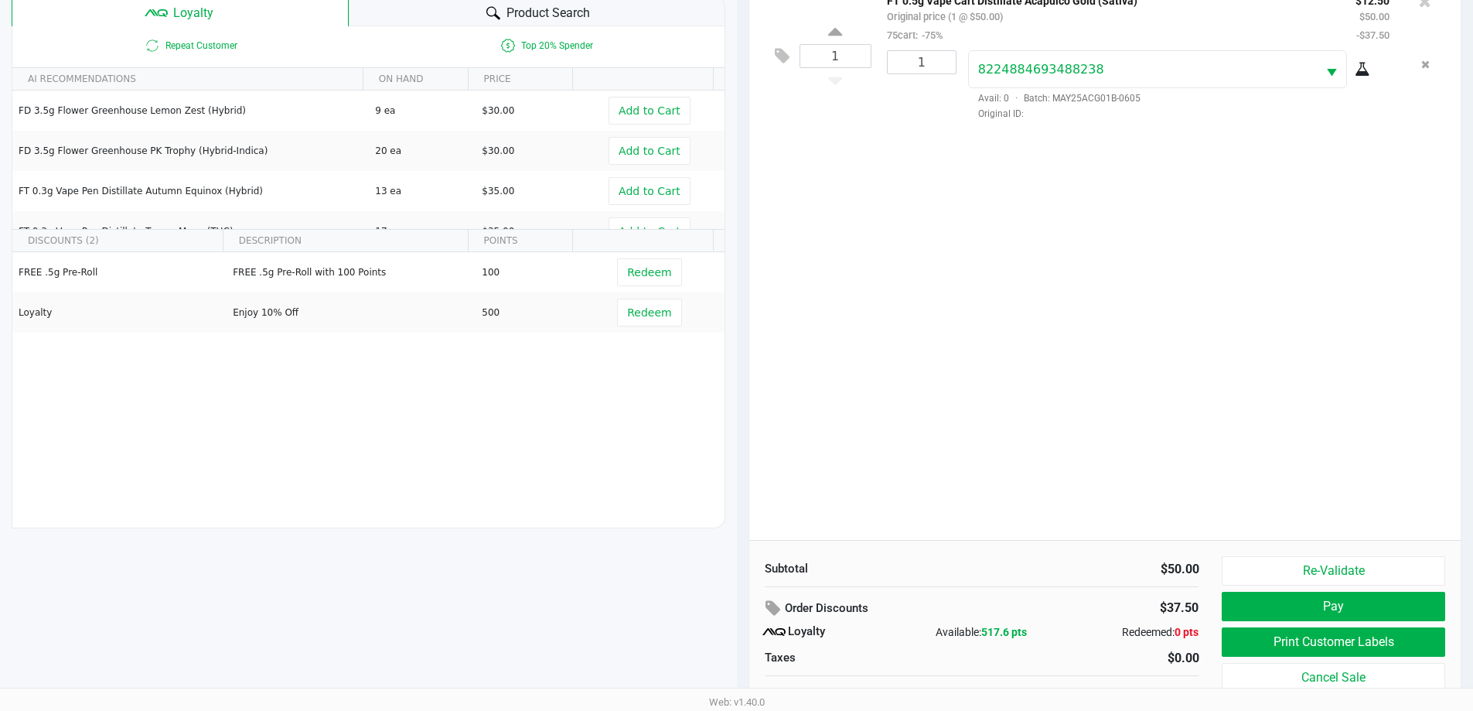
click at [1039, 334] on div "1 FT 0.5g Vape Cart Distillate Acapulco Gold (Sativa) Original price (1 @ $50.0…" at bounding box center [1105, 258] width 712 height 561
click at [1336, 595] on button "Pay" at bounding box center [1333, 605] width 223 height 29
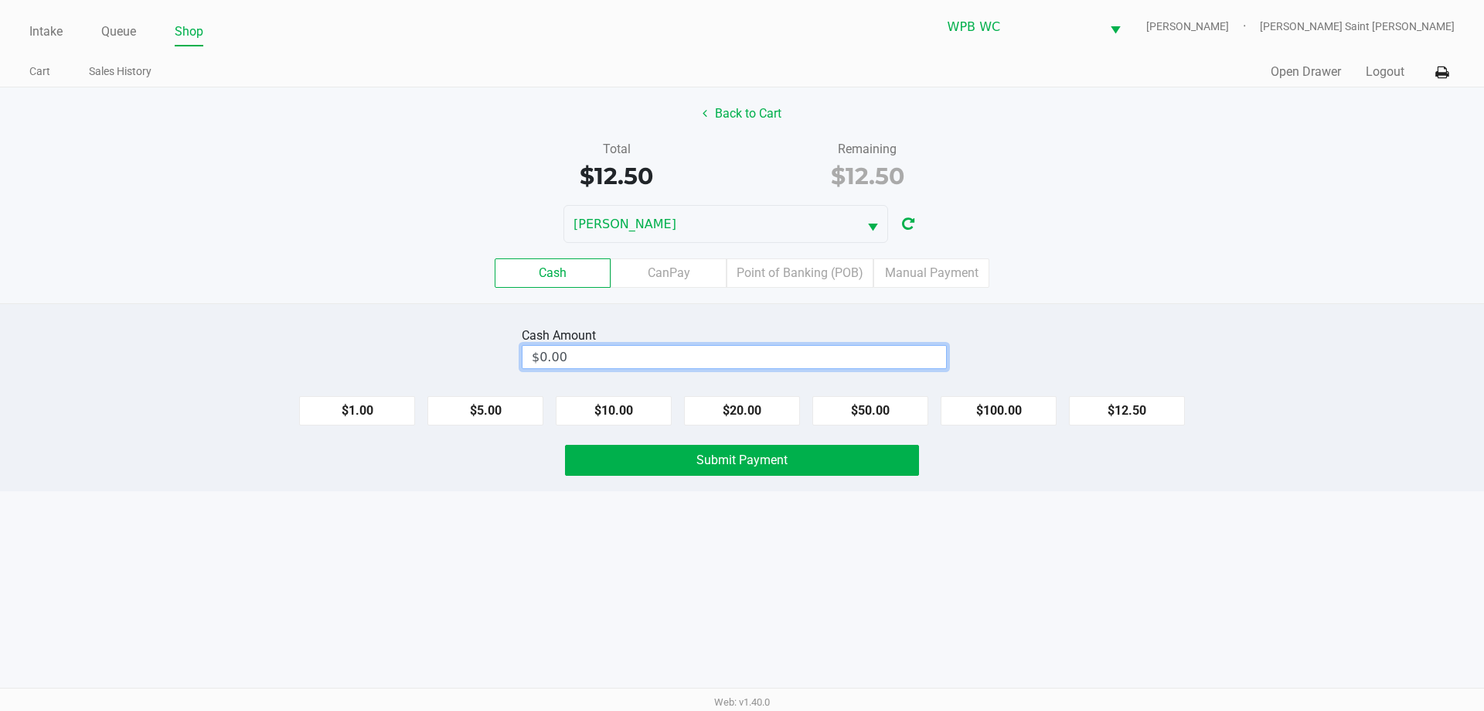
click at [723, 346] on input "$0.00" at bounding box center [735, 357] width 424 height 22
click at [649, 463] on button "Submit Payment" at bounding box center [742, 460] width 354 height 31
type input "$15.50"
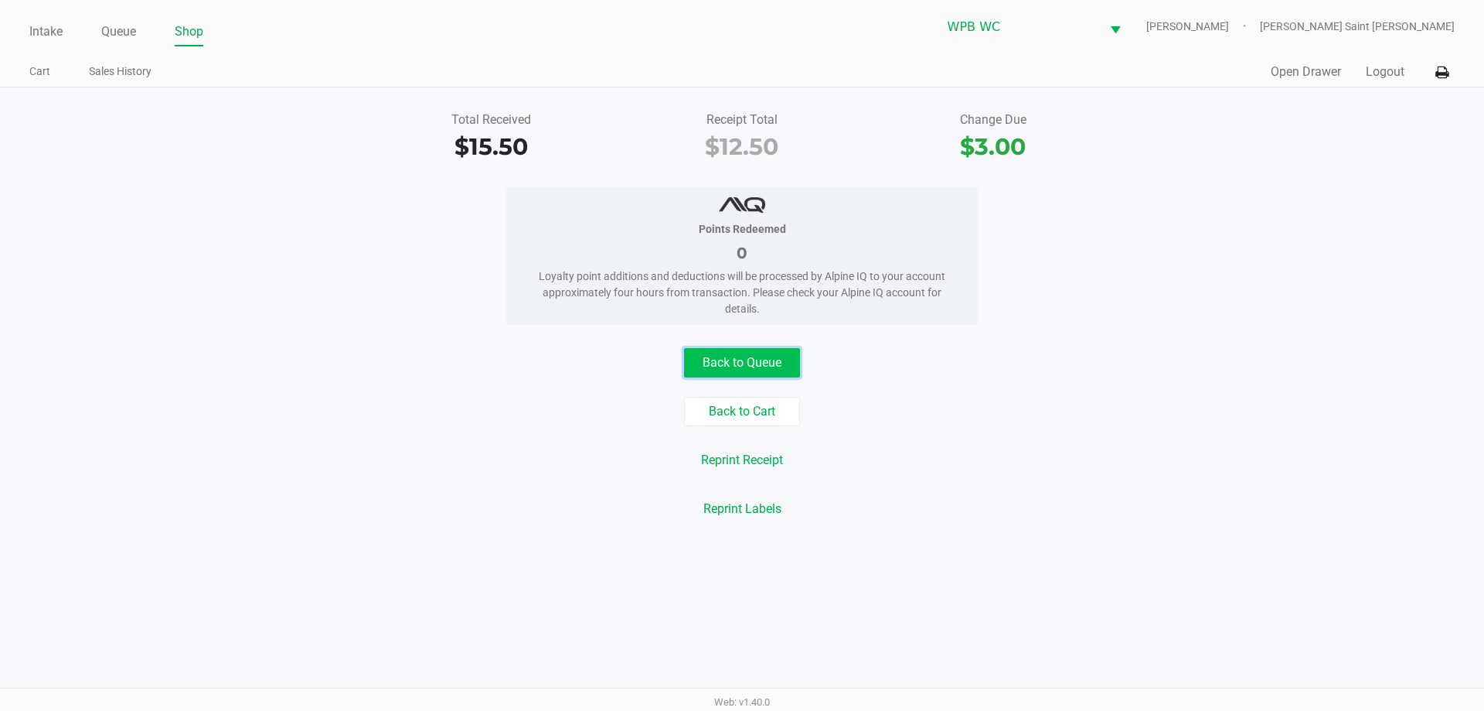
click at [778, 372] on button "Back to Queue" at bounding box center [742, 362] width 116 height 29
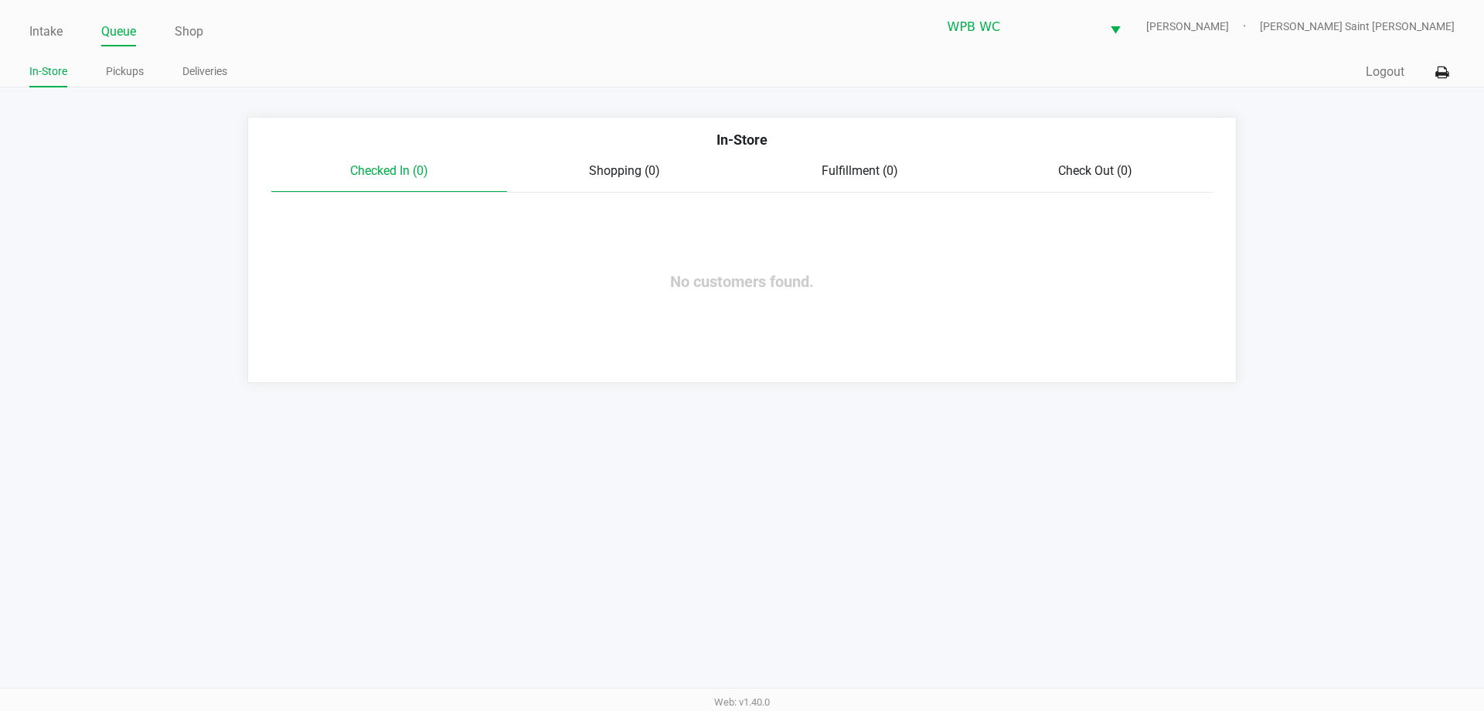
click at [628, 159] on div "In-Store" at bounding box center [742, 145] width 965 height 32
click at [629, 161] on div "In-Store" at bounding box center [742, 145] width 965 height 32
click at [635, 174] on span "Shopping (0)" at bounding box center [624, 170] width 71 height 15
click at [871, 167] on span "Fulfillment (0)" at bounding box center [860, 170] width 77 height 15
click at [1102, 165] on span "Check Out (0)" at bounding box center [1095, 170] width 74 height 15
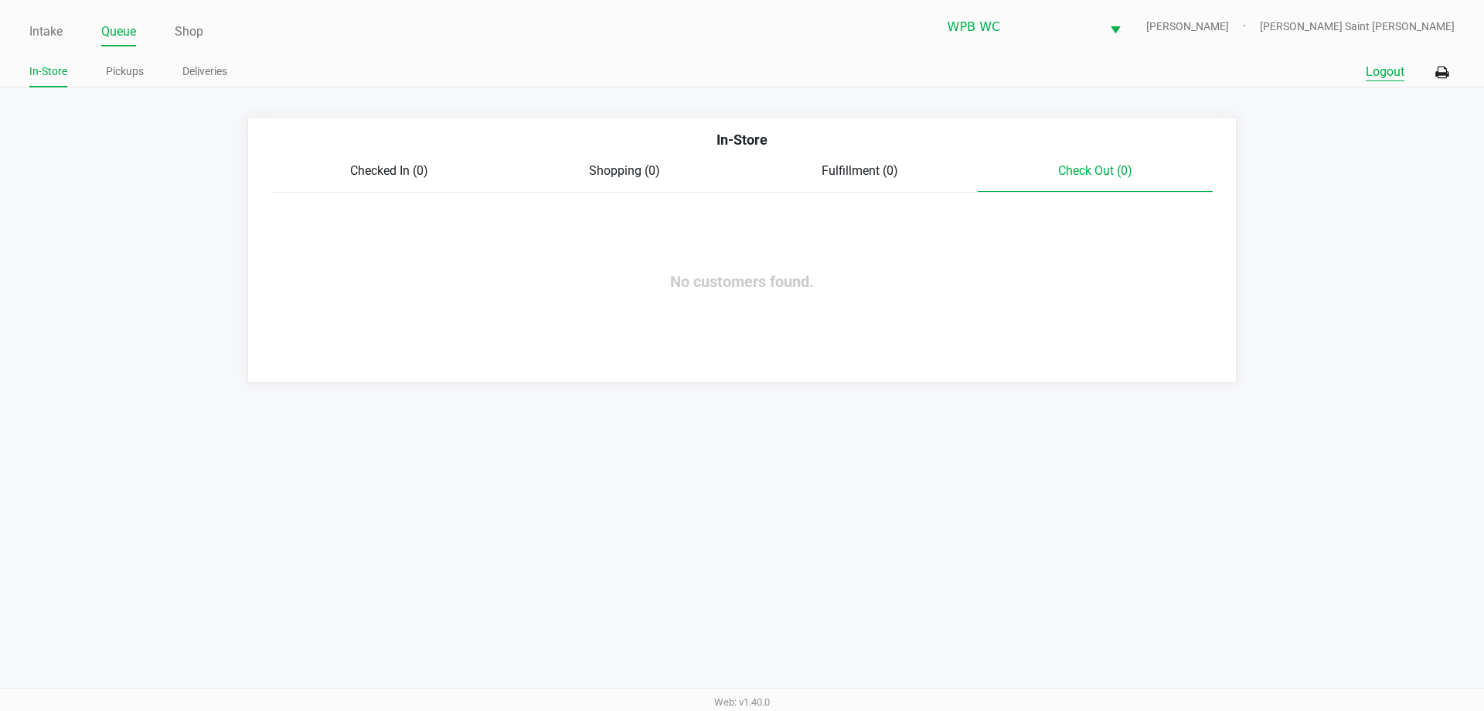
click at [1394, 76] on button "Logout" at bounding box center [1385, 72] width 39 height 19
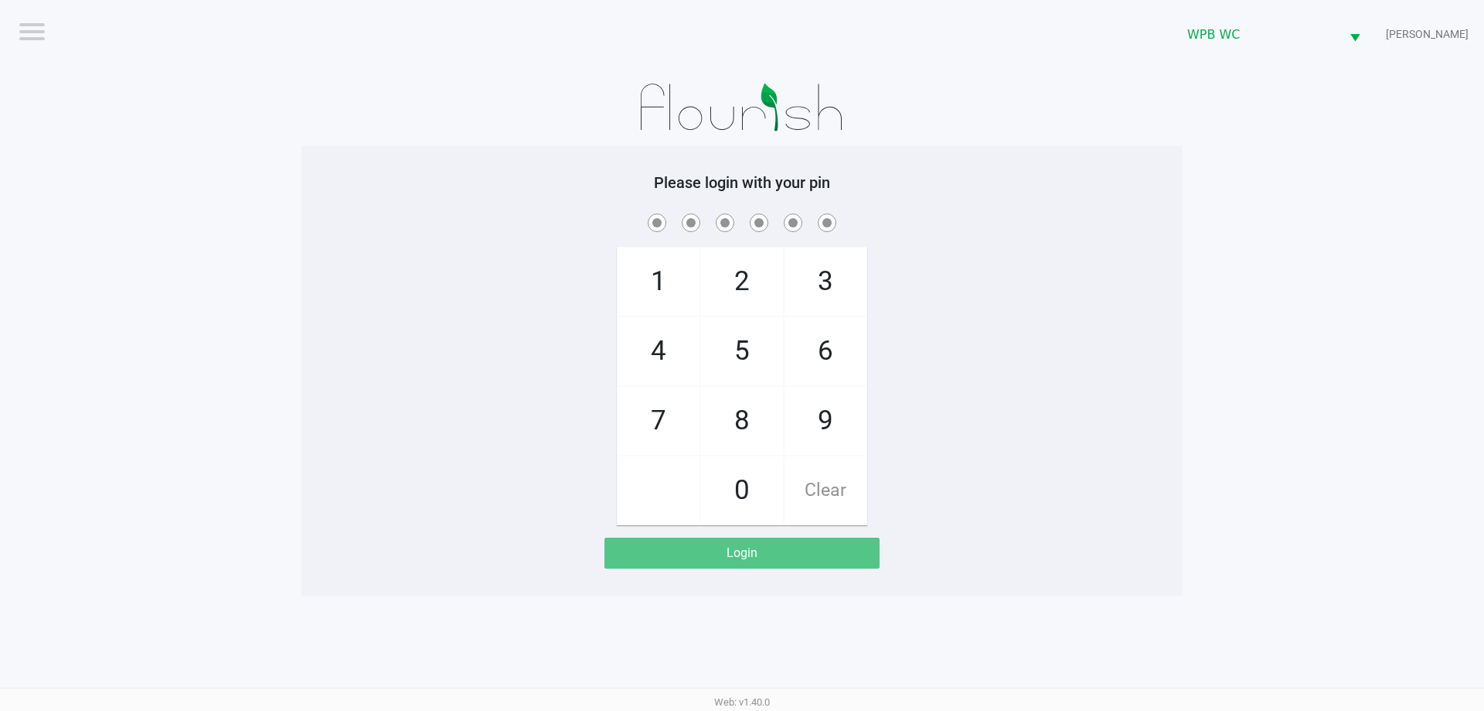
click at [1394, 233] on app-pos-login-wrapper "Logout WPB WC [PERSON_NAME] Please login with your pin 1 4 7 2 5 8 0 3 6 9 Clea…" at bounding box center [742, 297] width 1484 height 595
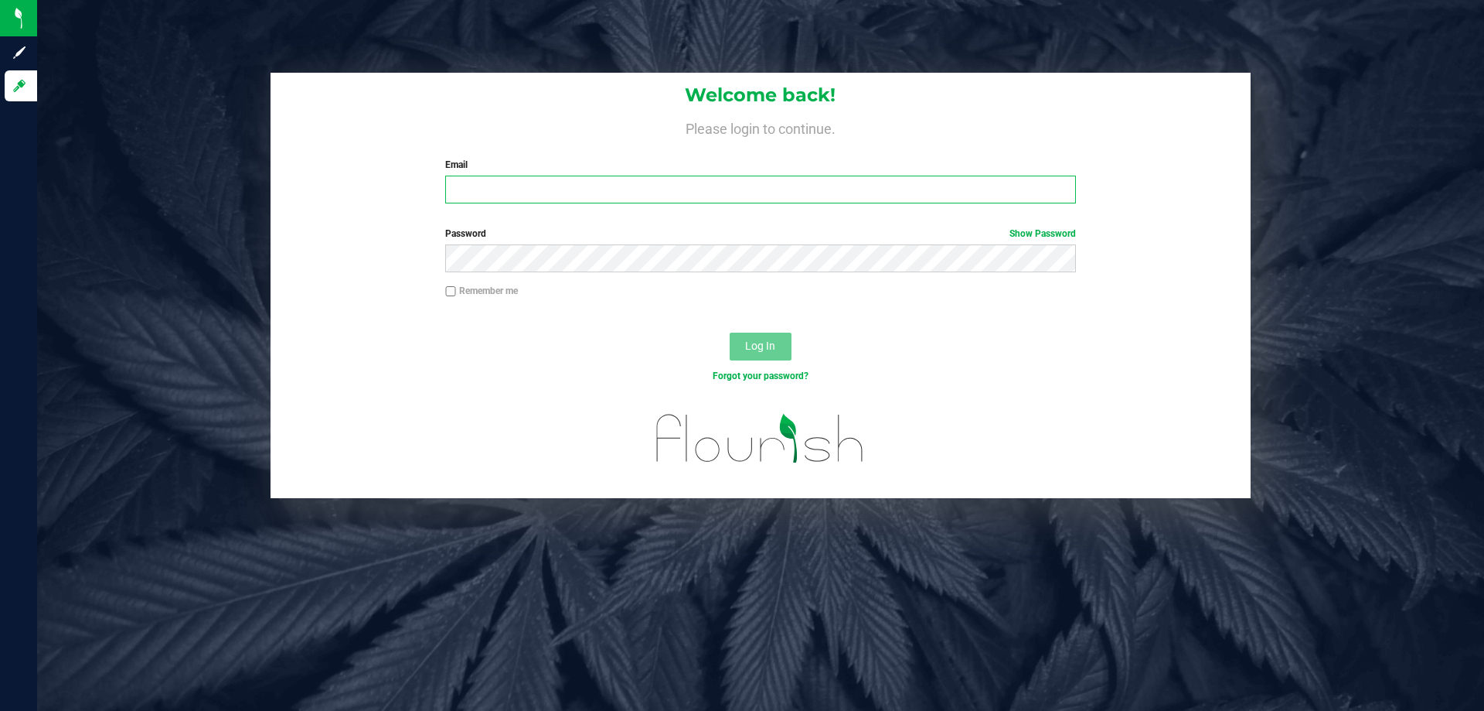
click at [576, 193] on input "Email" at bounding box center [760, 189] width 630 height 28
type input "[EMAIL_ADDRESS][DOMAIN_NAME]"
click at [730, 332] on button "Log In" at bounding box center [761, 346] width 62 height 28
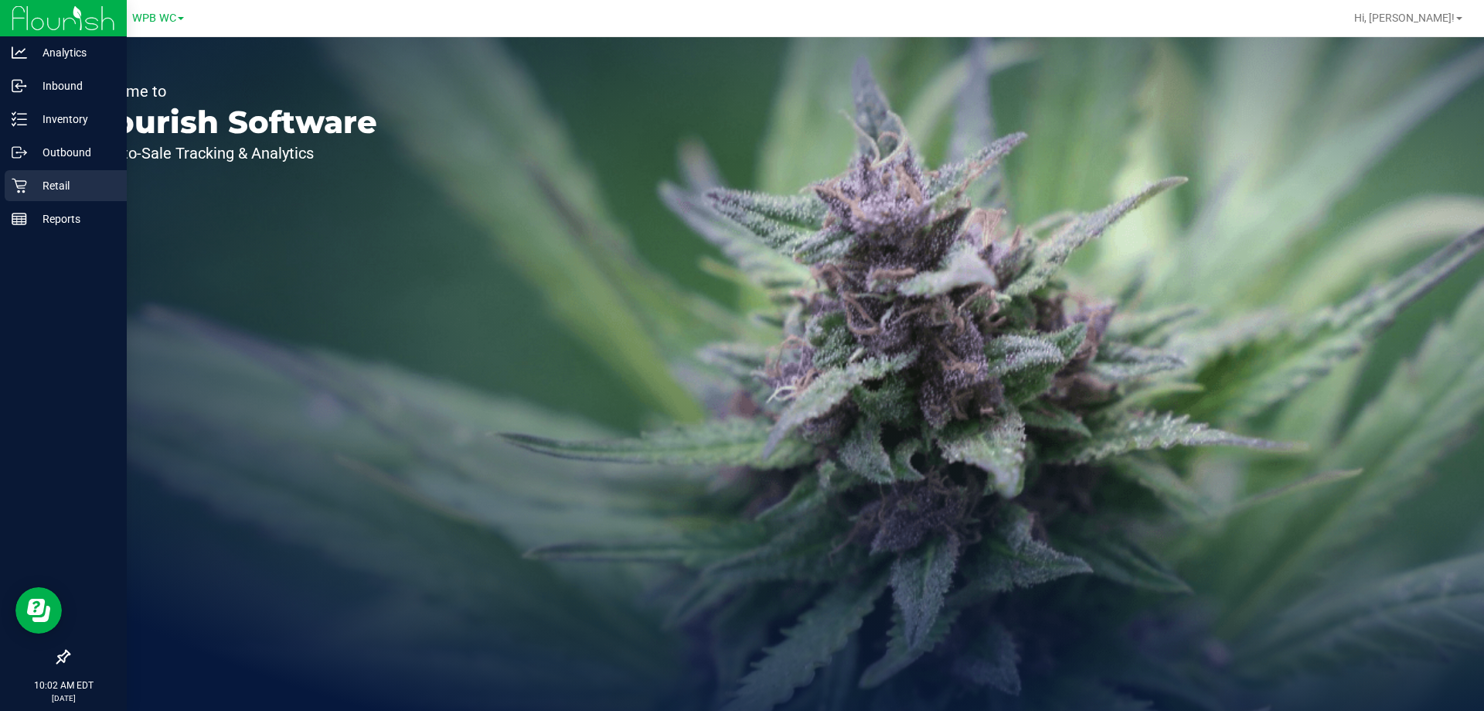
click at [21, 196] on div "Retail" at bounding box center [66, 185] width 122 height 31
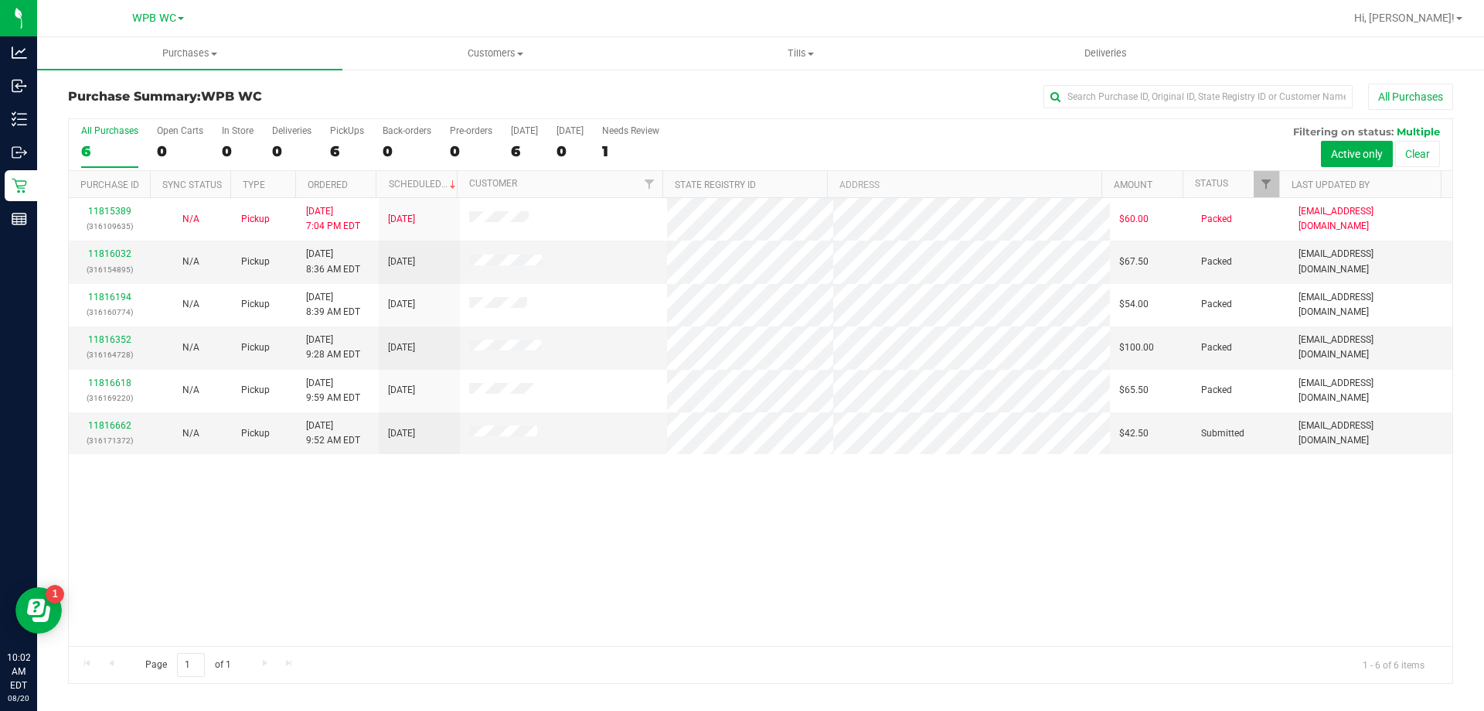
drag, startPoint x: 482, startPoint y: 592, endPoint x: 445, endPoint y: 576, distance: 40.5
click at [479, 593] on div "11815389 (316109635) N/A Pickup 8/19/2025 7:04 PM EDT 8/20/2025 $60.00 Packed s…" at bounding box center [761, 422] width 1384 height 448
click at [97, 425] on link "11816662" at bounding box center [109, 425] width 43 height 11
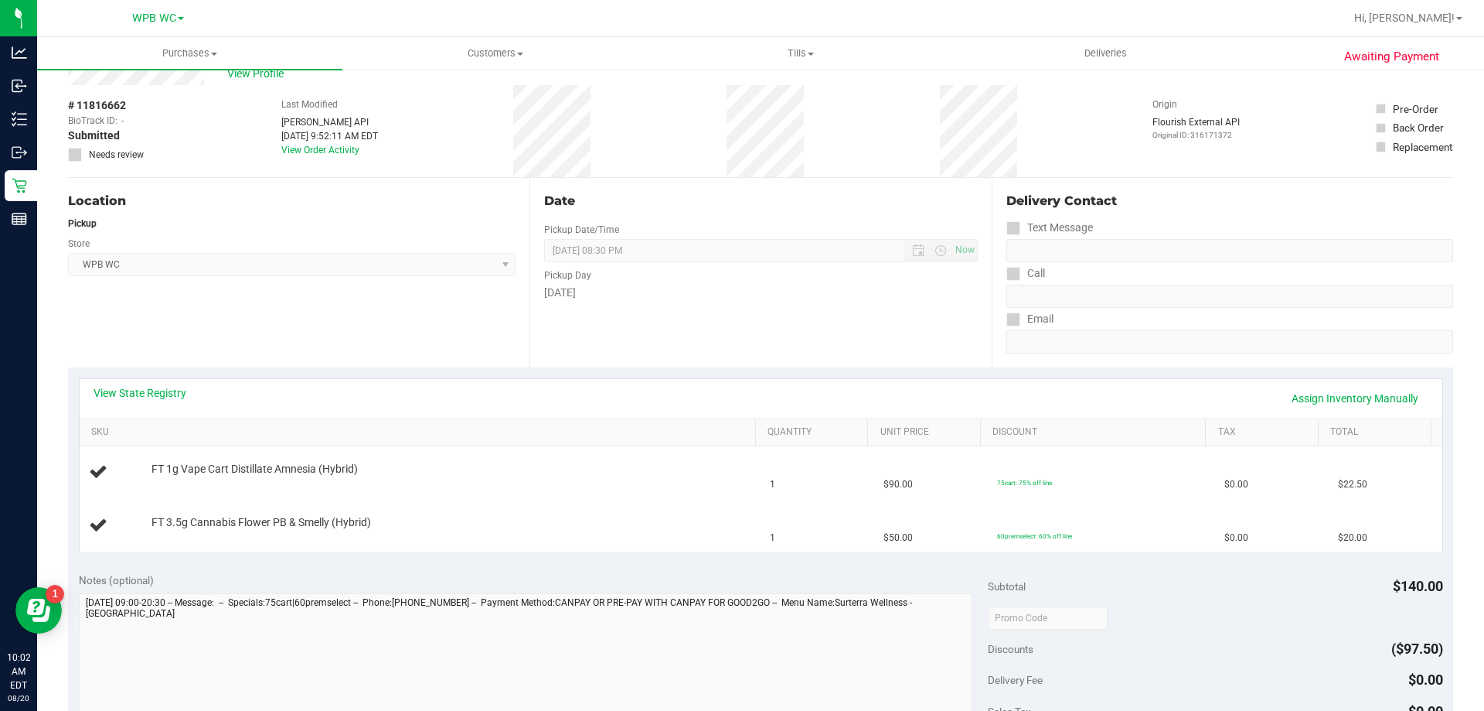
scroll to position [77, 0]
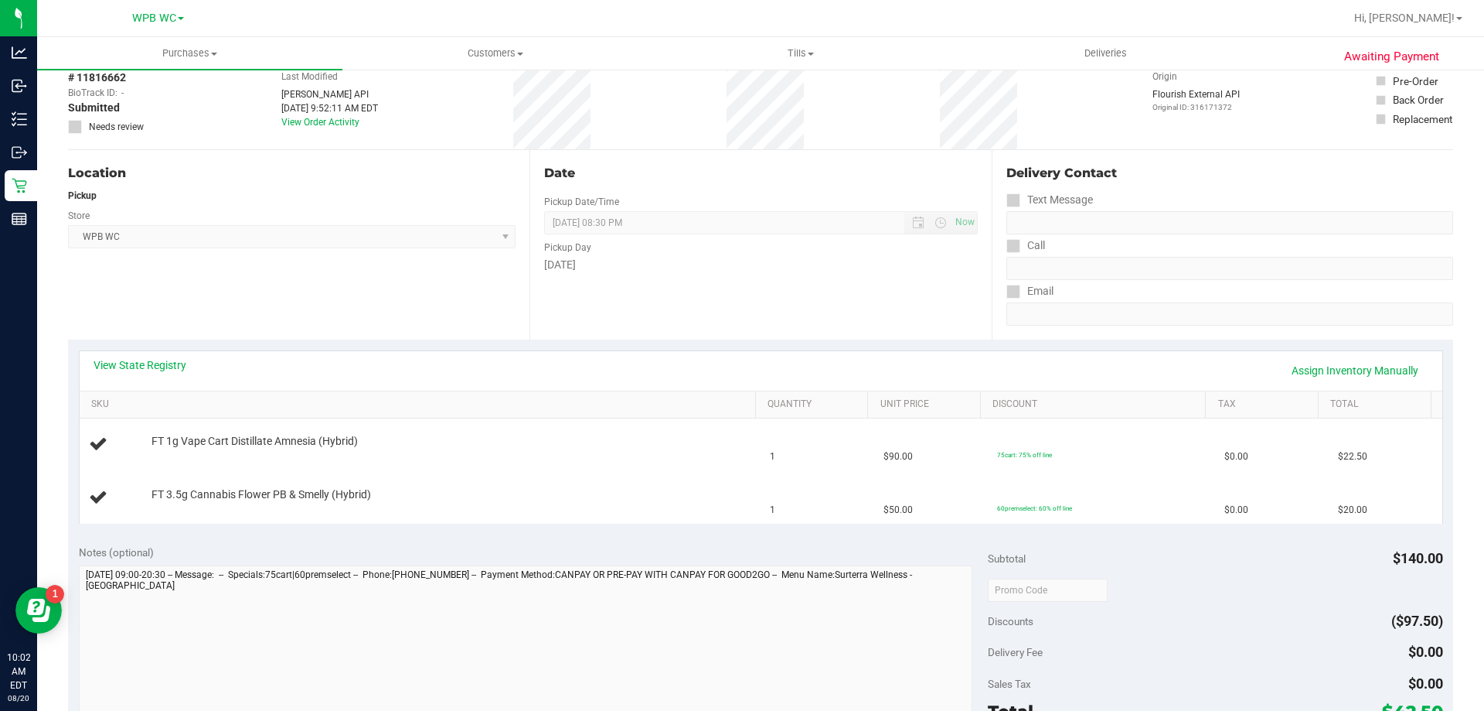
click at [174, 356] on div "View State Registry Assign Inventory Manually" at bounding box center [761, 370] width 1363 height 39
click at [168, 366] on link "View State Registry" at bounding box center [140, 364] width 93 height 15
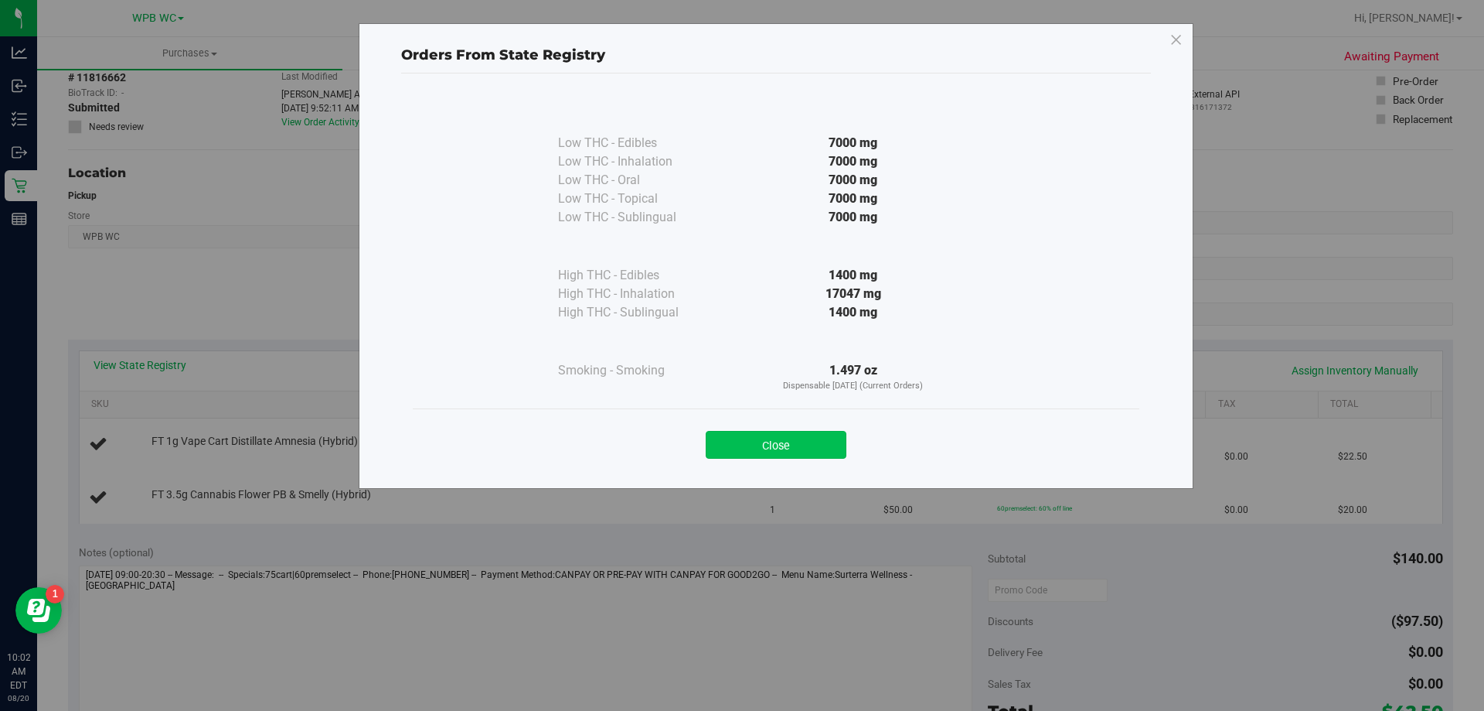
click at [835, 431] on button "Close" at bounding box center [776, 445] width 141 height 28
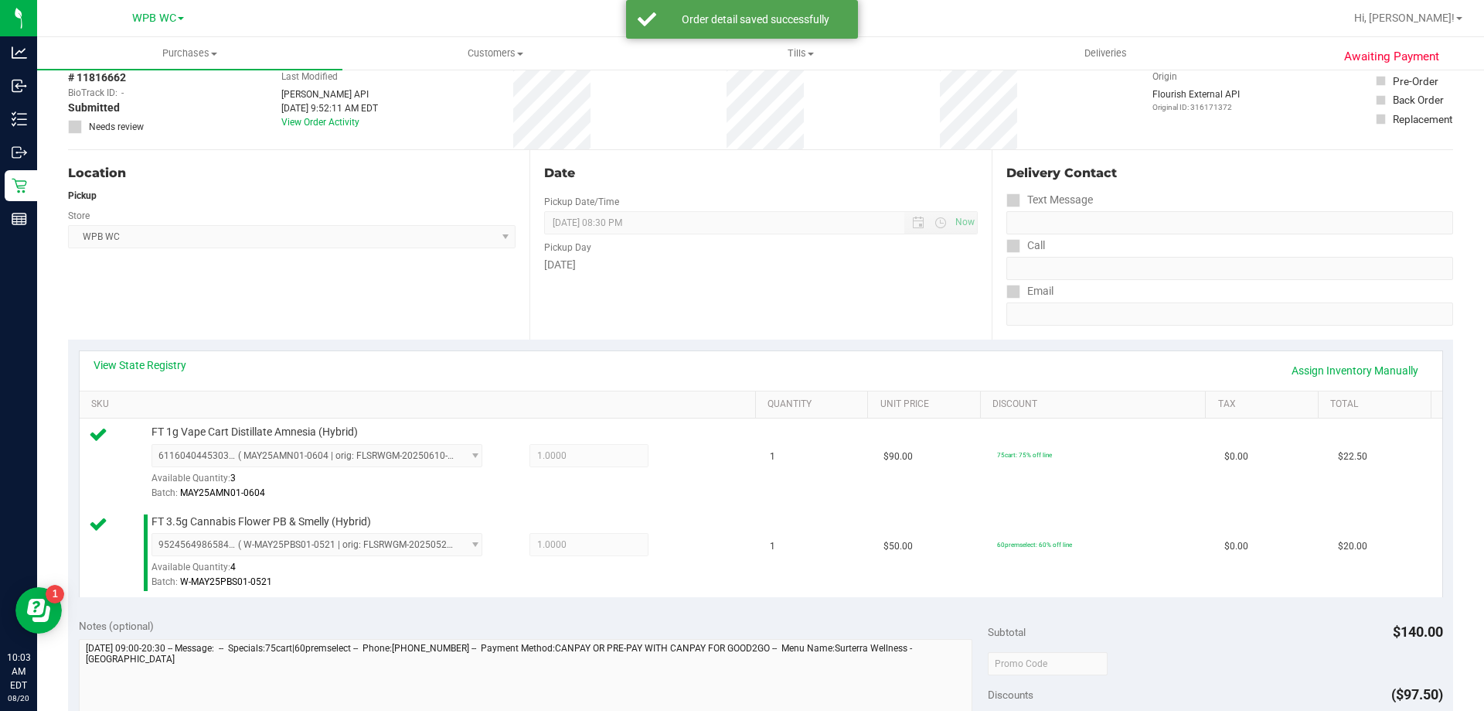
scroll to position [541, 0]
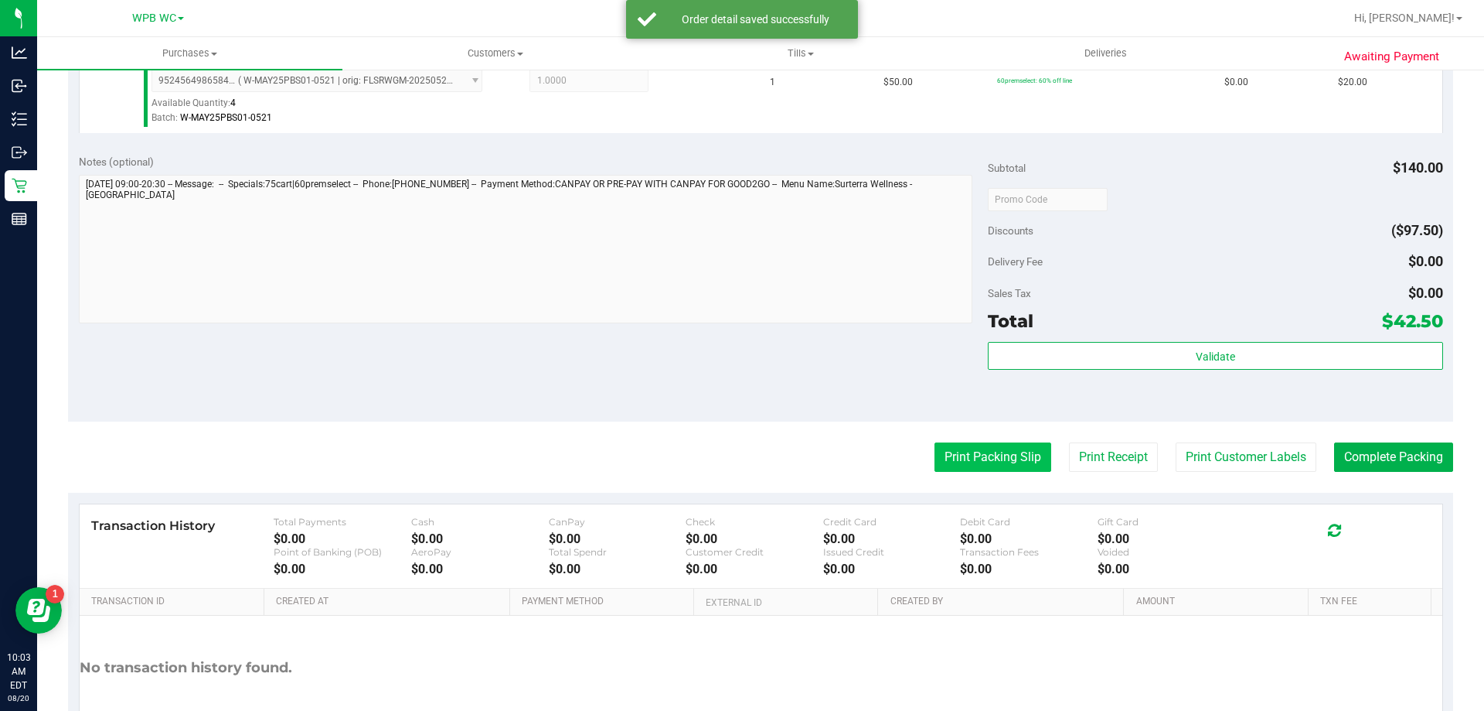
click at [988, 461] on button "Print Packing Slip" at bounding box center [993, 456] width 117 height 29
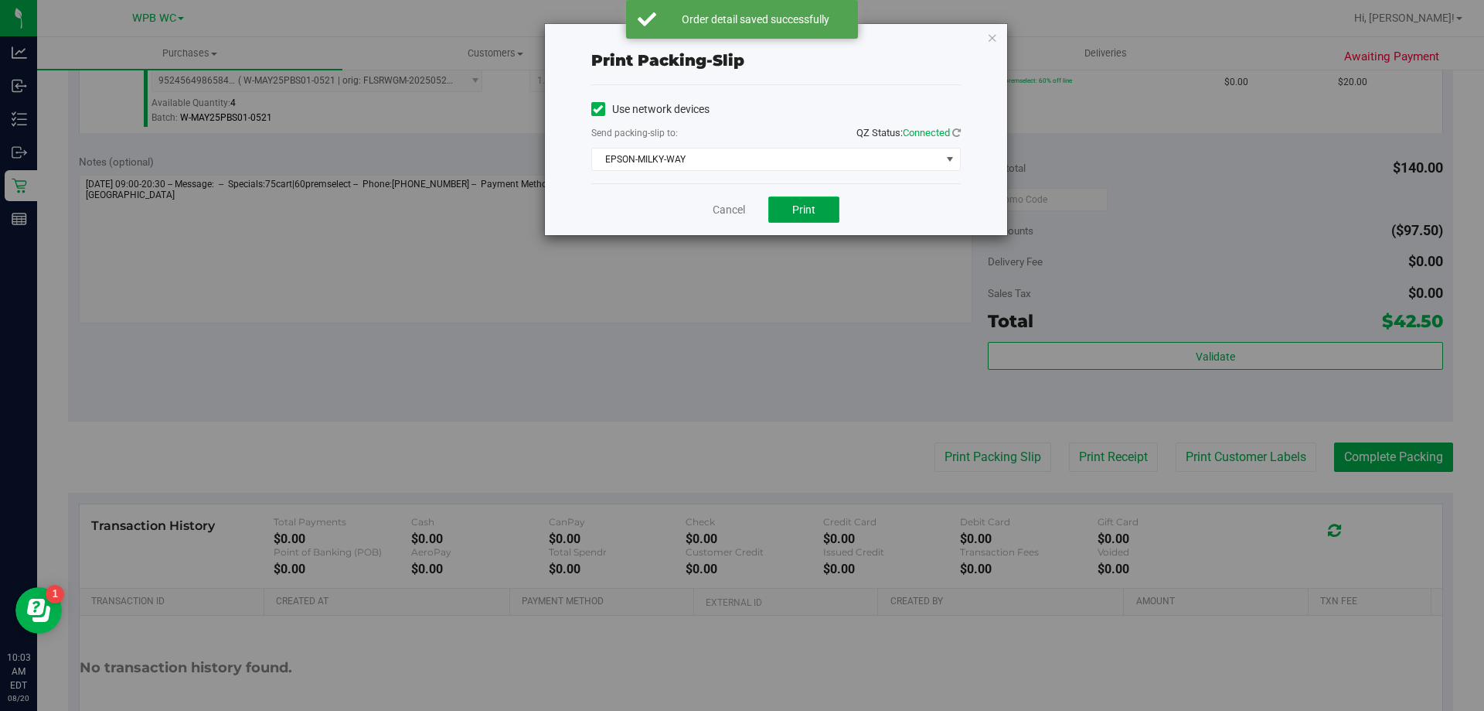
click at [796, 212] on span "Print" at bounding box center [803, 209] width 23 height 12
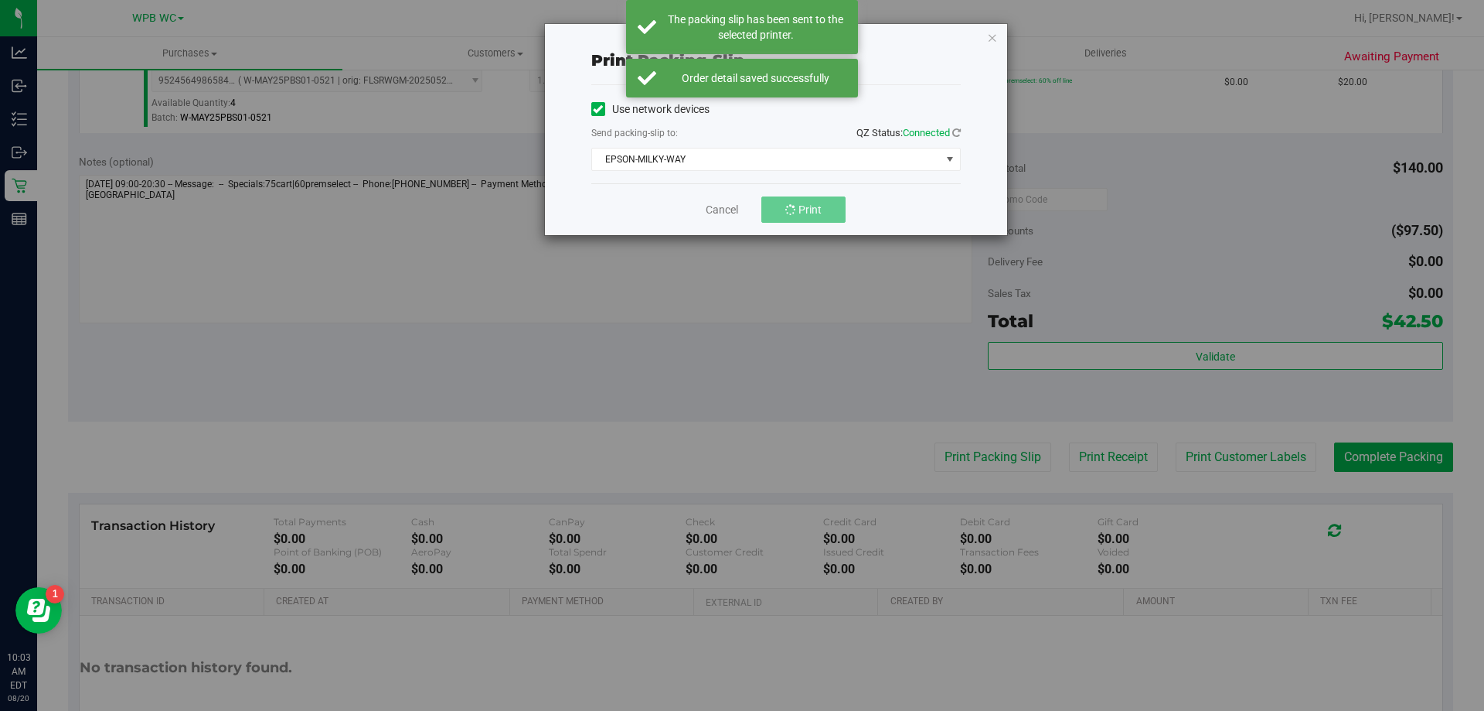
click at [713, 132] on div "Send packing-slip to: QZ Status: Connected" at bounding box center [776, 133] width 370 height 19
click at [710, 181] on div "Use network devices Send packing-slip to: QZ Status: Connected EPSON-MILKY-WAY …" at bounding box center [776, 134] width 370 height 98
click at [707, 155] on span "EPSON-MILKY-WAY" at bounding box center [766, 159] width 349 height 22
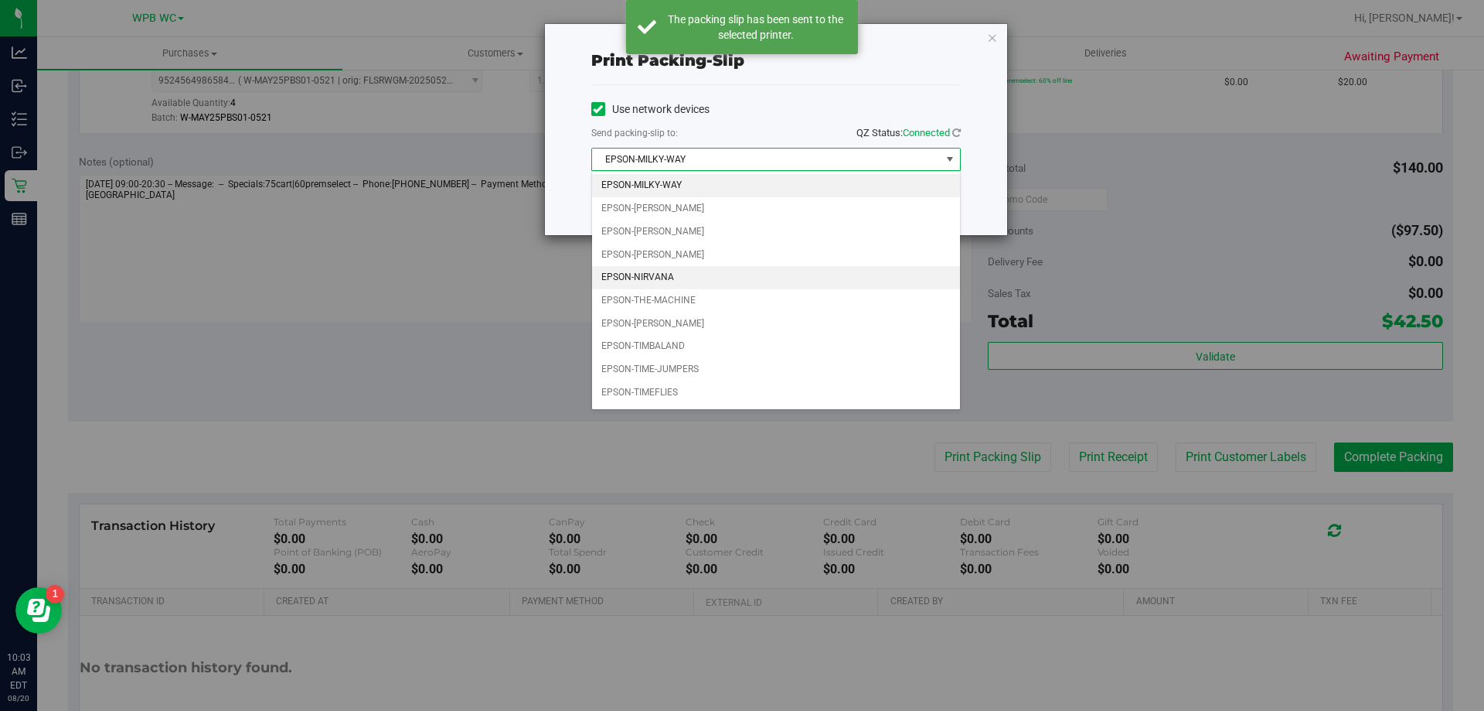
click at [673, 276] on li "EPSON-NIRVANA" at bounding box center [776, 277] width 368 height 23
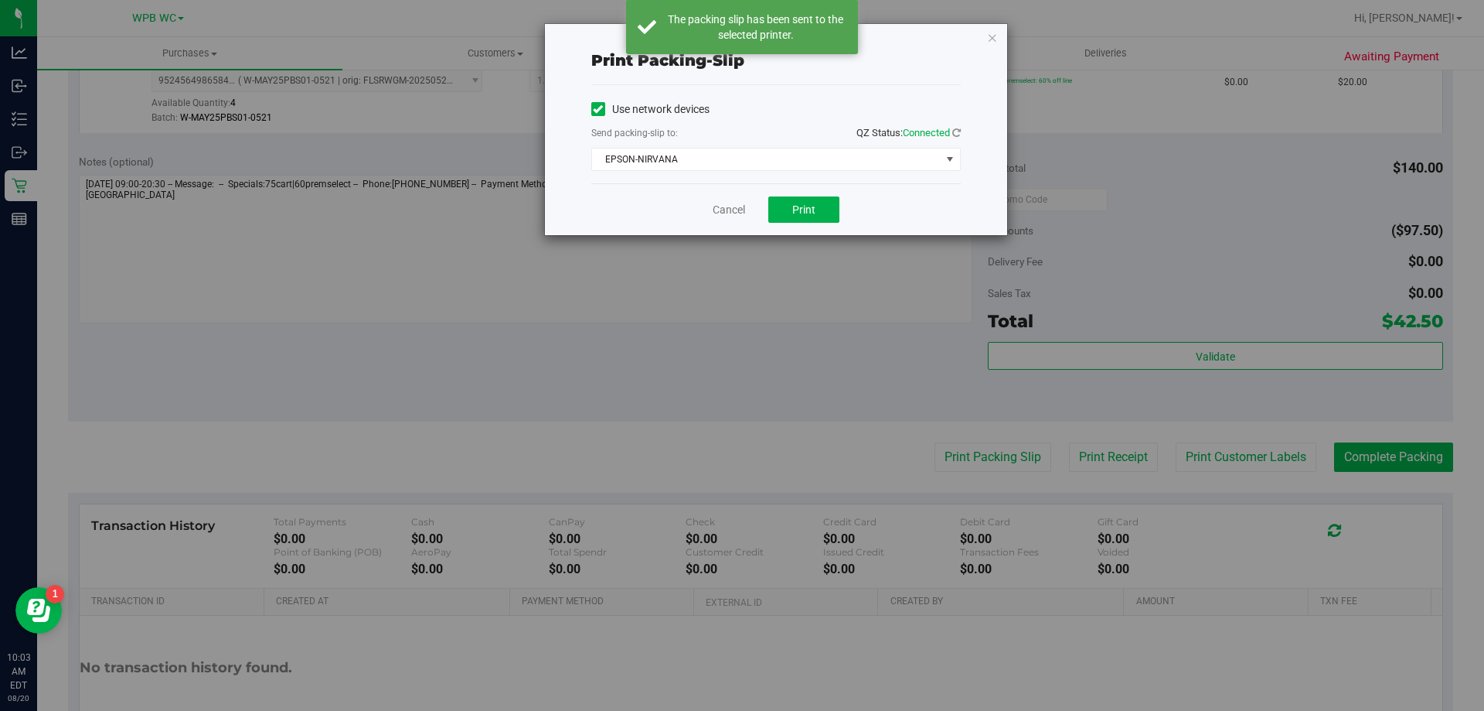
click at [760, 179] on div "Use network devices Send packing-slip to: QZ Status: Connected EPSON-NIRVANA Ch…" at bounding box center [776, 134] width 370 height 98
click at [758, 158] on span "EPSON-NIRVANA" at bounding box center [766, 159] width 349 height 22
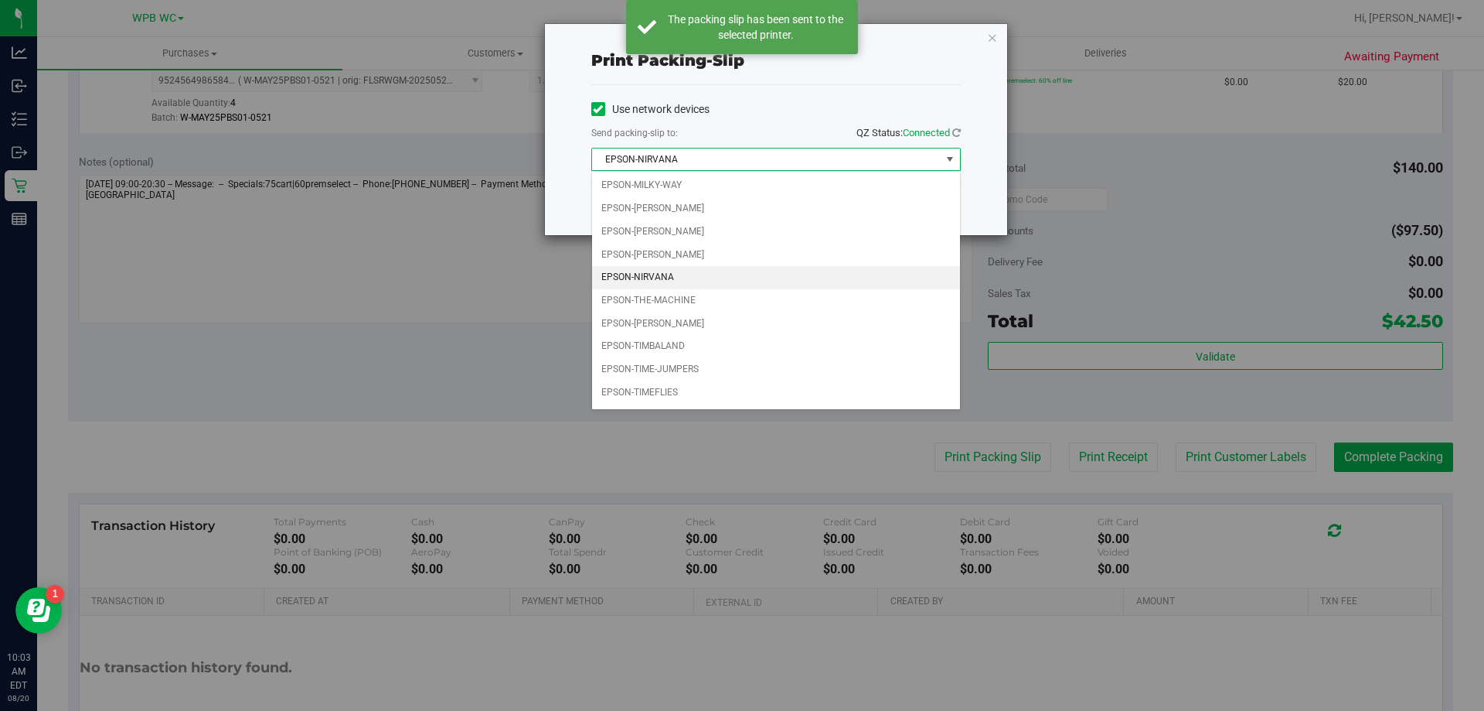
scroll to position [21, 0]
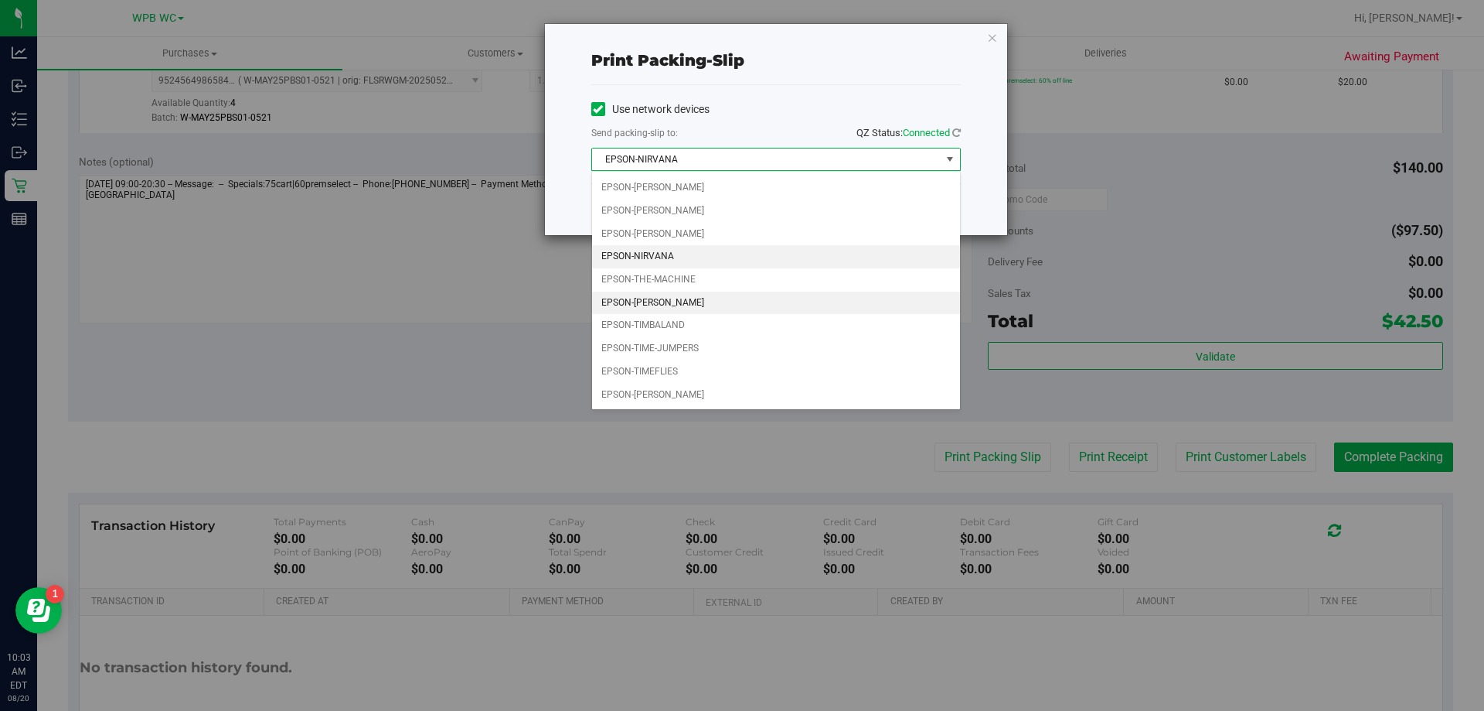
click at [679, 303] on li "EPSON-[PERSON_NAME]" at bounding box center [776, 302] width 368 height 23
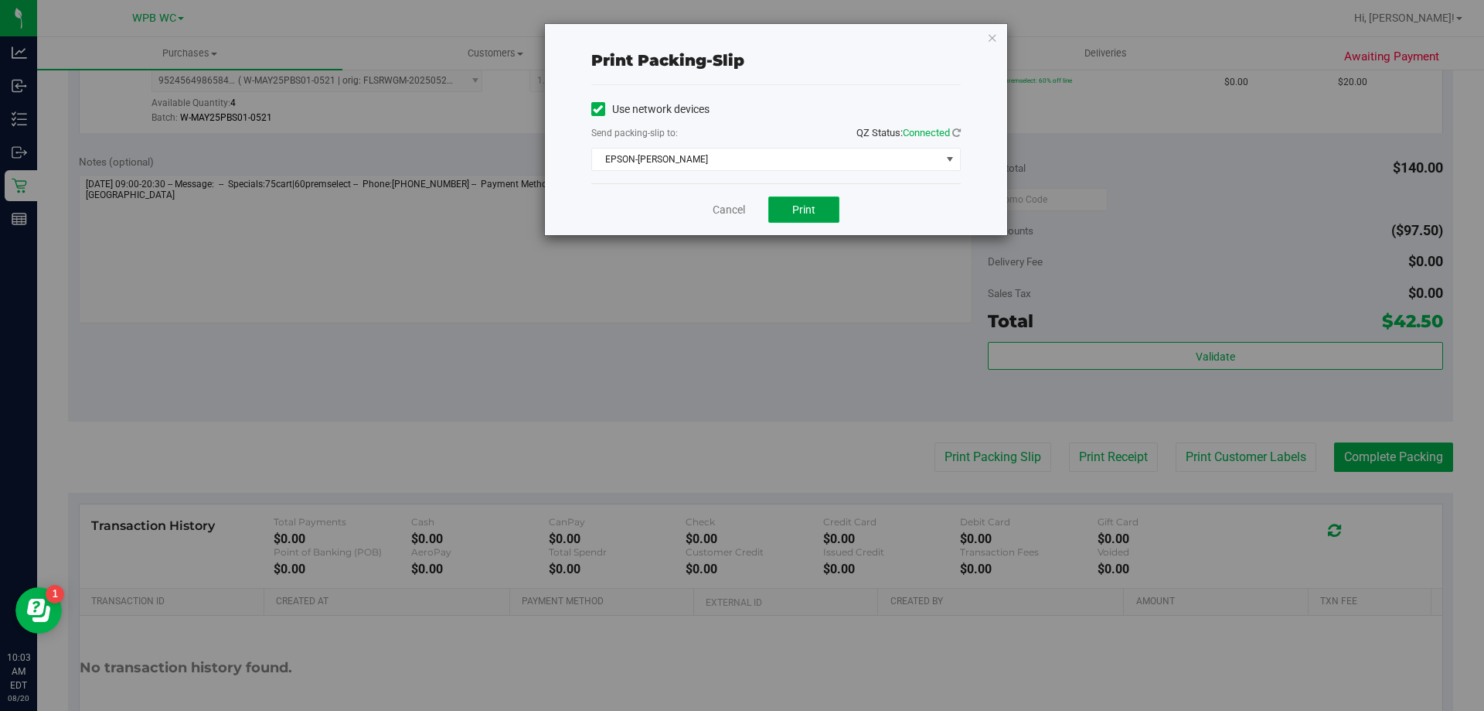
click at [775, 210] on button "Print" at bounding box center [803, 209] width 71 height 26
